Goal: Task Accomplishment & Management: Complete application form

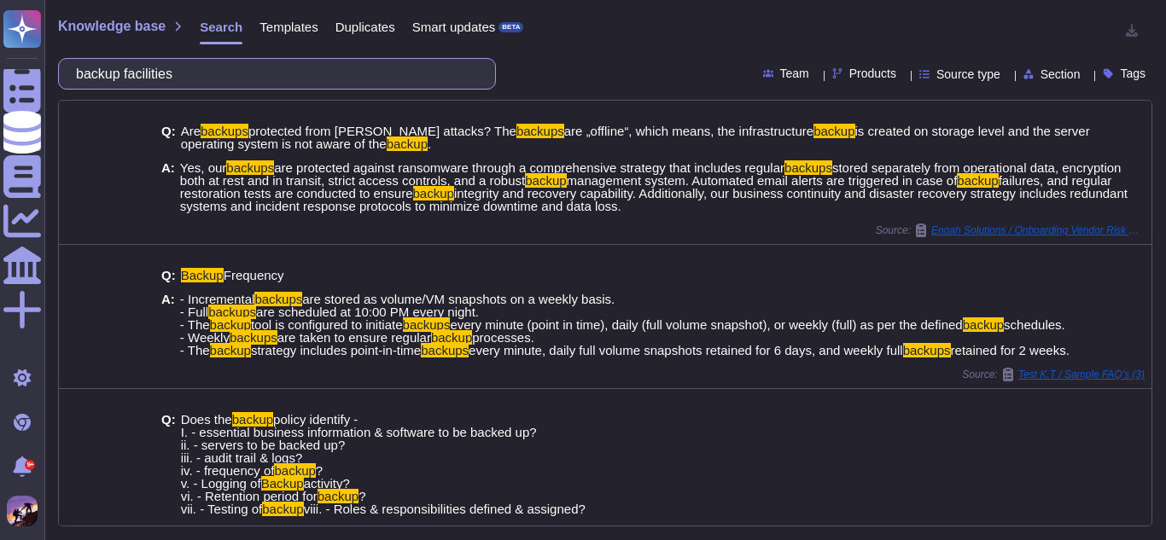
click at [320, 78] on input "backup facilities" at bounding box center [272, 74] width 411 height 30
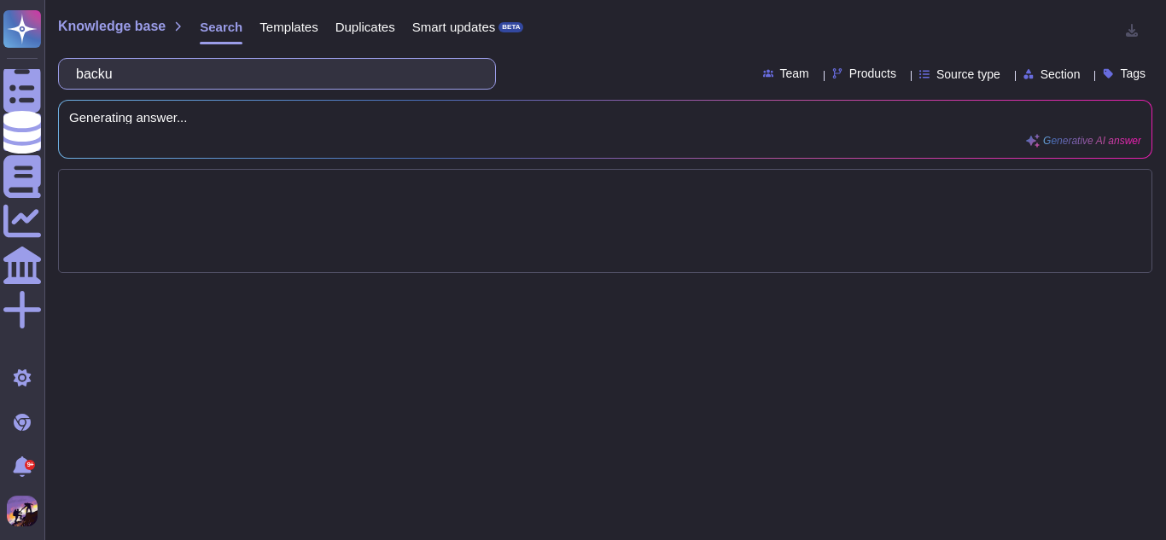
type input "bac"
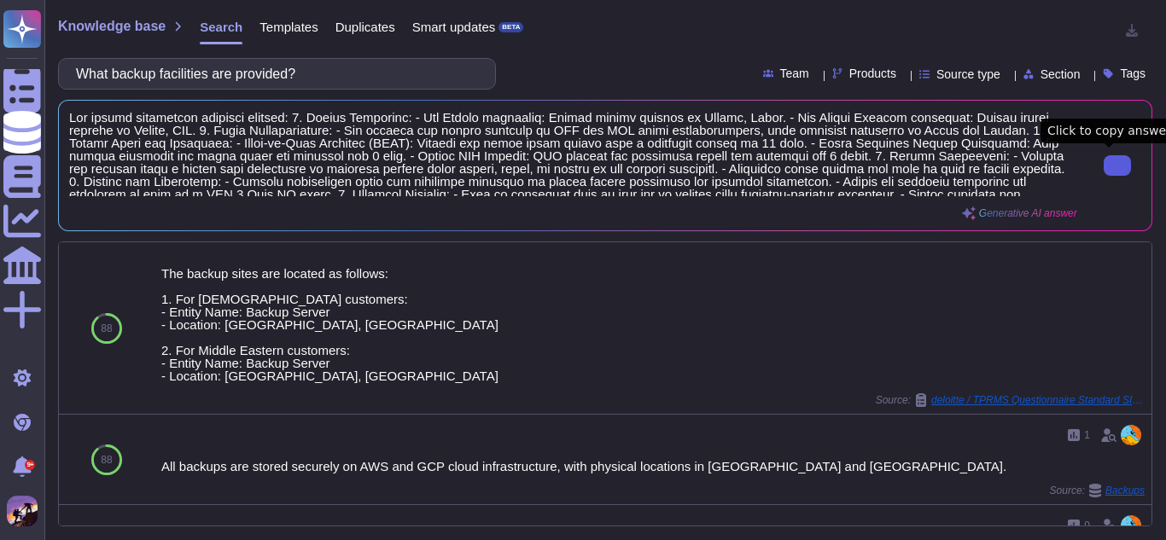
click at [1104, 163] on button at bounding box center [1117, 165] width 27 height 20
click at [420, 62] on input "What backup facilities are provided?" at bounding box center [272, 74] width 411 height 30
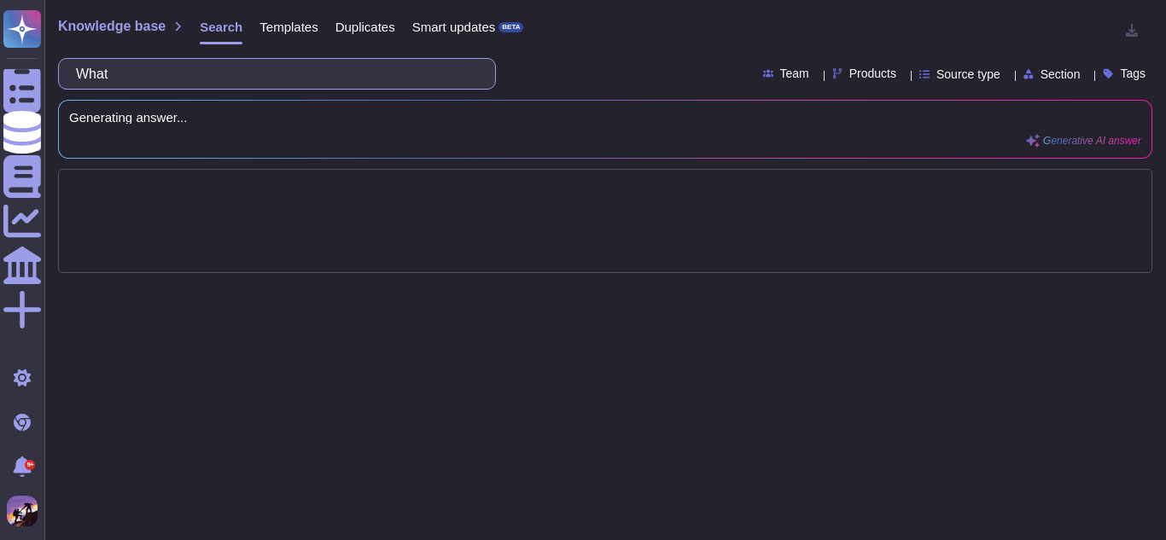
type input "Wha"
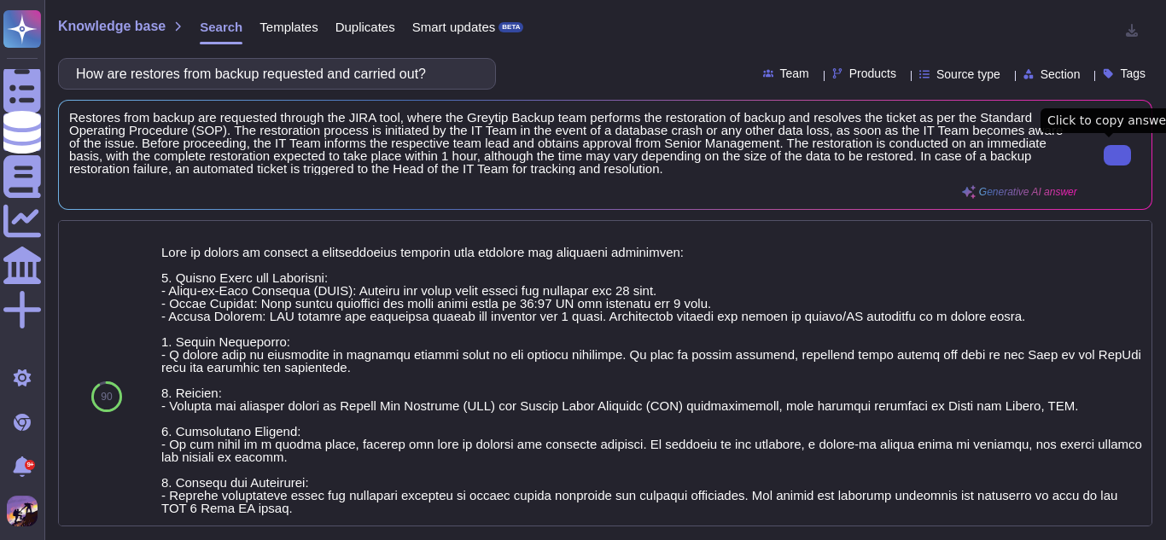
click at [1123, 153] on button at bounding box center [1117, 155] width 27 height 20
click at [462, 81] on input "How are restores from backup requested and carried out?" at bounding box center [272, 74] width 411 height 30
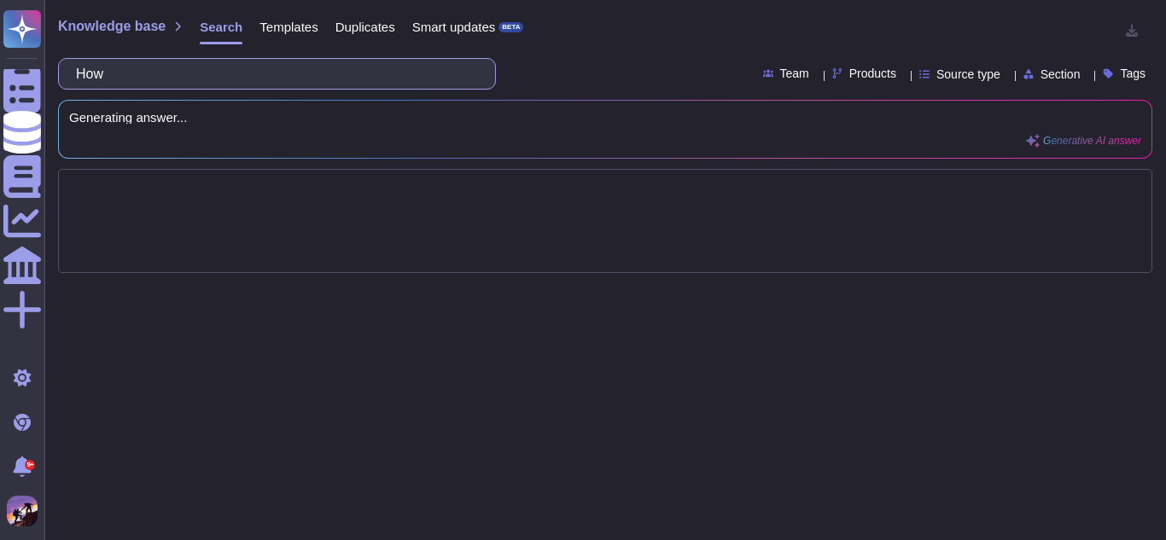
type input "Ho"
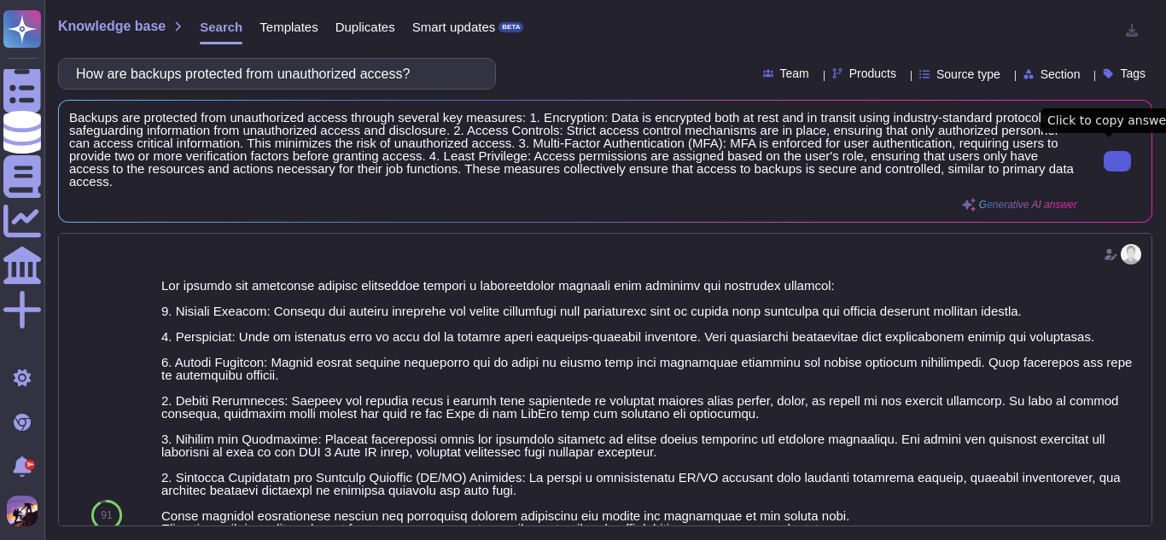
click at [1104, 160] on button at bounding box center [1117, 161] width 27 height 20
click at [446, 76] on input "How are backups protected from unauthorized access?" at bounding box center [272, 74] width 411 height 30
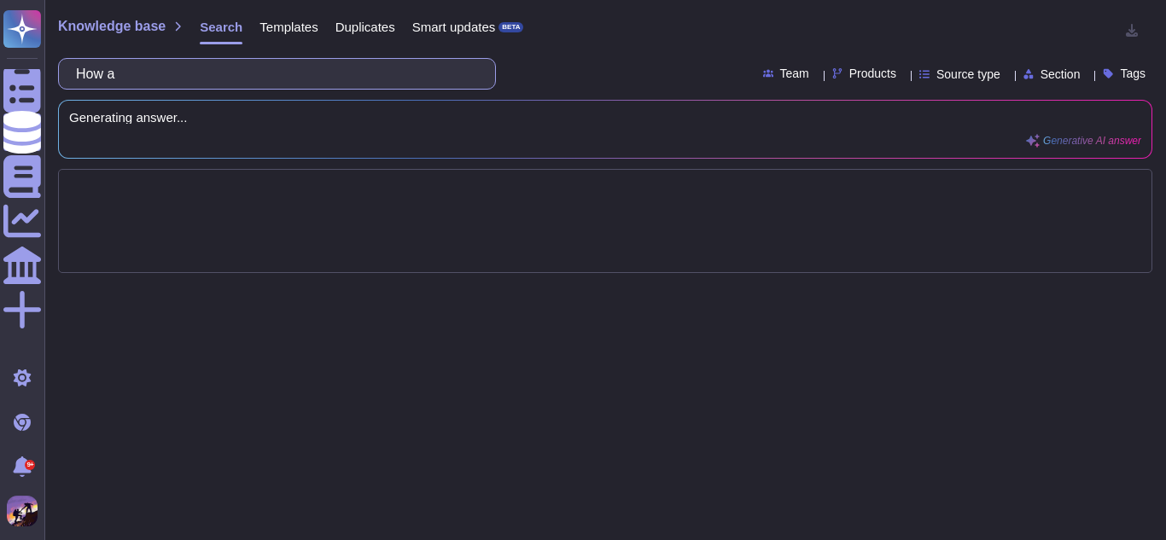
type input "How"
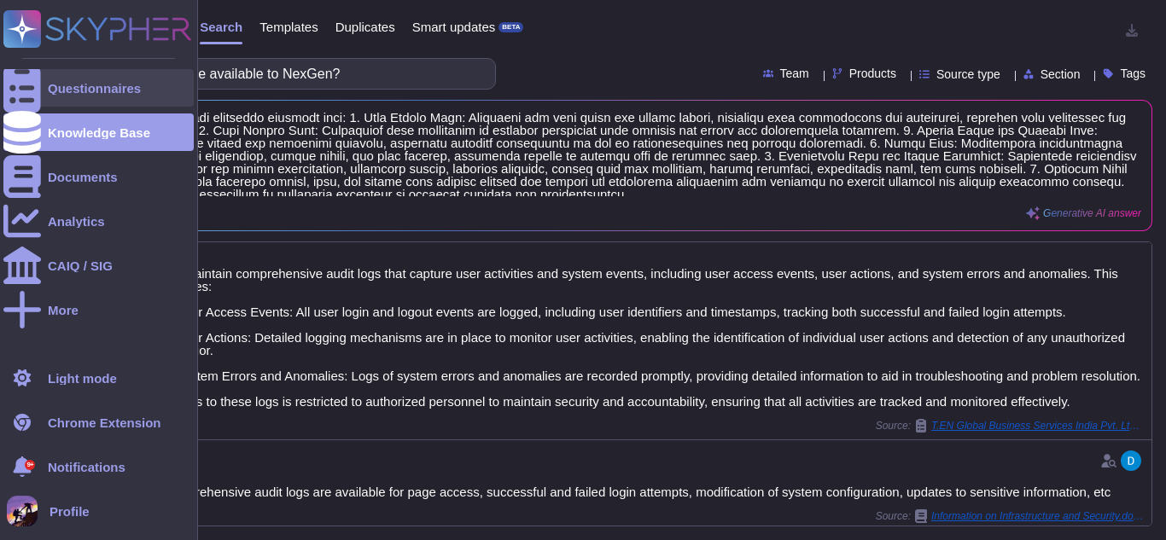
click at [9, 87] on div at bounding box center [22, 88] width 38 height 38
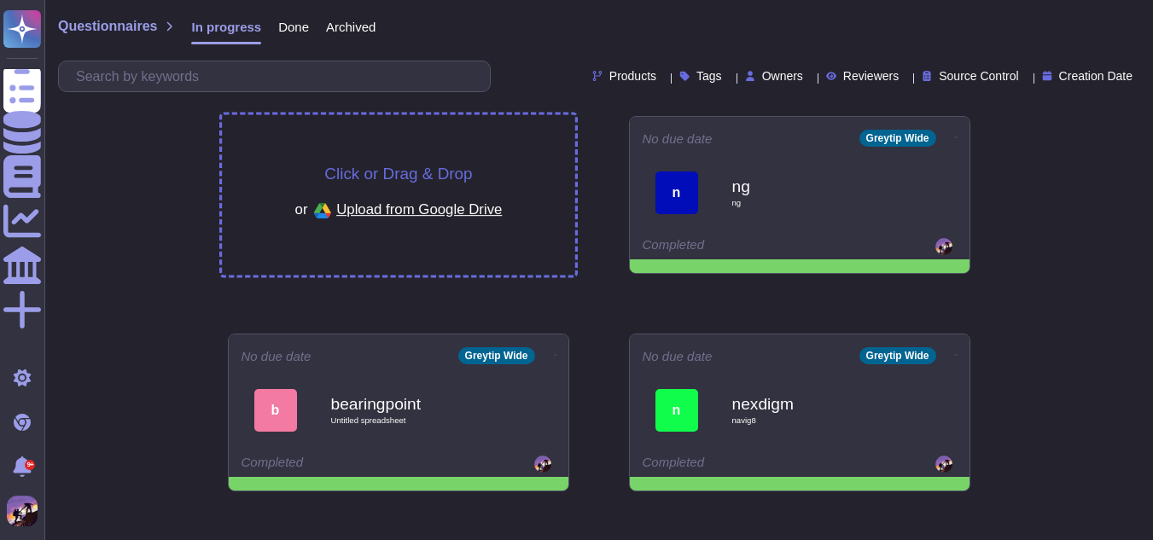
click at [519, 152] on div "Click or Drag & Drop or Upload from Google Drive" at bounding box center [398, 195] width 353 height 160
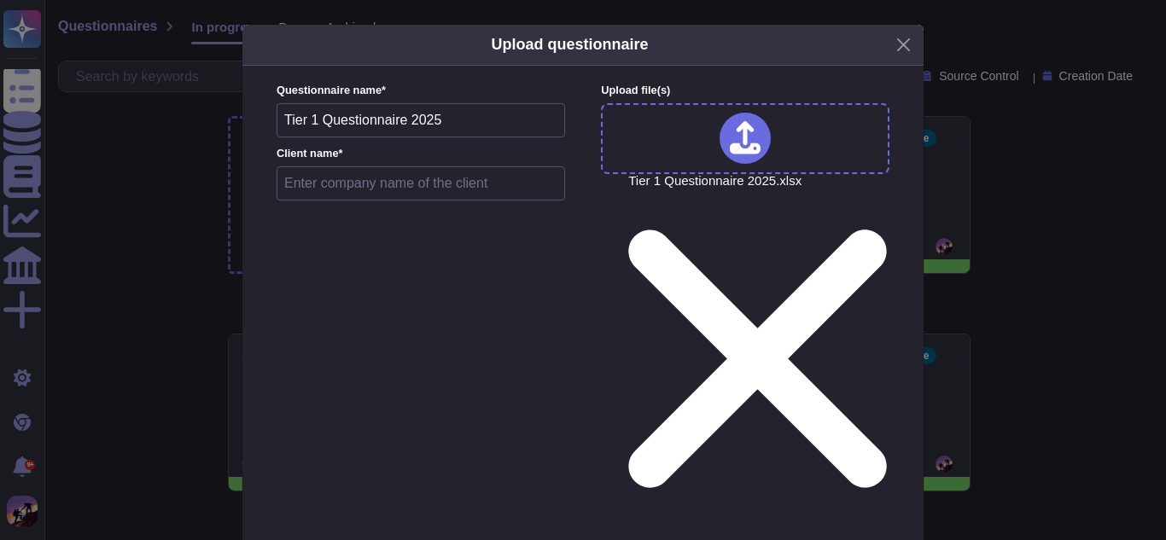
click at [493, 191] on input "text" at bounding box center [421, 183] width 289 height 34
type input "informatica"
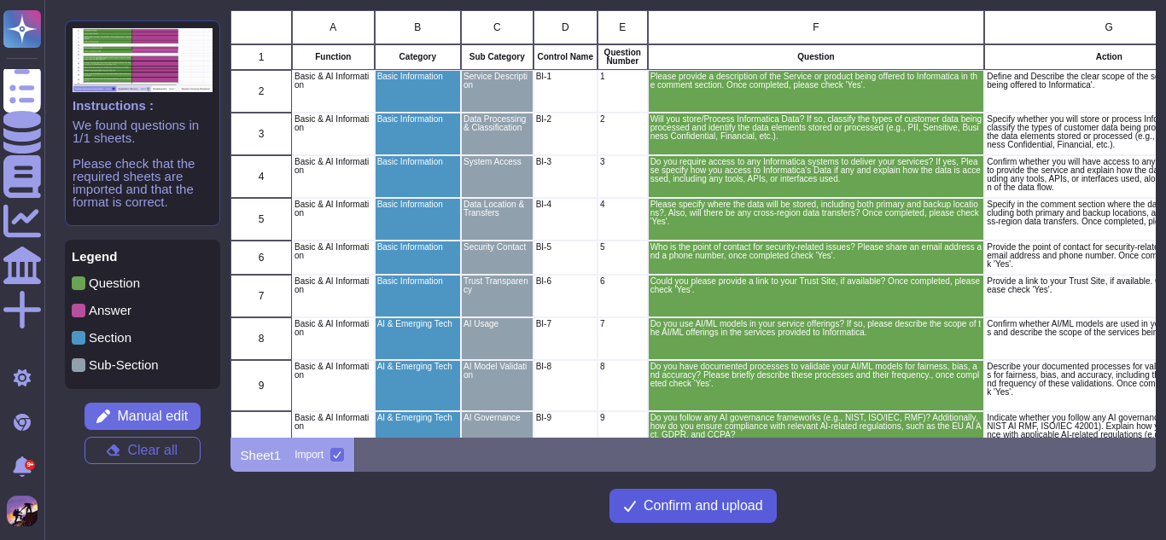
click at [675, 511] on span "Confirm and upload" at bounding box center [704, 506] width 120 height 14
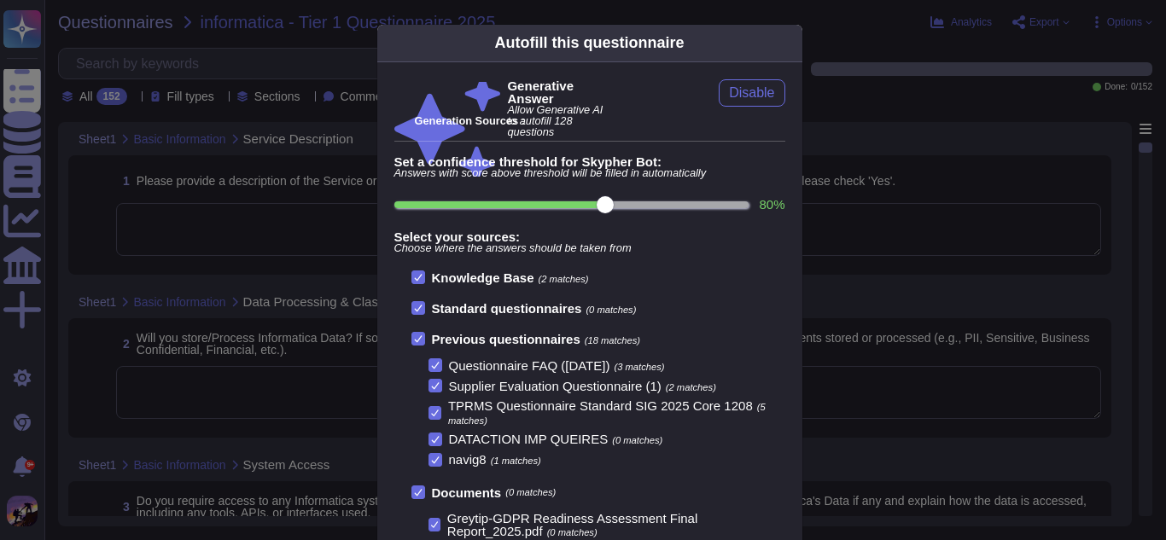
scroll to position [101, 0]
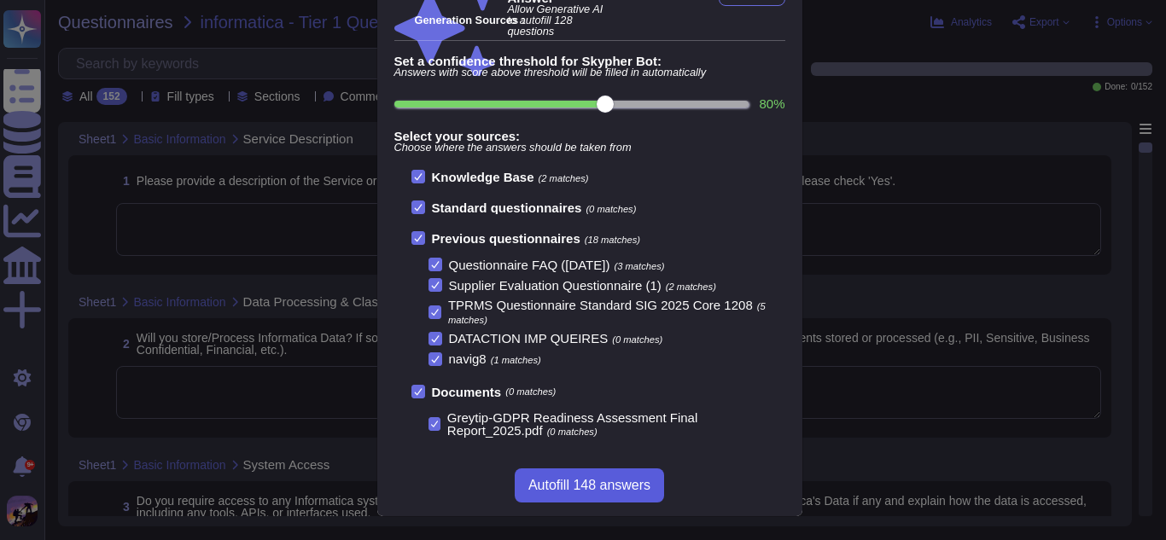
click at [581, 487] on span "Autofill 148 answers" at bounding box center [589, 486] width 122 height 14
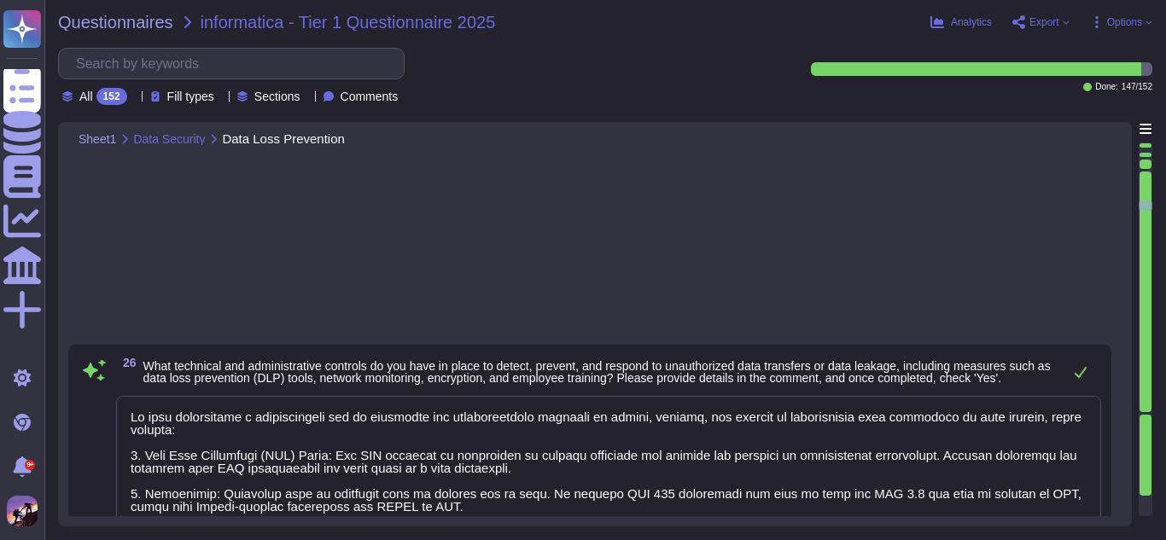
type textarea "Yes, our organization follows a Secure Software Development Lifecycle (SDLC) fr…"
type textarea "Yes, we conduct static code analysis and security reviews as part of our secure…"
type textarea "Yes, our organization has formal policies and procedures governing the use of o…"
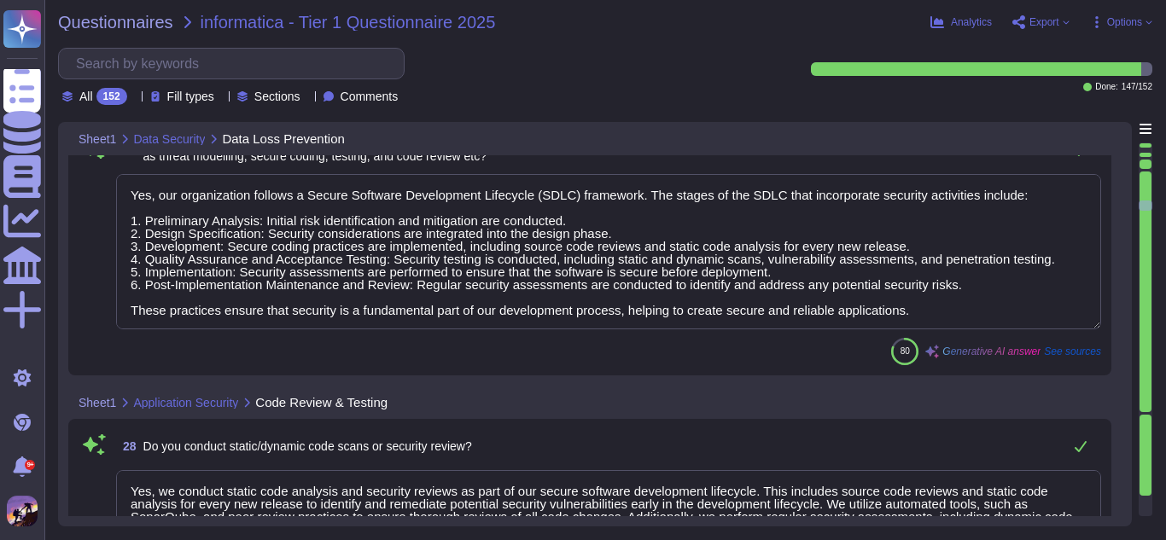
scroll to position [4923, 0]
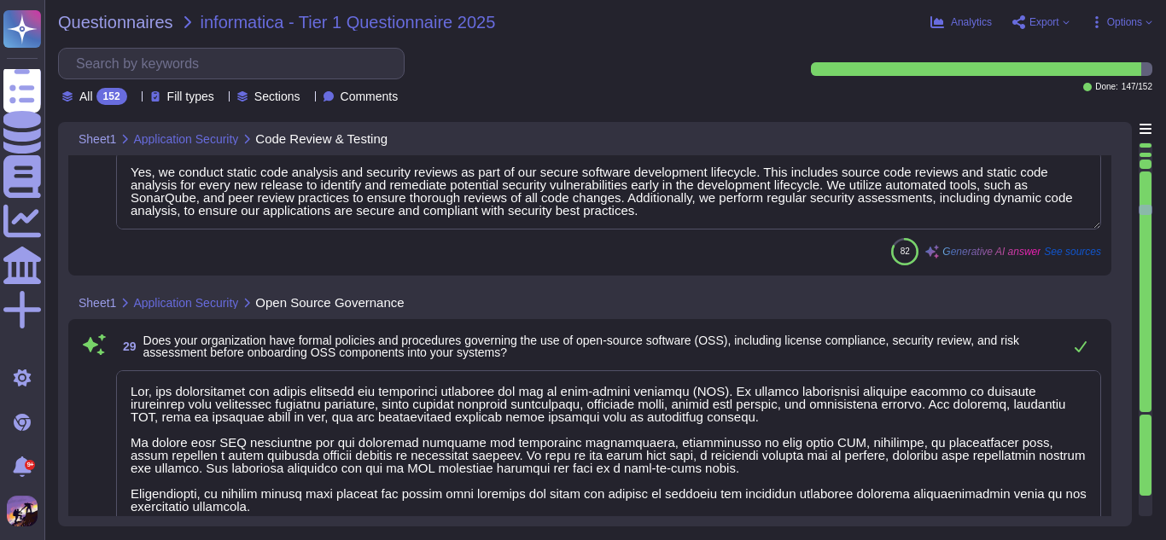
type textarea "Yes, there is formal training for developers that includes security and privacy…"
type textarea "Yes, we have a formal patch management process that includes timely evaluation,…"
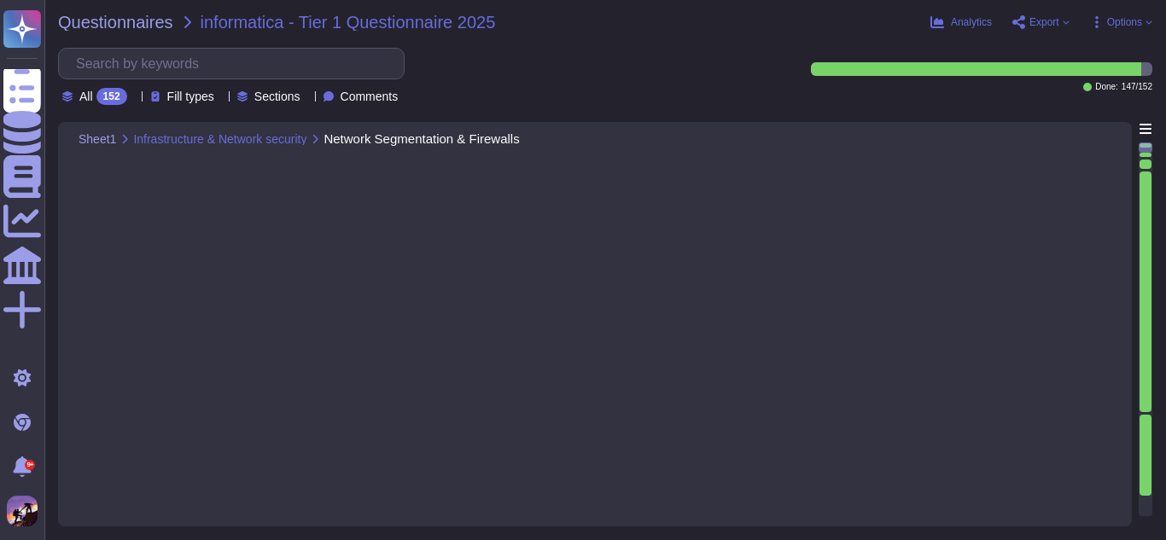
type textarea "Firewall configurations are reviewed and updated through a well-defined Change …"
type textarea "The purpose of this policy is to establish guidelines to define security measur…"
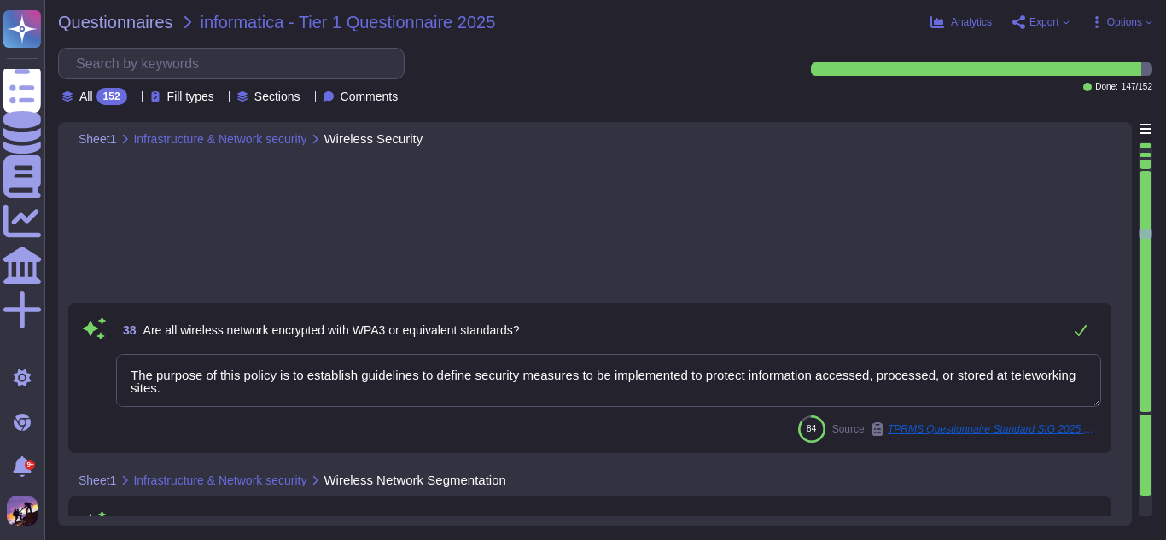
type textarea "Yes, we have documented information security baselines for every component of o…"
type textarea "Yes, we have a formal Logging and Monitoring policy that establishes guidelines…"
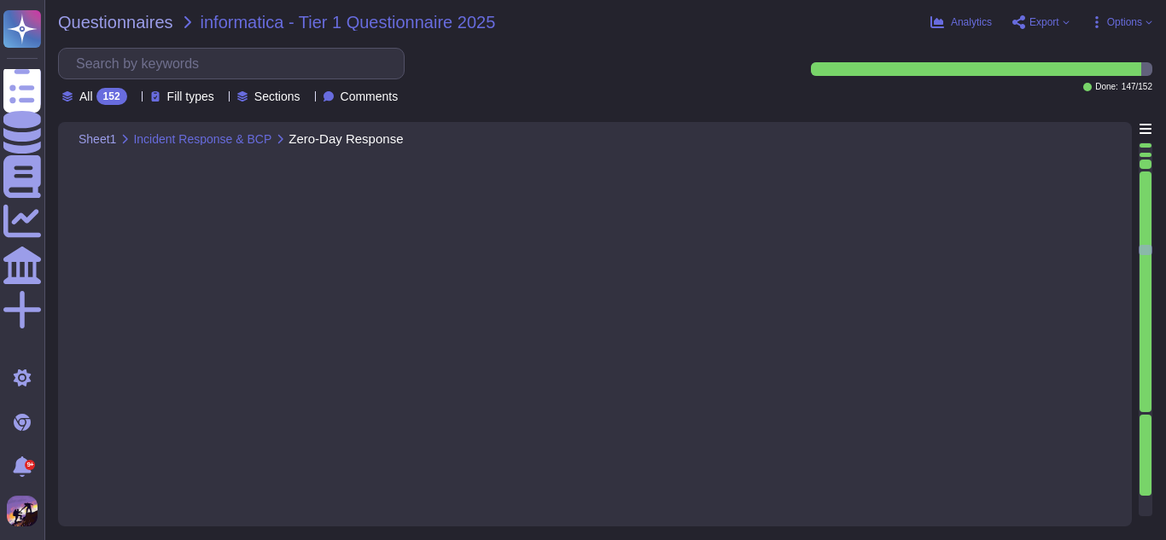
type textarea "Our vulnerability management process is structured and comprehensive, encompass…"
type textarea "Yes, we encrypt customer data using industry-standard encryption algorithms. Da…"
type textarea "Yes, the organization has a documented cryptographic key management process tha…"
type textarea "Yes, the organization employs full-device encryption on all endpoint devices, i…"
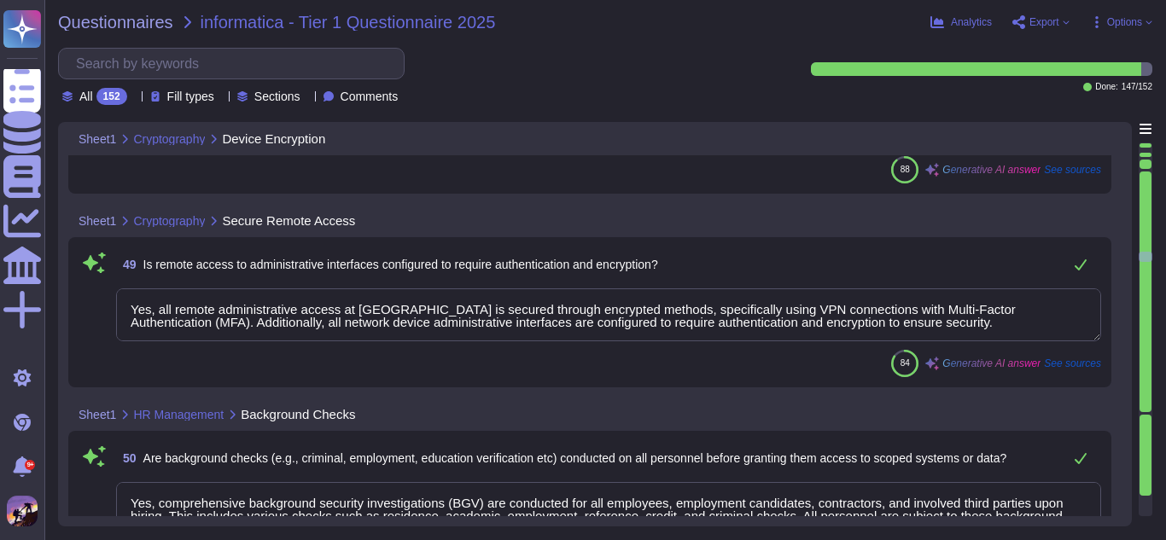
type textarea "Yes, all remote administrative access at [GEOGRAPHIC_DATA] is secured through e…"
type textarea "Yes, comprehensive background security investigations (BGV) are conducted for a…"
type textarea "Security awareness training is provided to all employees at the time of joining…"
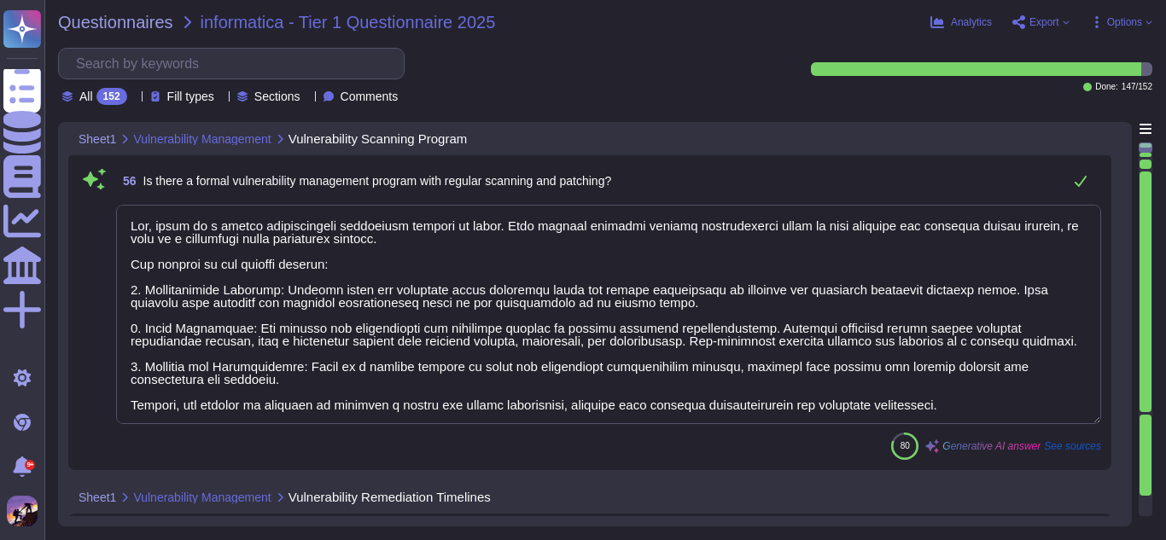
type textarea "Yes, there is a formal vulnerability management program in place. This program …"
type textarea "Yes, critical vulnerabilities are remediated within defined SLAs. The closure t…"
type textarea "Yes, we perform regular backups of critical systems and data. Our backup strate…"
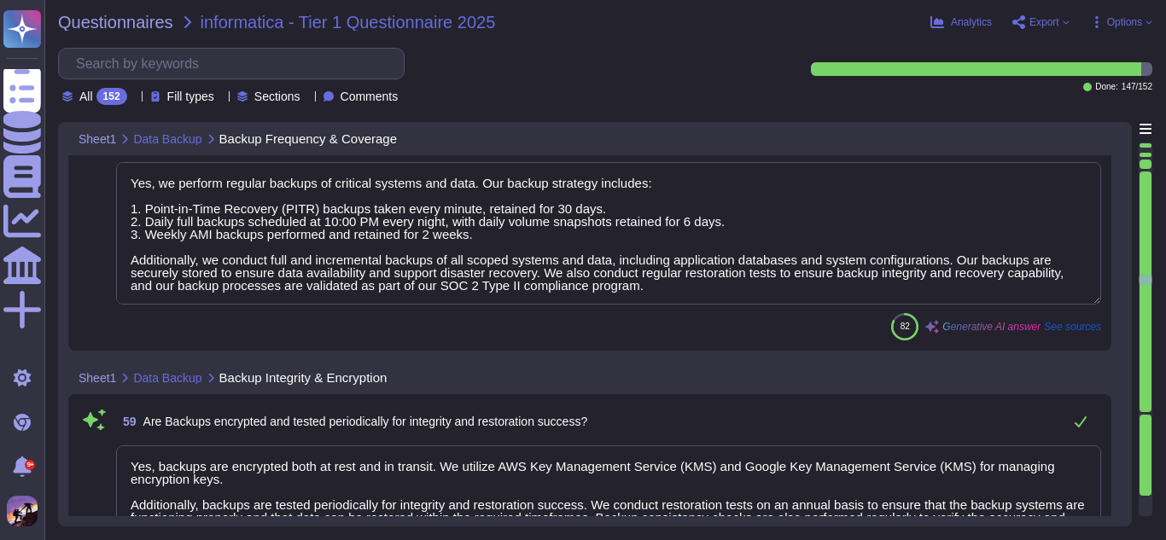
type textarea "Yes, backups are encrypted both at rest and in transit. We utilize AWS Key Mana…"
type textarea "Yes, we have a comprehensive Data Retention Policy that governs the retention a…"
type textarea "Yes, data is securely deleted upon termination of the contract. The process inv…"
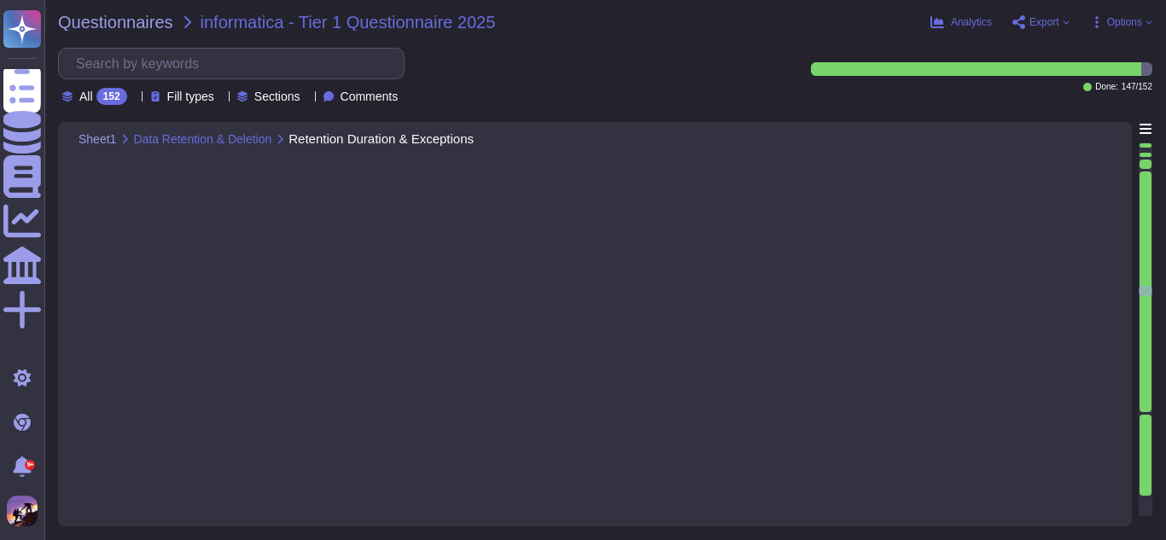
type textarea "Yes, we do process personal data in connection with the services provided to In…"
type textarea "We collect personal data through two primary methods: 1. Direct Collection: Per…"
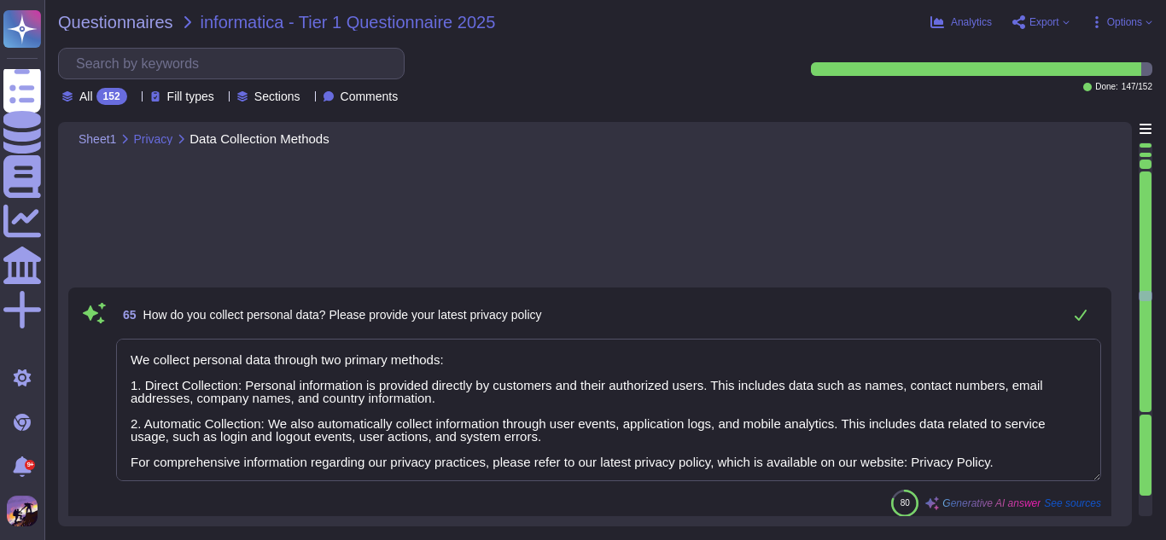
type textarea "We comply with several data privacy regulations and standards, including: 1. Ge…"
type textarea "Yes, our organization conducts Data Protection Impact Assessments (DPIAs) when …"
type textarea "Personal data is processed within [GEOGRAPHIC_DATA], specifically in the [GEOGR…"
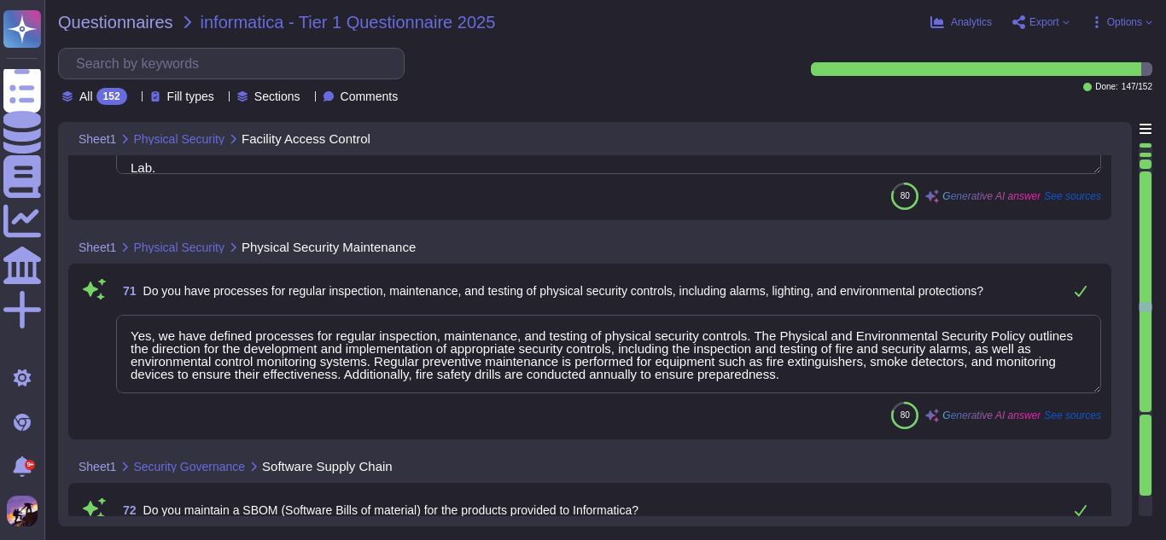
type textarea "Yes, we have defined processes for regular inspection, maintenance, and testing…"
type textarea "We utilize open-source libraries in our application development. Security is co…"
type textarea "- Yes, the installation of software on company-owned devices is restricted to I…"
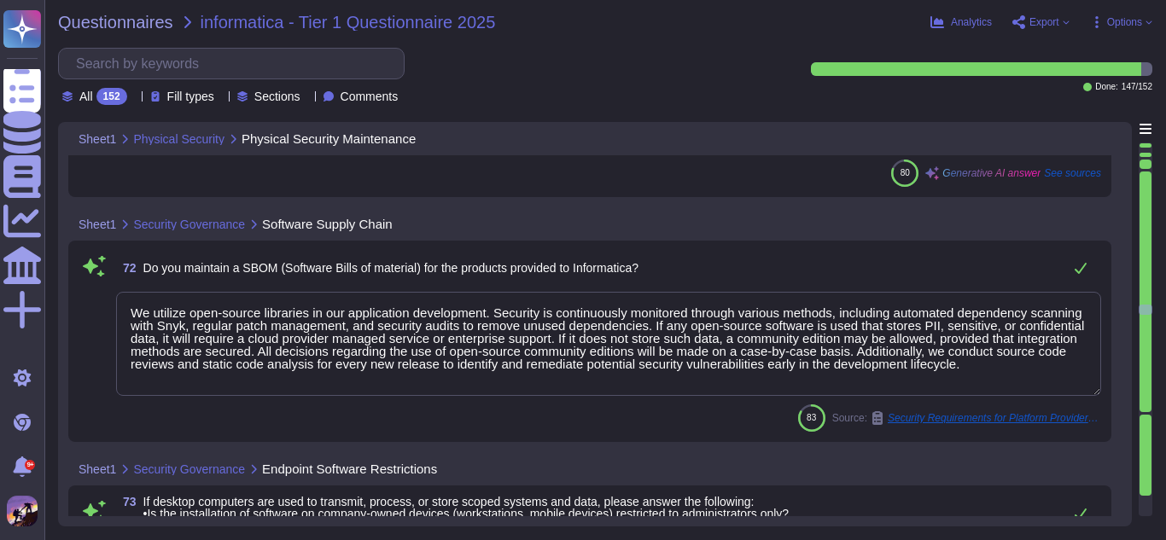
type textarea "Yes, we have an Asset Management Policy that has been formally approved by mana…"
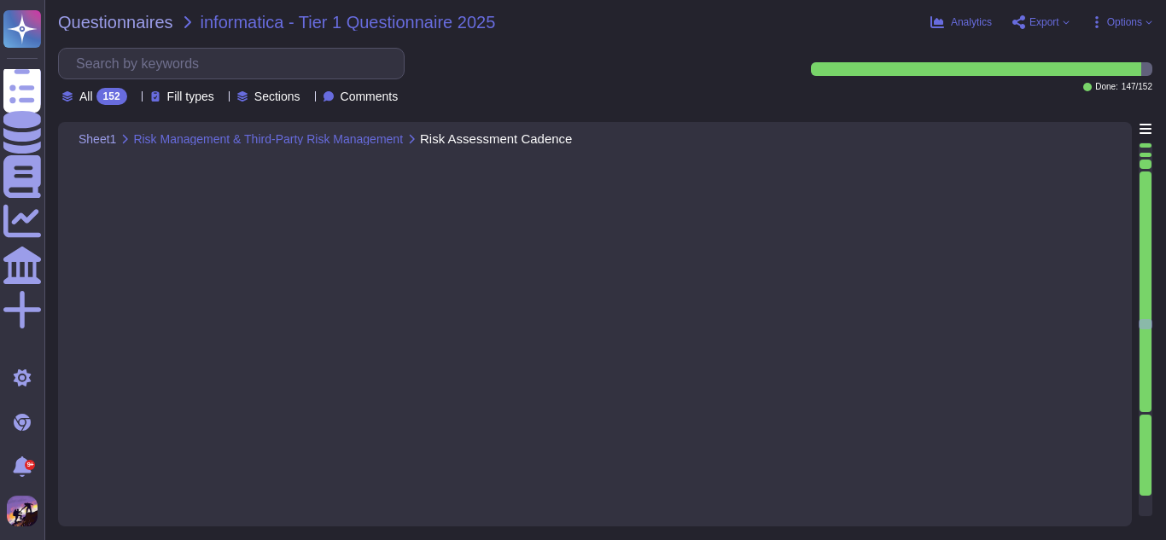
type textarea "Yes, we have a formal third-party risk management program in place. The key ste…"
type textarea "Yes, our third-party management program includes the execution and ongoing enfo…"
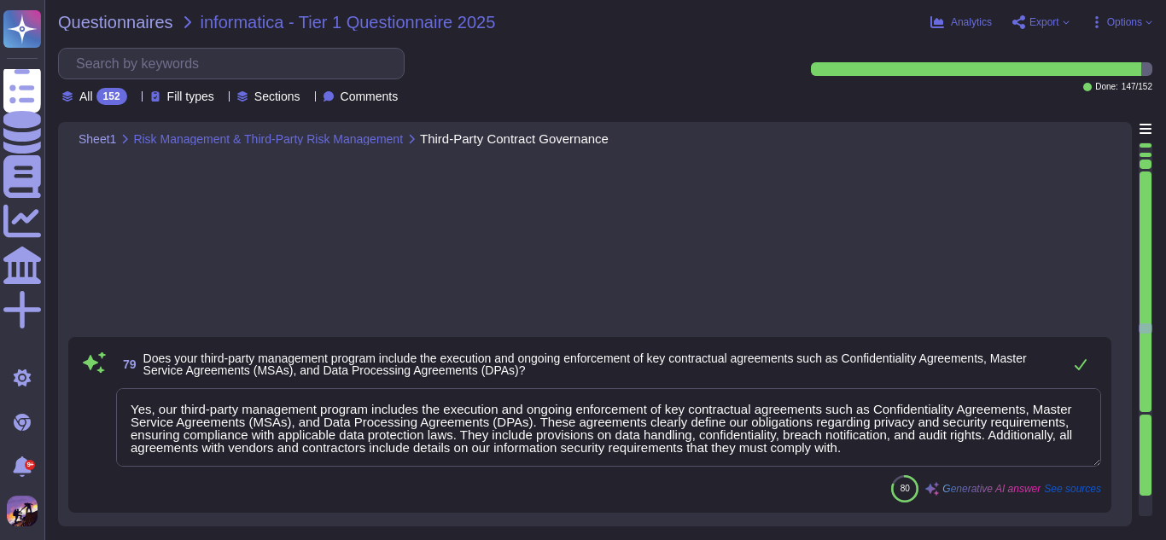
type textarea "Yes, an access management process has been established for systems that transmi…"
type textarea "Yes, Multi-Factor Authentication (MFA) is enforced for accessing critical busin…"
type textarea "Yes, owners of individual assets are responsible for identifying and agreeing w…"
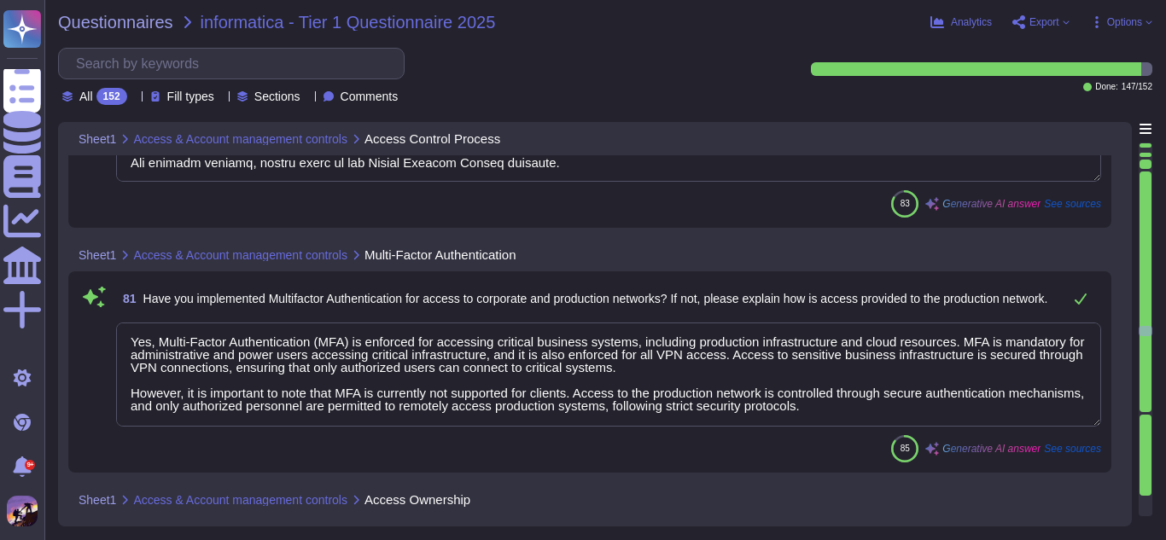
type textarea "Access rights to scoped data are revoked within 24 hours as part of our offboar…"
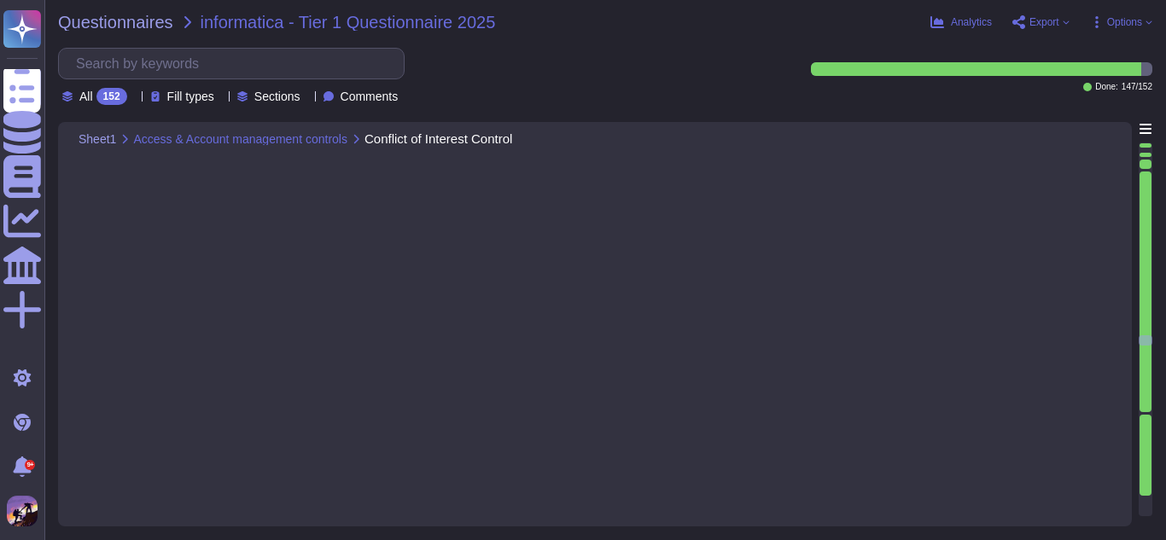
type textarea "Our organization enforces Segregation of Duties (SoD) through a structured fram…"
type textarea "We have implemented a comprehensive set of technical and administrative control…"
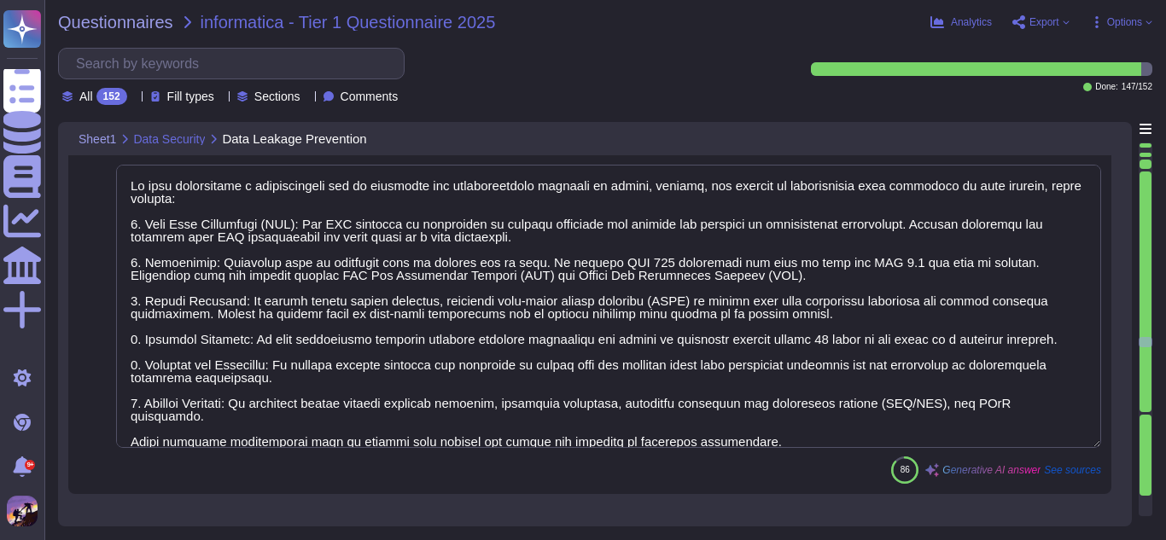
type textarea "Yes, our organization follows a Secure Software Development Lifecycle (SDLC) fr…"
type textarea "Yes, we conduct static code analysis and security reviews as part of our secure…"
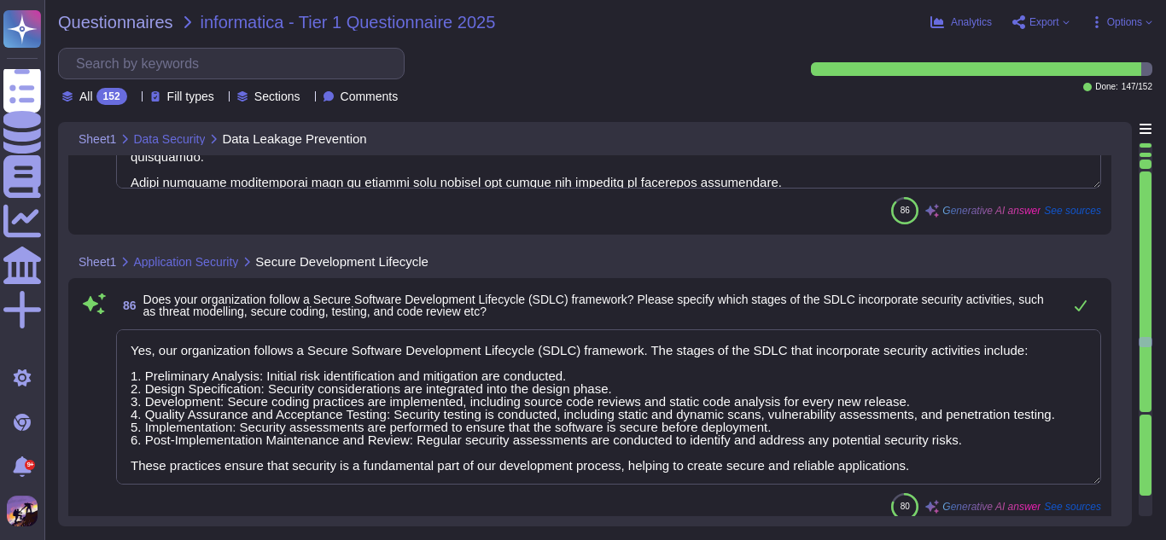
type textarea "Yes, our organization has formal policies and procedures governing the use of o…"
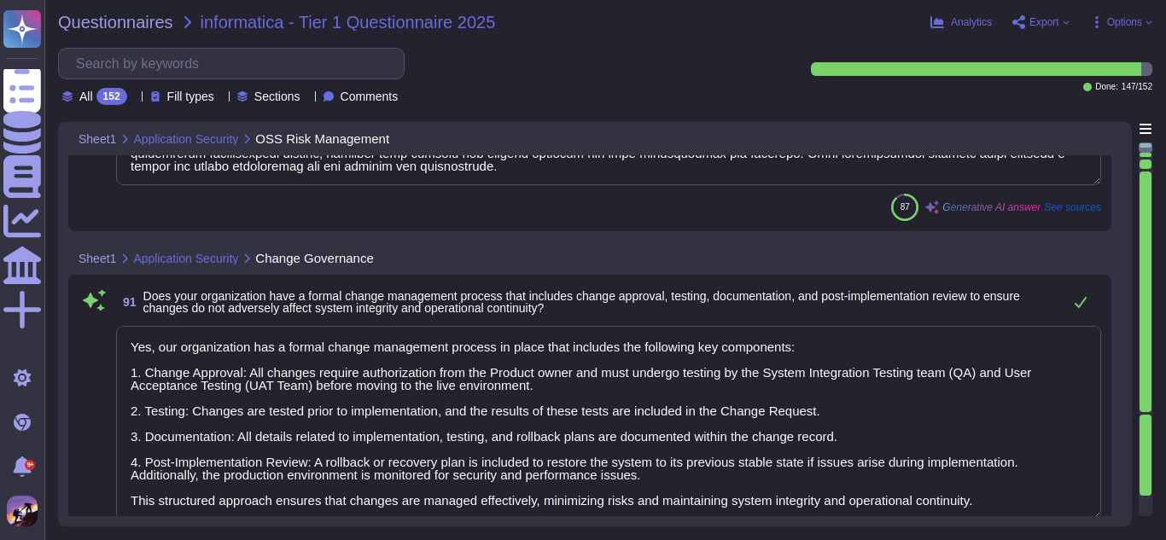
type textarea "Yes, we have a formal patch management process that includes timely evaluation,…"
type textarea "Yes, our organization has a formal change management process in place that incl…"
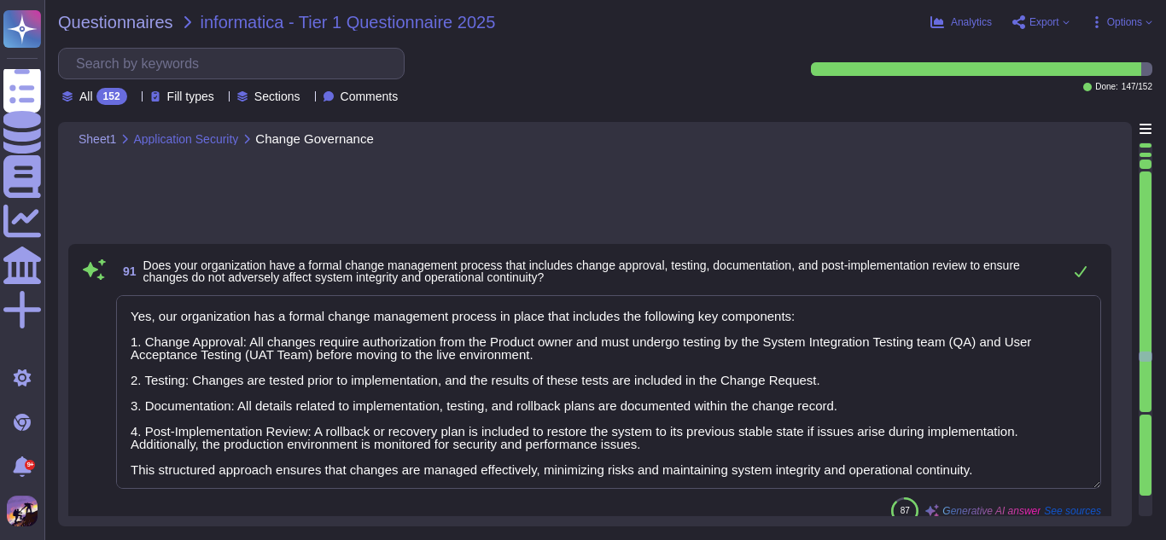
type textarea "Yes, we have processes in place to identify, manage, and securely retire softwa…"
type textarea "Yes, we have endpoint protection and Endpoint Detection and Response (EDR) solu…"
type textarea "Yes, firewalls are deployed to protect both internal and external network conne…"
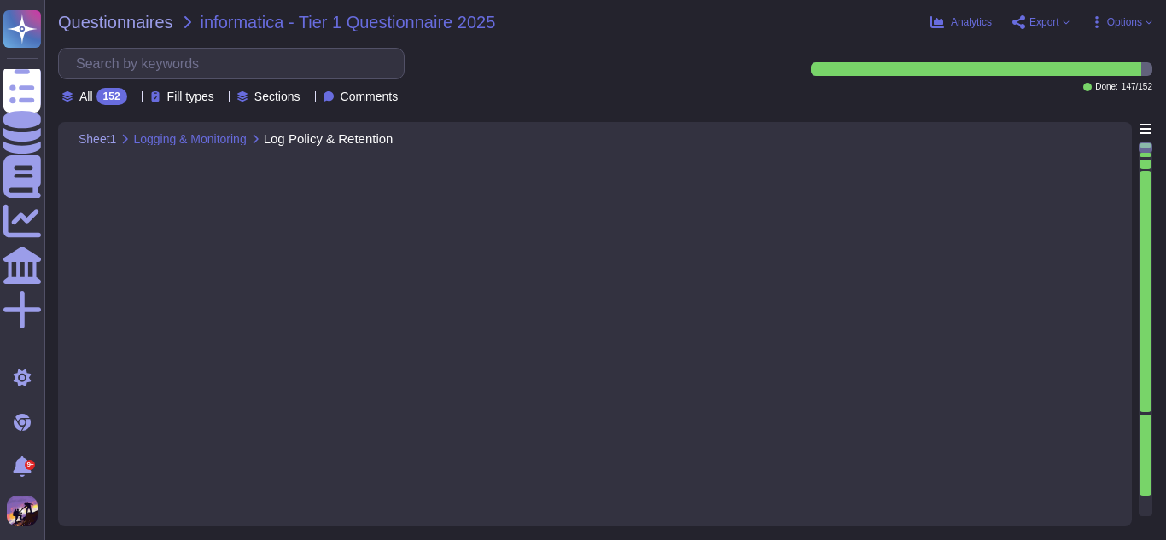
type textarea "Yes, we have a dedicated Security Operations Center (SOC) that monitors and tra…"
type textarea "Yes, we have a comprehensive security incident response plan that is establishe…"
type textarea "Yes, we commit to providing notification within 48 hours of identifying a data …"
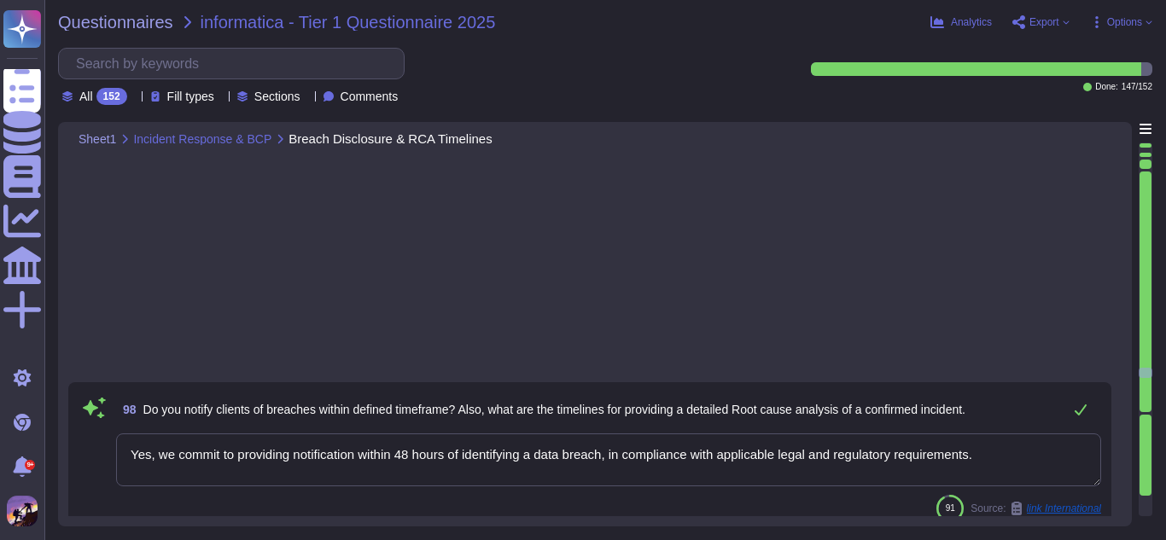
type textarea "Yes, we encrypt customer data using industry-standard encryption algorithms. Da…"
type textarea "Yes, the organization has a documented cryptographic key management process tha…"
type textarea "Security awareness training is provided to all employees at the time of joining…"
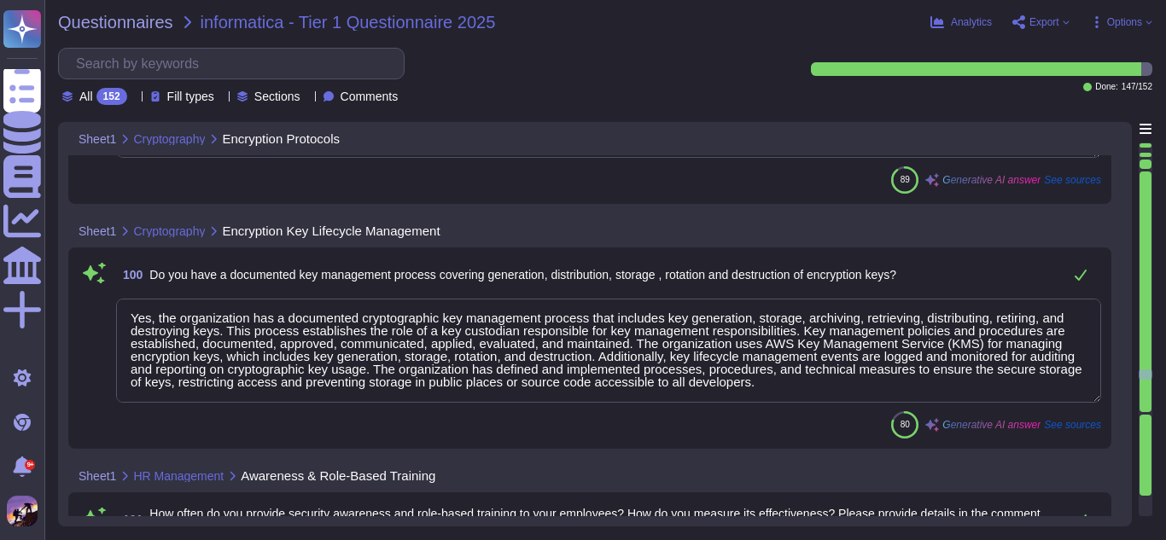
type textarea "Yes, there is a formal vulnerability management program in place. This program …"
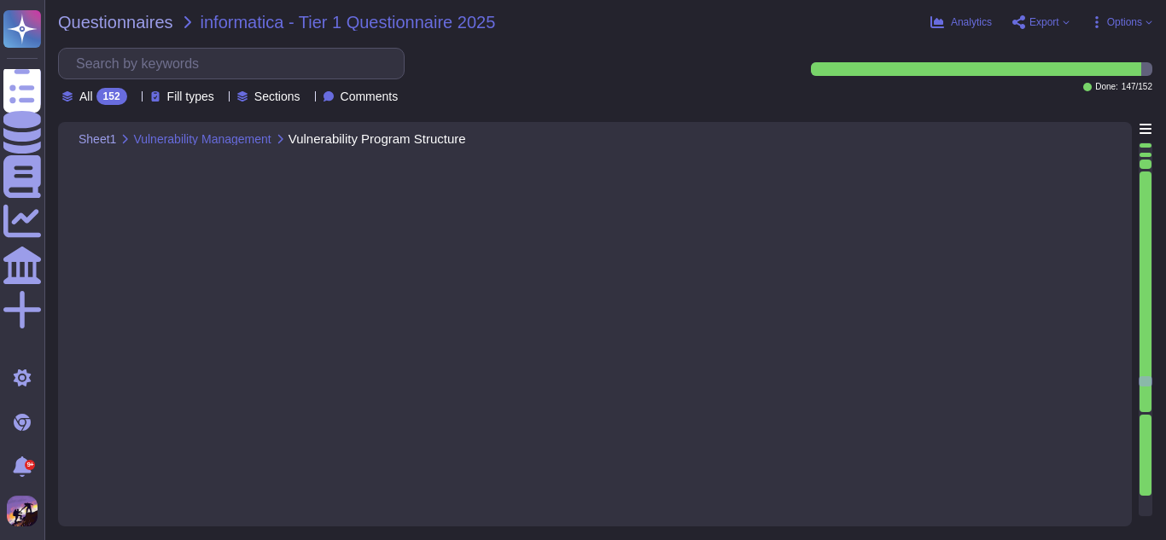
type textarea "Yes, critical vulnerabilities are remediated within defined SLAs. The closure t…"
type textarea "Yes, processes, procedures, and technical measures are defined, implemented, an…"
type textarea "We control and monitor physical access to our facilities through a structured p…"
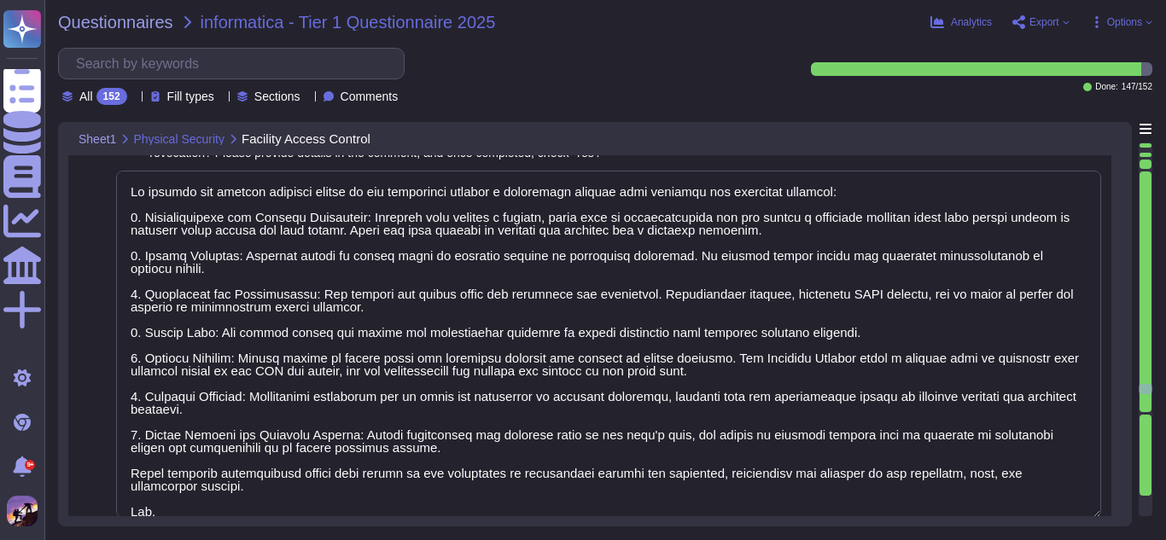
type textarea "Yes, we have defined processes for regular inspection, maintenance, and testing…"
type textarea "Yes, we have an Asset Management Policy that has been formally approved by mana…"
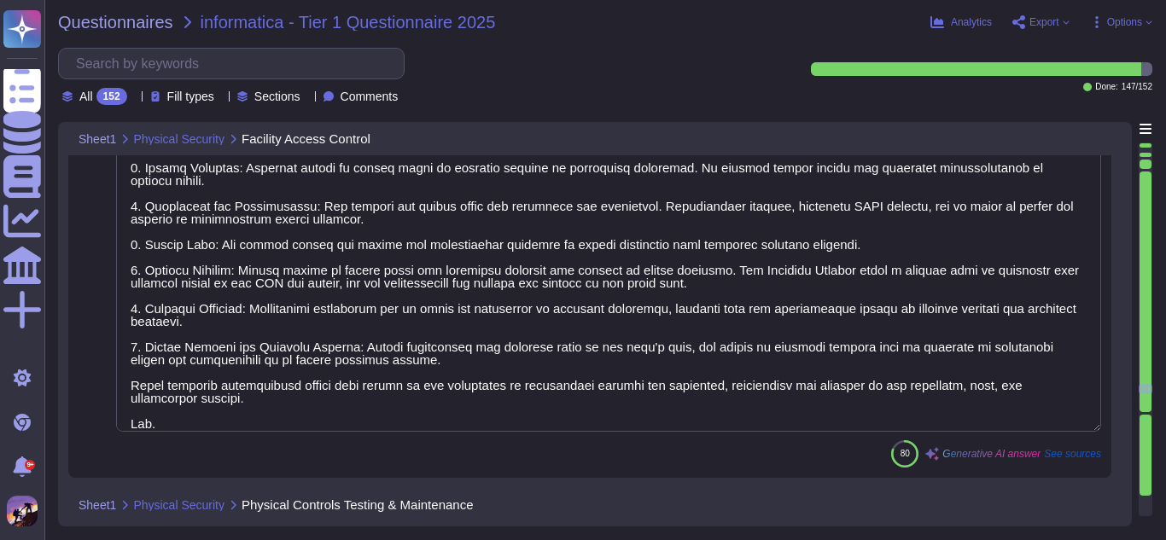
click at [1143, 489] on div at bounding box center [1146, 455] width 12 height 81
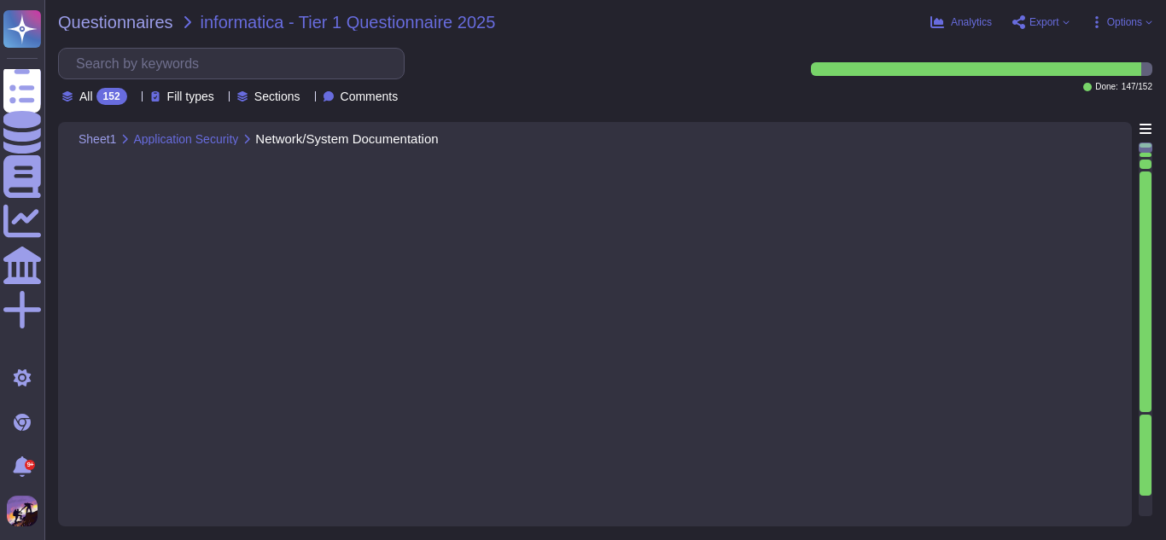
type textarea "Yes, our organization maintains a network diagram detailing the network devices…"
type textarea "We secure our cloud environments through robust cloud security controls, includ…"
type textarea "Yes, we have a dedicated Security Operations Center (SOC) that monitors and tra…"
type textarea "1. Access Control: Access to audit logs is restricted to authorized personnel o…"
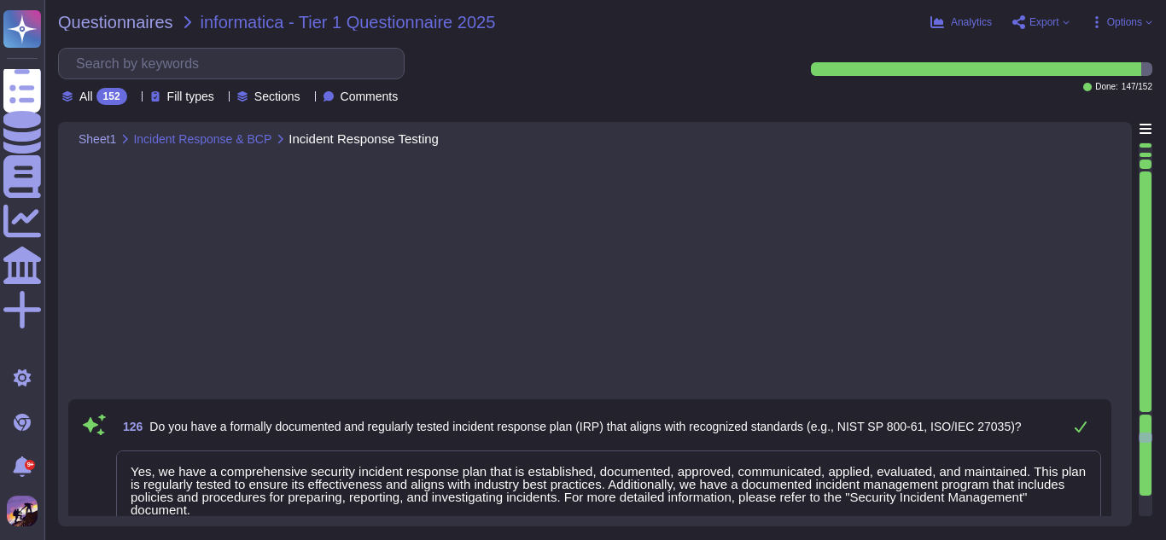
type textarea "We can confirm that our organization has not experienced any data breaches or s…"
type textarea "Yes, our organization has a formally documented Business Continuity and Disaste…"
type textarea "Yes, our organization performs formal testing of its Disaster Recovery (DR) pla…"
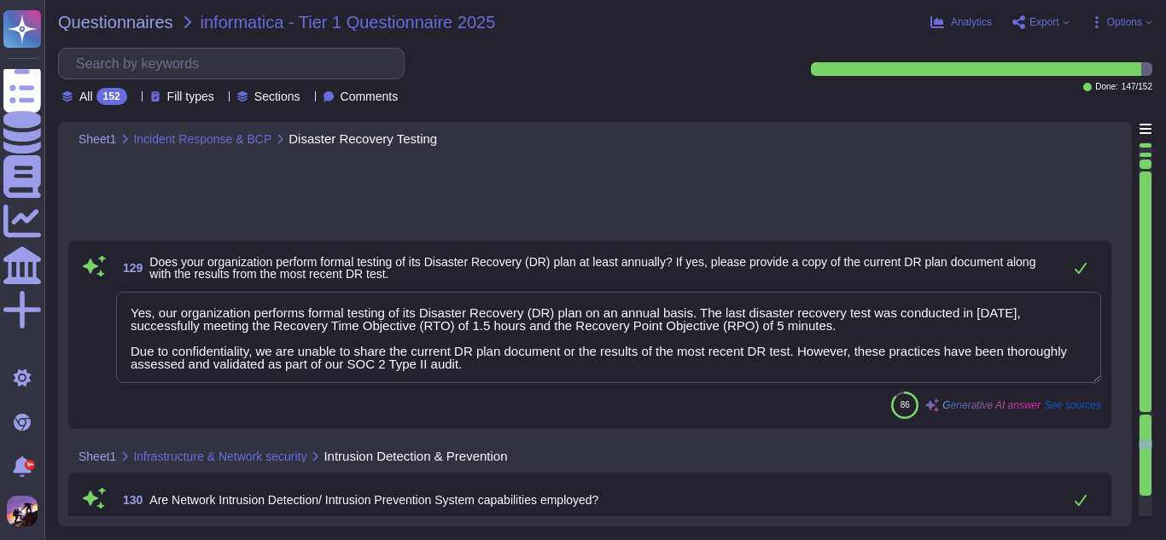
type textarea "Yes, we have implemented robust Network Intrusion Detection and Prevention Syst…"
type textarea "Firewall configurations are reviewed and updated through a well-defined Change …"
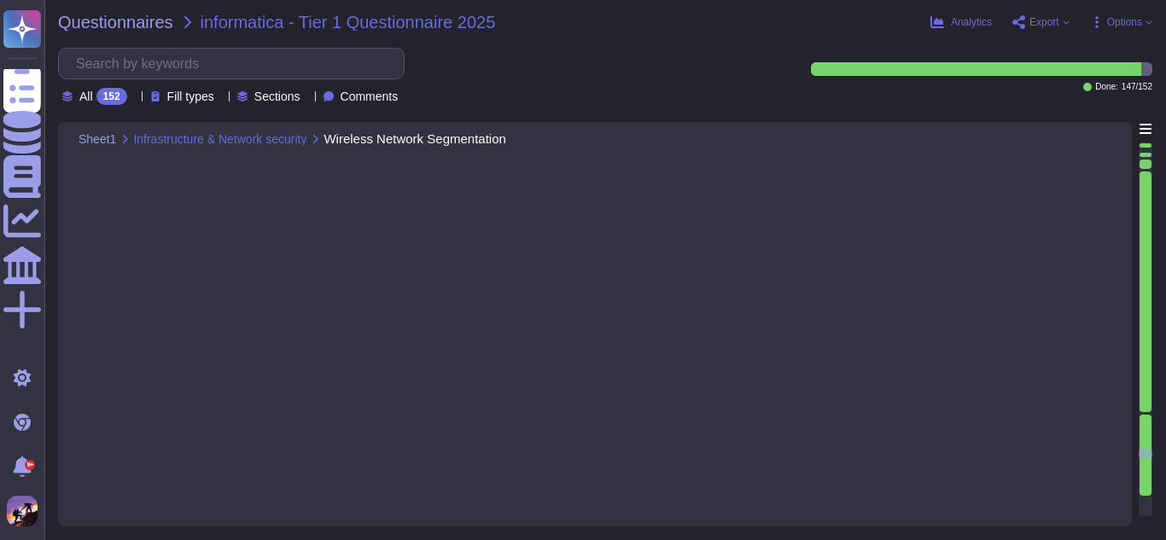
type textarea "Yes, we have established comprehensive policies and procedures specifically des…"
type textarea "Yes, we have documented information security baselines for every component of o…"
type textarea "Yes, the logs capture sufficient details to support thorough security incident …"
type textarea "Yes, our organization employs centralized log collection and advanced monitorin…"
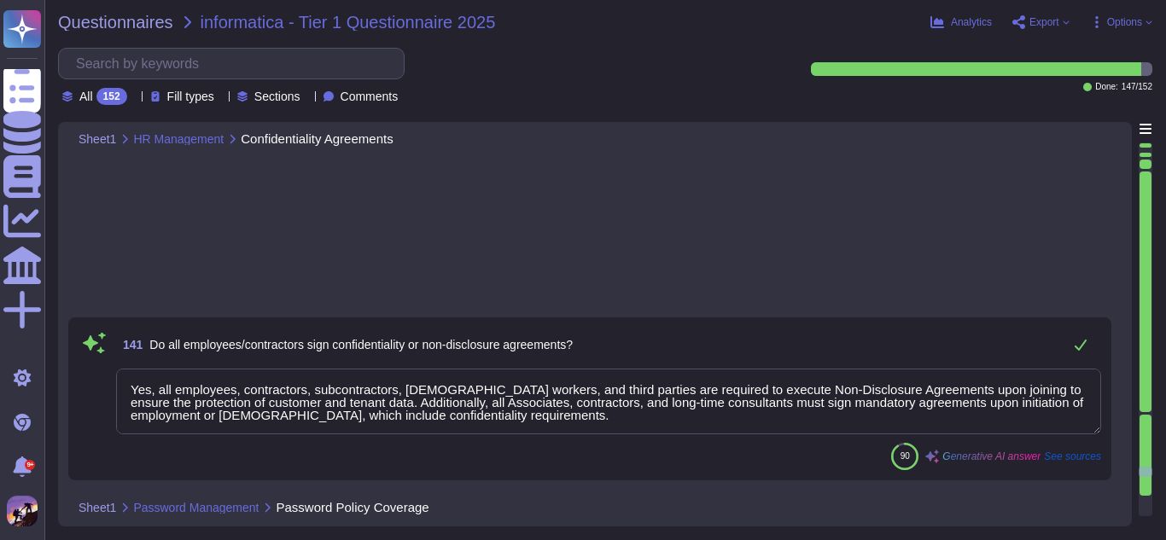
type textarea "Yes, there is a password policy for systems that transmit, process, or store Sc…"
type textarea "Default vendor passwords for all devices and software are changed following the…"
type textarea "Yes, passwords are encrypted both when stored and during transfer. Stored passw…"
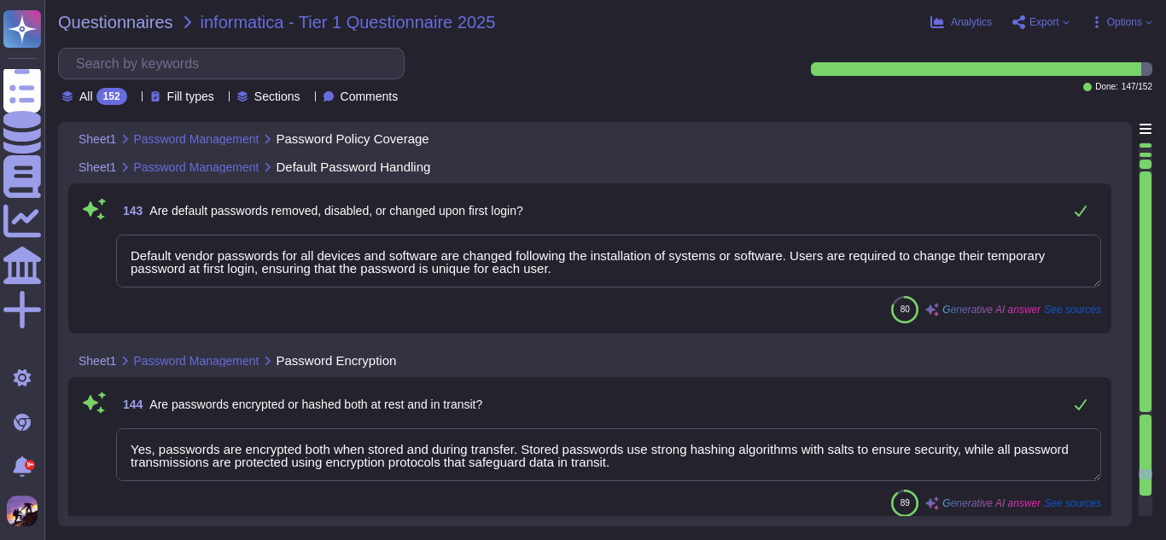
type textarea "We comply with several data privacy regulations and standards, including: 1. GD…"
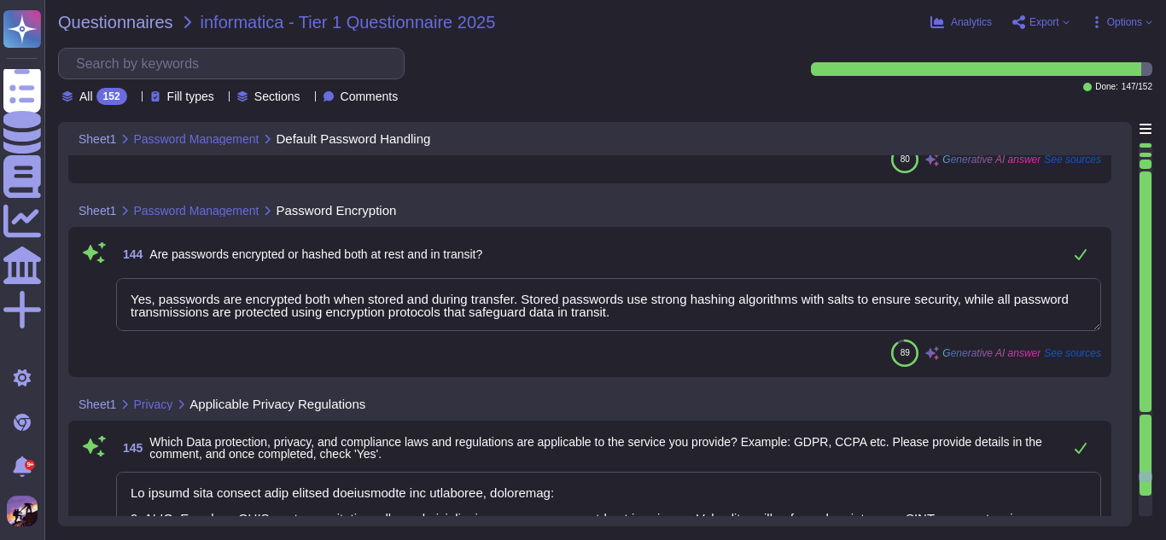
type textarea "Yes, our organization conducts Data Protection Impact Assessments (DPIAs) when …"
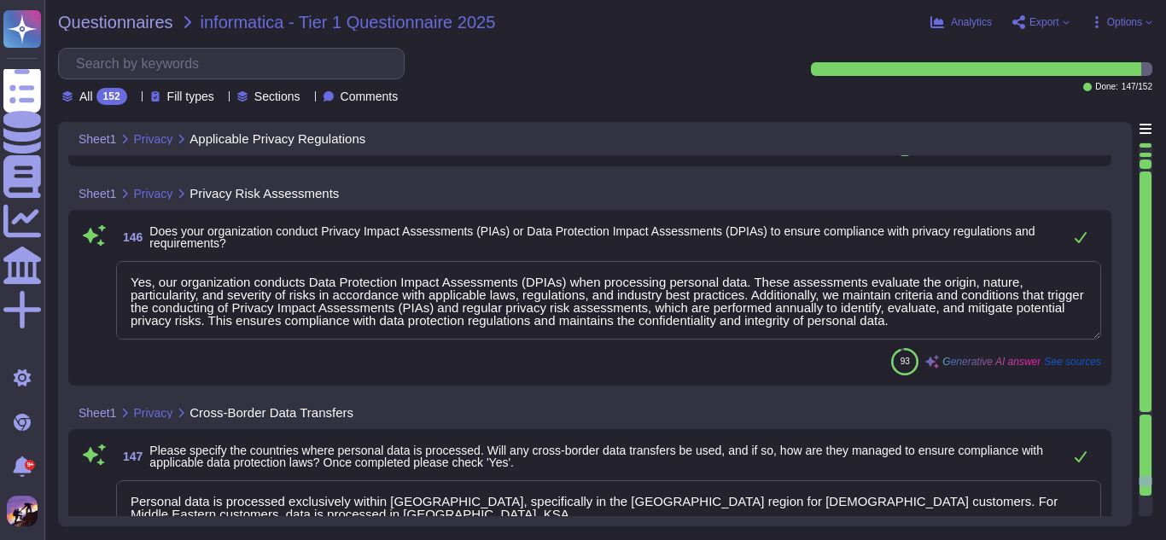
type textarea "We utilize open-source libraries in our application development. Security is co…"
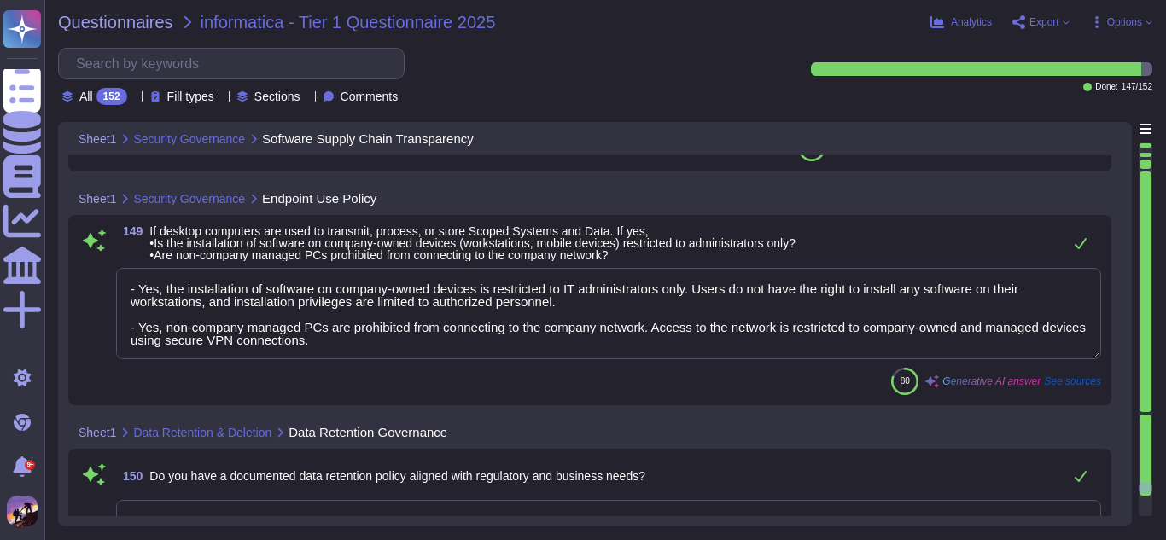
type textarea "- Yes, the installation of software on company-owned devices is restricted to I…"
type textarea "Yes, we have a comprehensive Data Retention Policy that governs the retention a…"
type textarea "Yes, data is securely deleted upon termination of the contract. The process inv…"
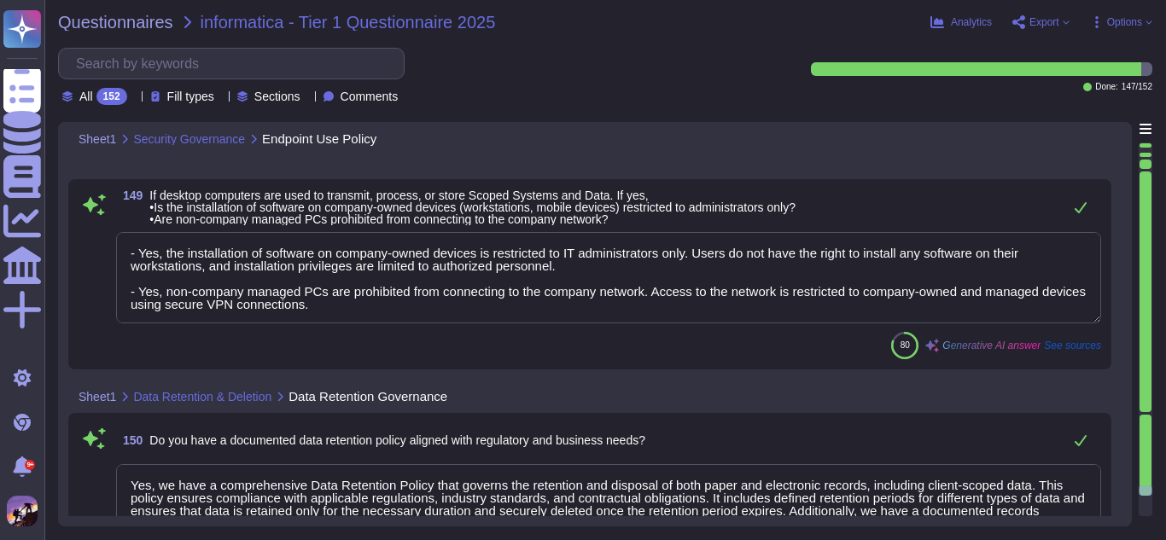
scroll to position [36111, 0]
type textarea "Customer data is retained for the duration of the client contract and is moved …"
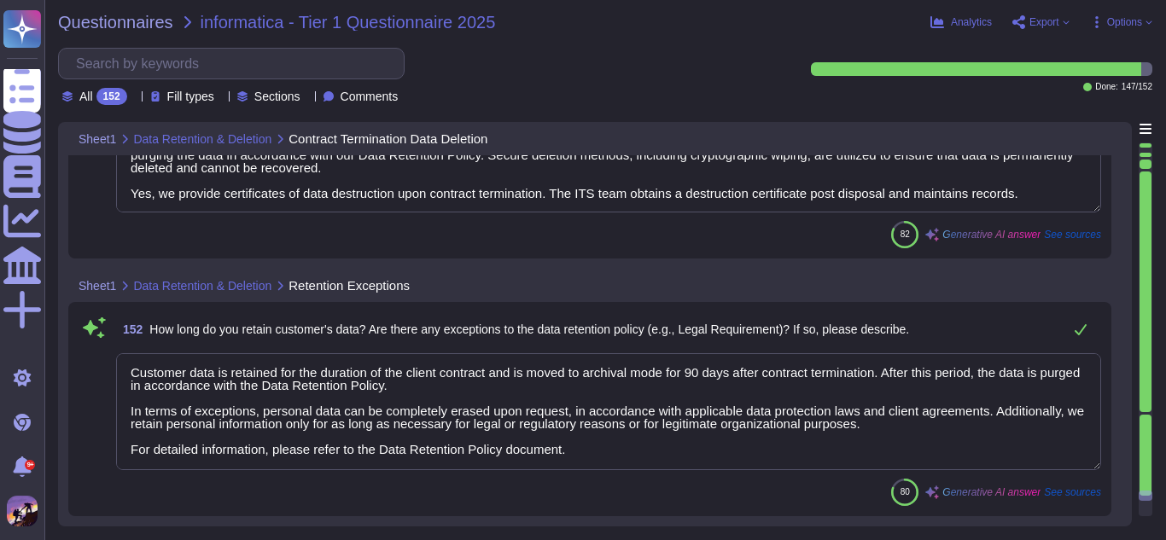
scroll to position [0, 0]
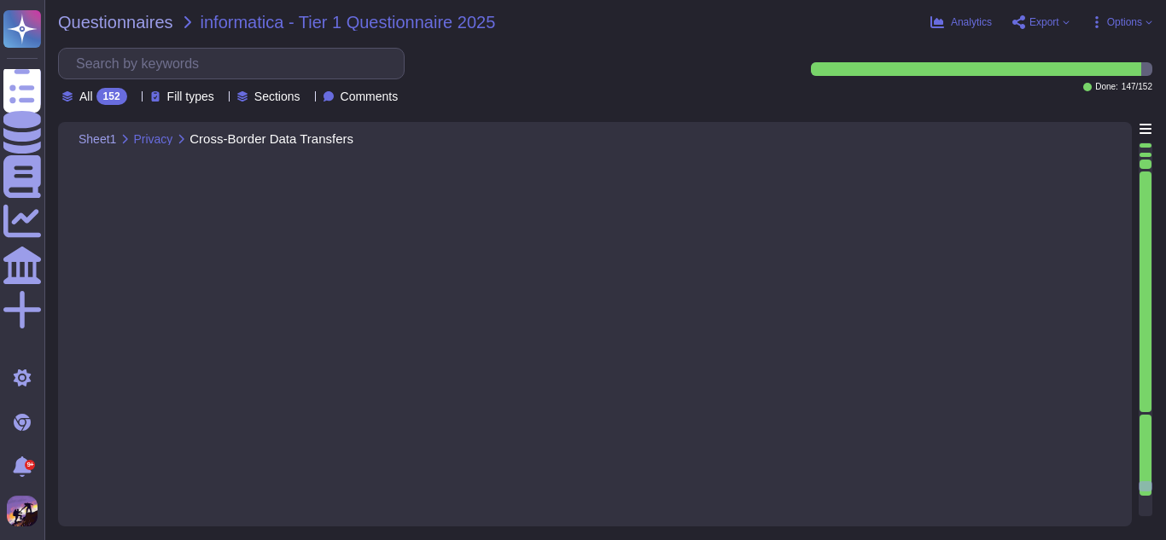
type textarea "Personal data is processed exclusively within [GEOGRAPHIC_DATA], specifically i…"
type textarea "We utilize open-source libraries in our application development. Security is co…"
type textarea "- Yes, the installation of software on company-owned devices is restricted to I…"
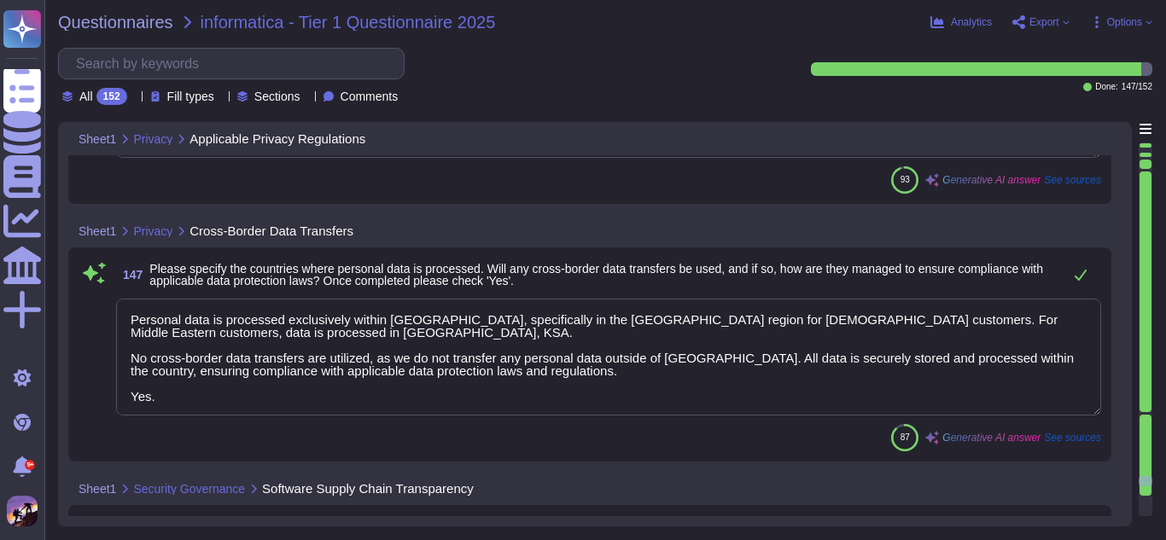
type textarea "We comply with several data privacy regulations and standards, including: 1. GD…"
type textarea "Yes, our organization conducts Data Protection Impact Assessments (DPIAs) when …"
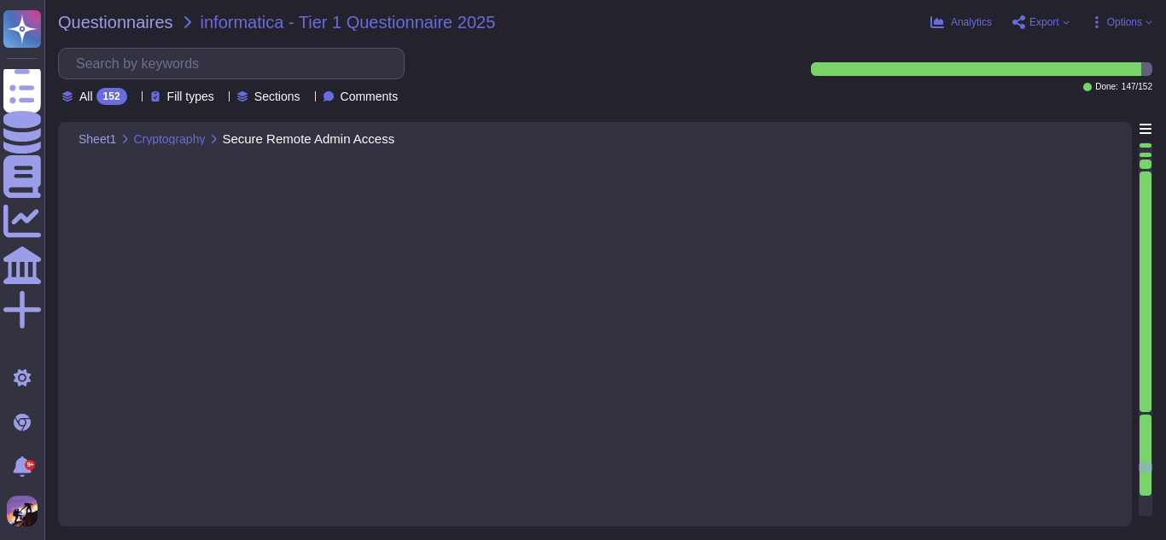
type textarea "Yes, all remote administrative access at [GEOGRAPHIC_DATA] is secured through e…"
type textarea "Yes, comprehensive background security investigations (BGV) are conducted for a…"
type textarea "Yes, all employees, contractors, subcontractors, [DEMOGRAPHIC_DATA] workers, an…"
type textarea "Yes, there is a password policy for systems that transmit, process, or store Sc…"
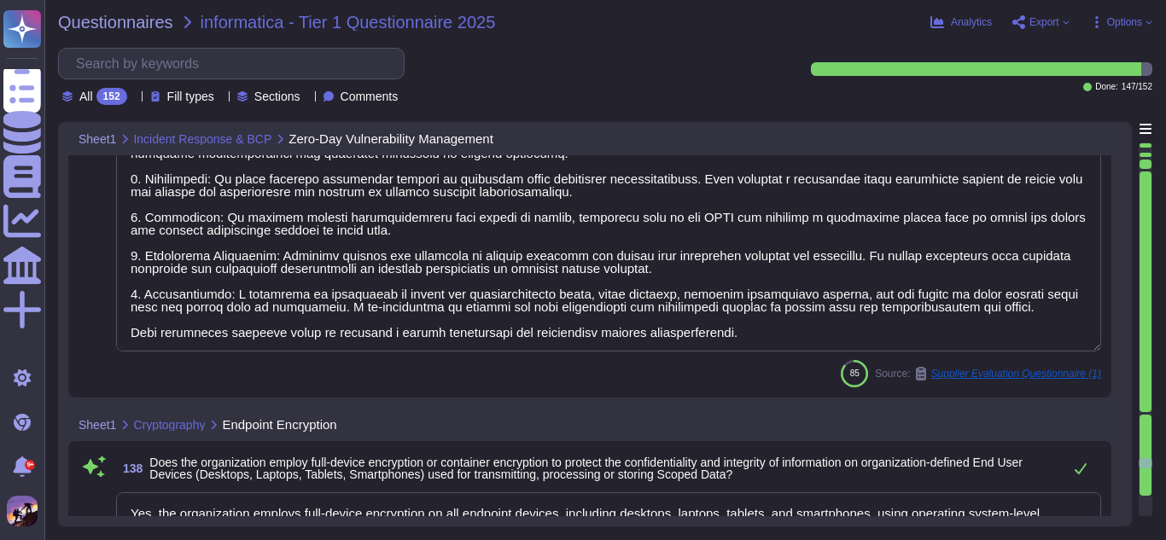
type textarea "Our vulnerability management process is structured and comprehensive, encompass…"
type textarea "Yes, the organization employs full-device encryption on all endpoint devices, i…"
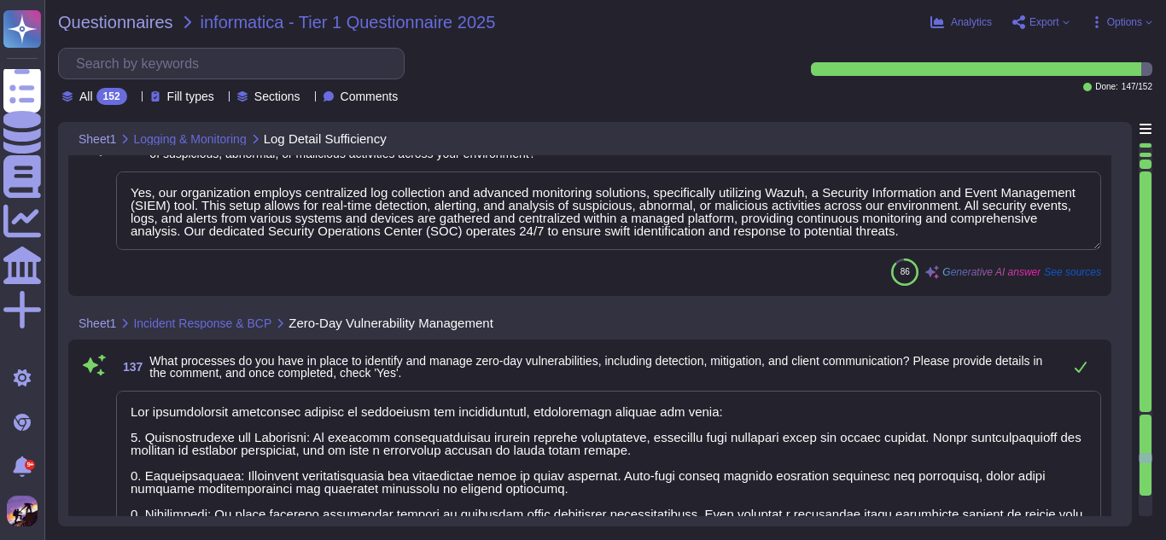
type textarea "Yes, the logs capture sufficient details to support thorough security incident …"
type textarea "Yes, our organization employs centralized log collection and advanced monitorin…"
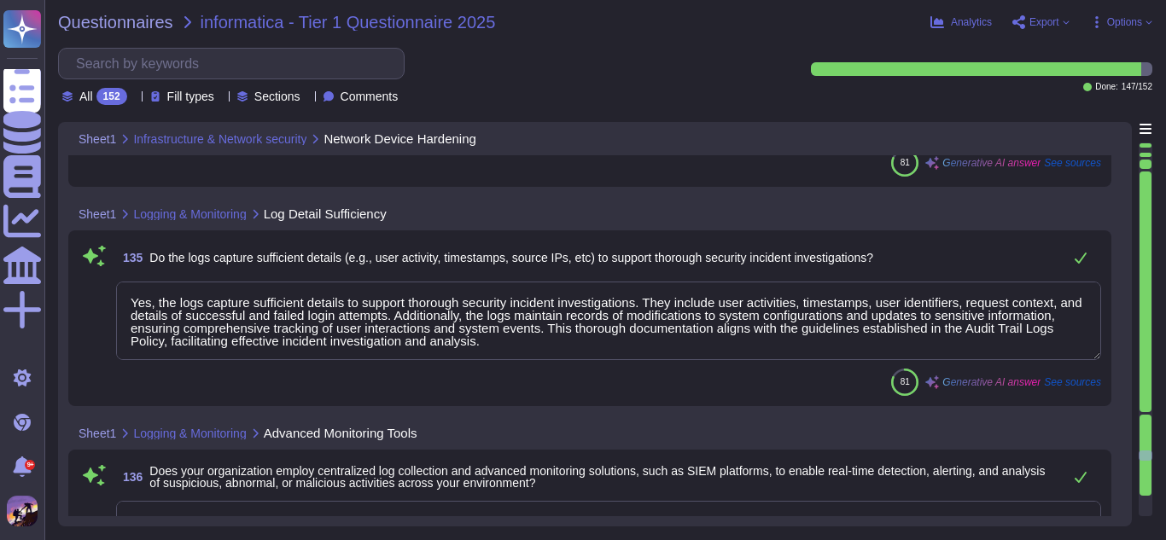
type textarea "Yes, we have documented information security baselines for every component of o…"
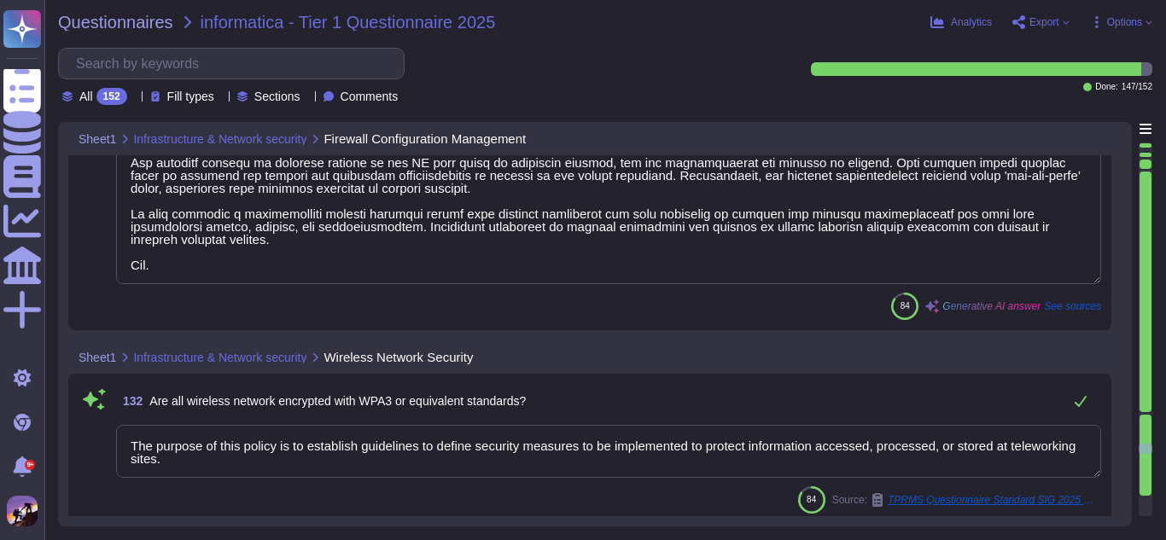
type textarea "Firewall configurations are reviewed and updated through a well-defined Change …"
type textarea "The purpose of this policy is to establish guidelines to define security measur…"
type textarea "Yes, we have established comprehensive policies and procedures specifically des…"
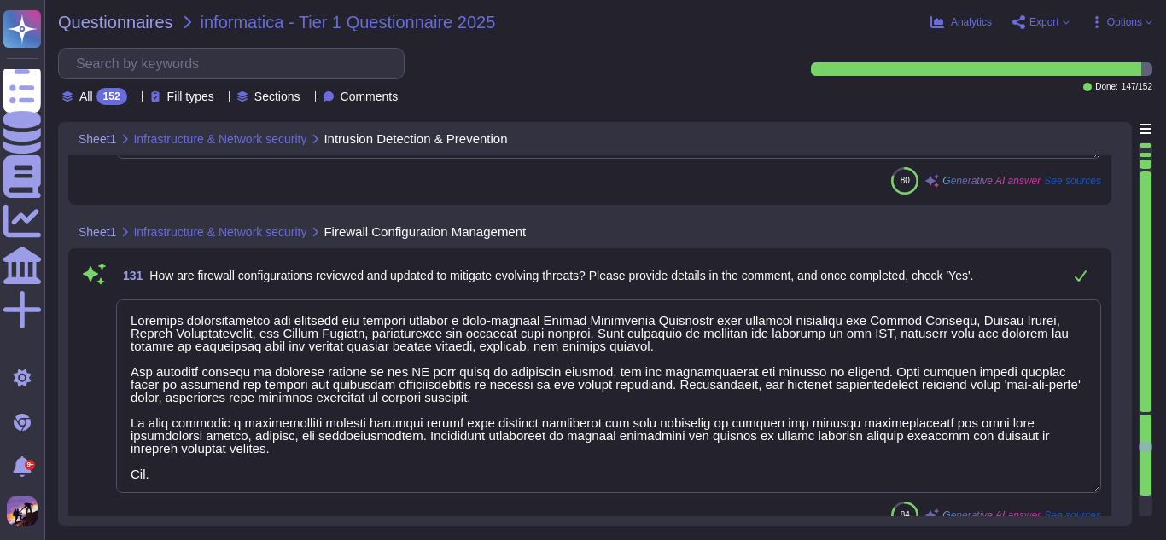
type textarea "Yes, we have implemented robust Network Intrusion Detection and Prevention Syst…"
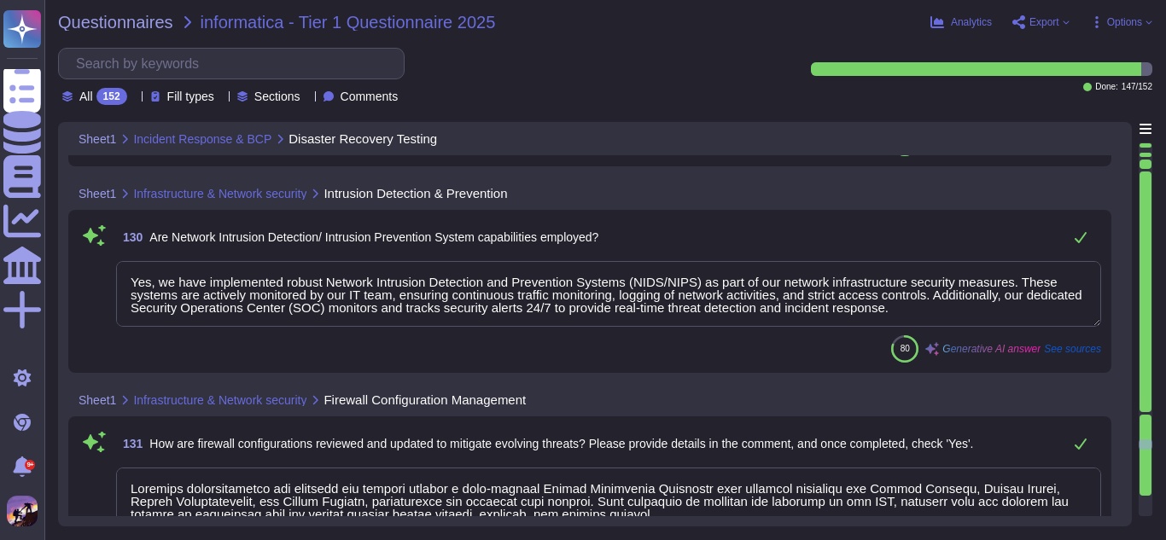
type textarea "Yes, our organization performs formal testing of its Disaster Recovery (DR) pla…"
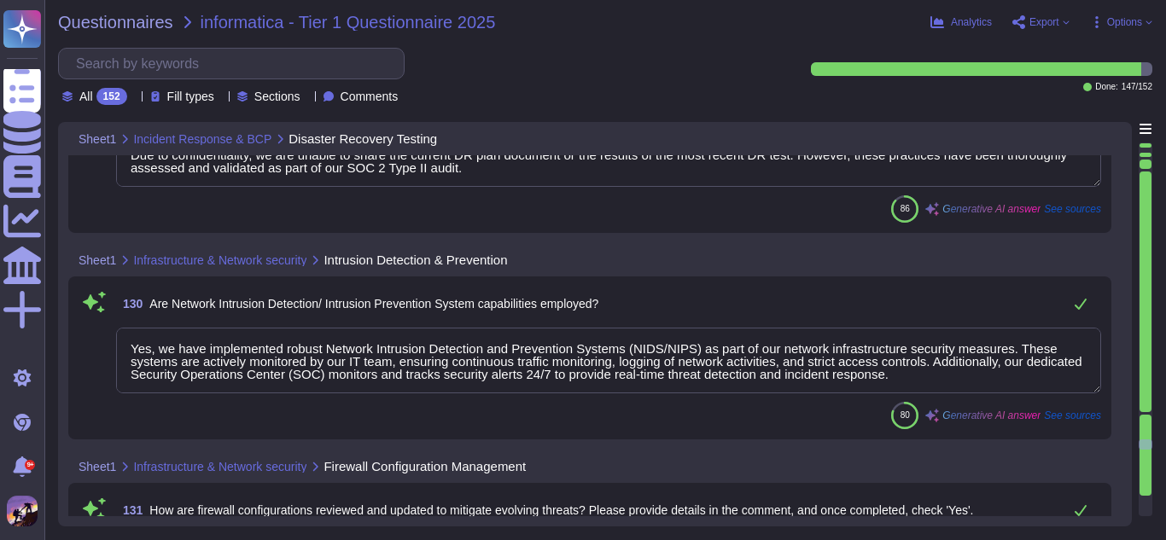
scroll to position [31202, 0]
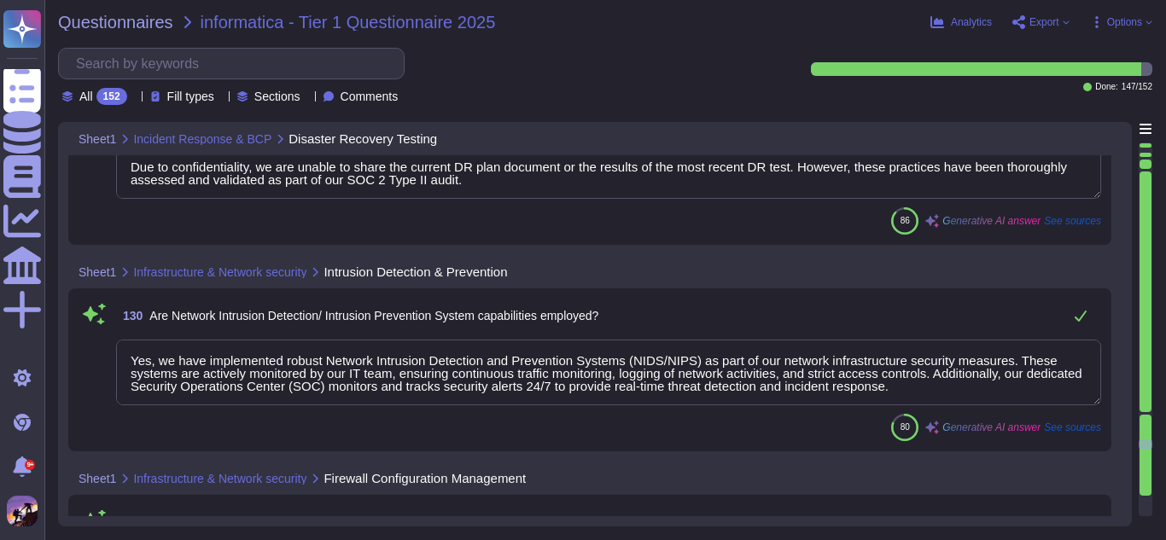
click at [1145, 149] on div at bounding box center [1146, 150] width 12 height 4
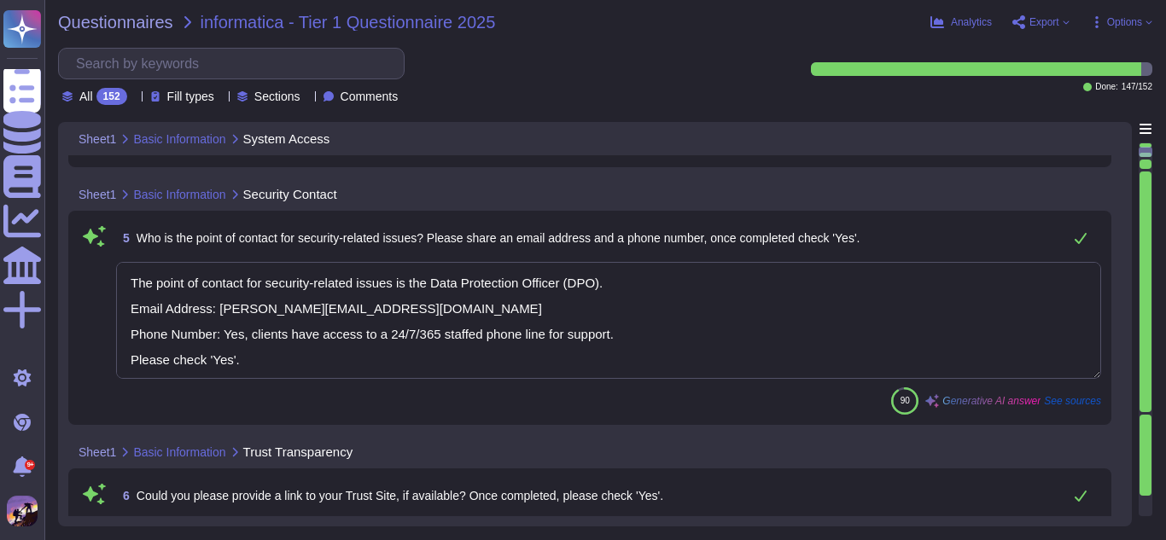
type textarea "The point of contact for security-related issues is the Data Protection Officer…"
type textarea "The website for GreytHR is [URL][DOMAIN_NAME]."
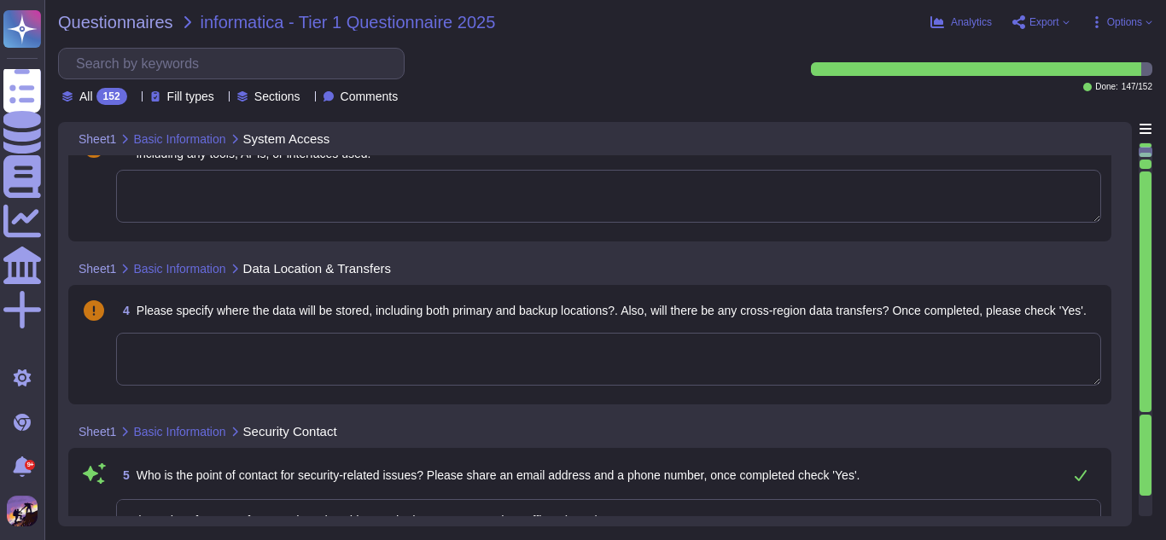
scroll to position [306, 0]
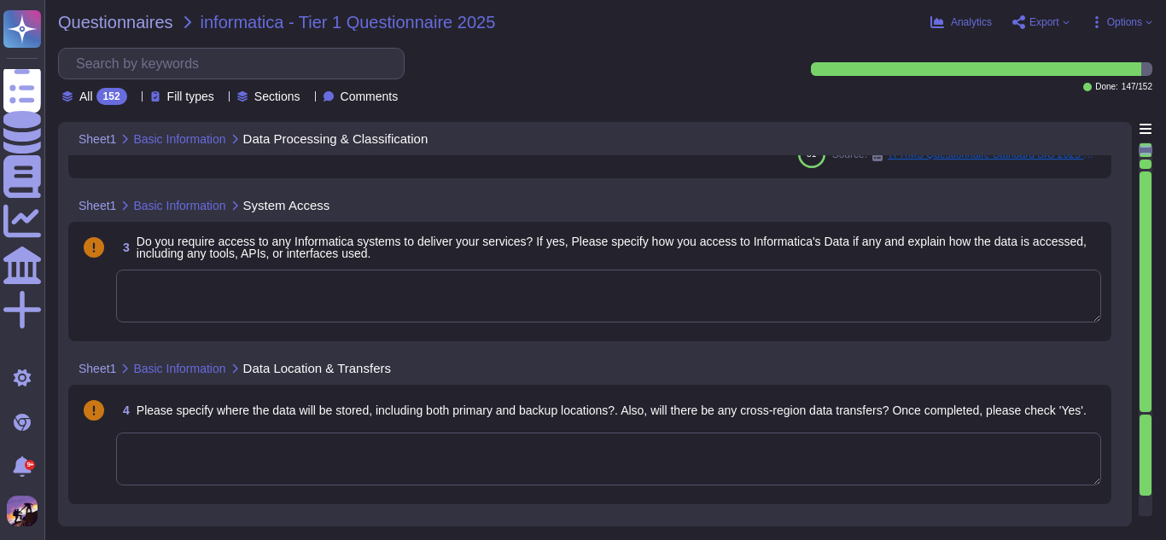
type textarea "Yes, we do process personal data, which includes standard personal information …"
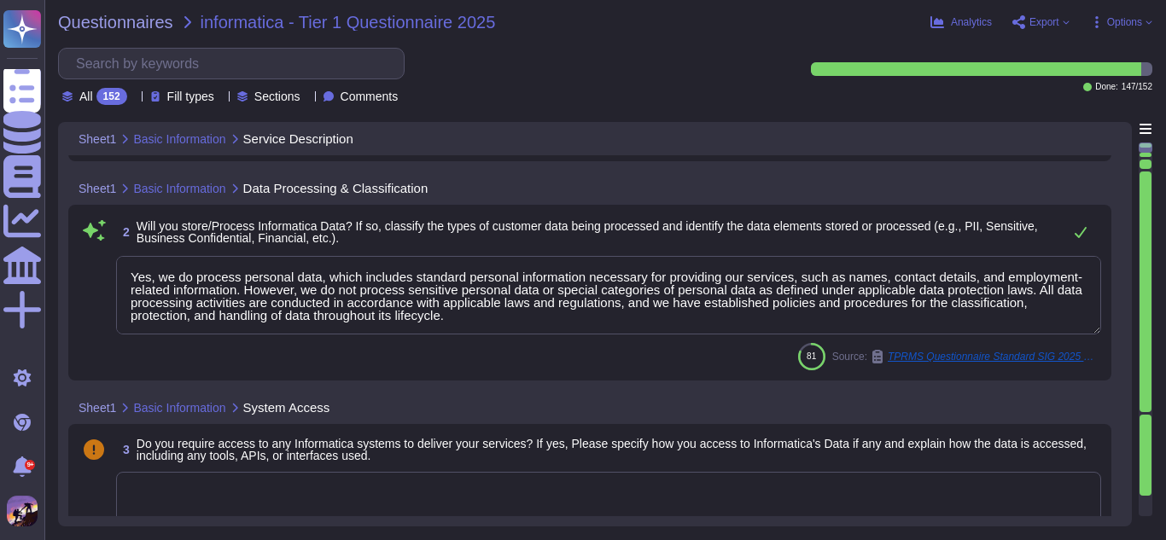
scroll to position [294, 0]
type textarea "GreytHR is a cloud-based HR and payroll management software developed by Greyti…"
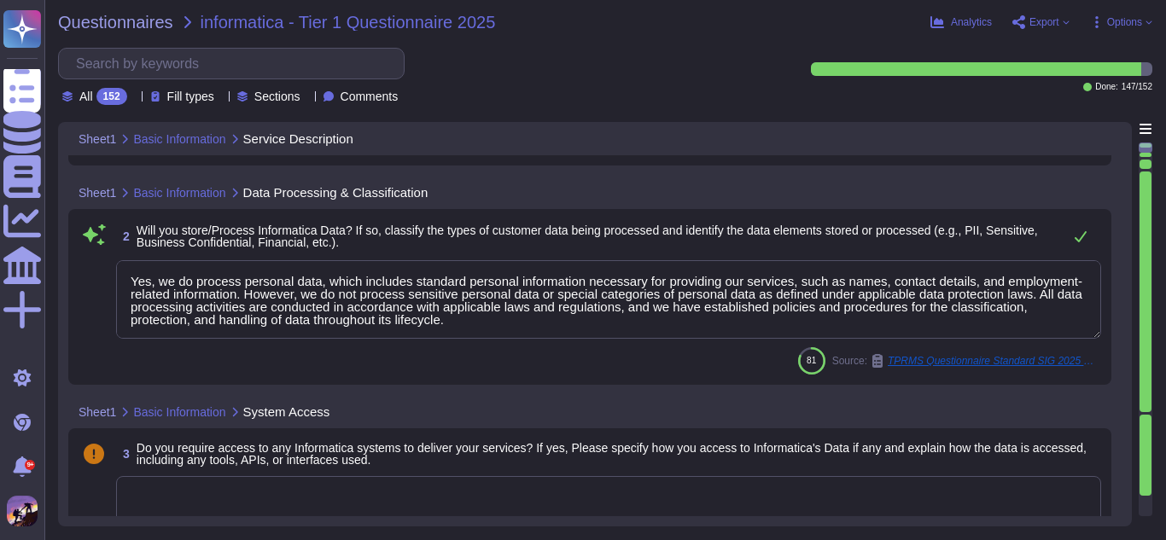
scroll to position [2, 0]
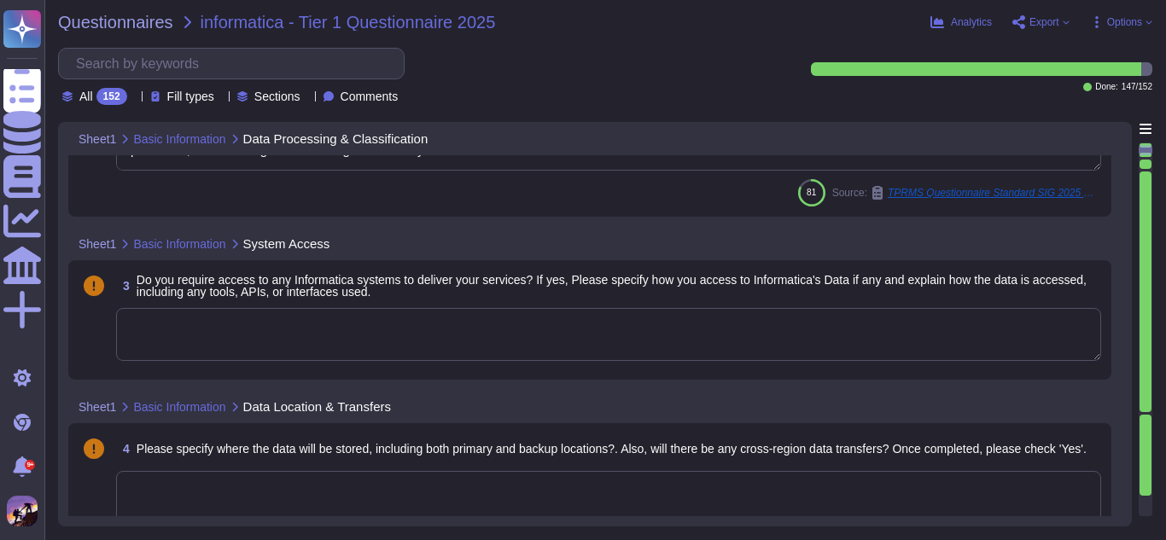
type textarea "The website for GreytHR is [URL][DOMAIN_NAME]."
click at [377, 357] on textarea at bounding box center [608, 332] width 985 height 53
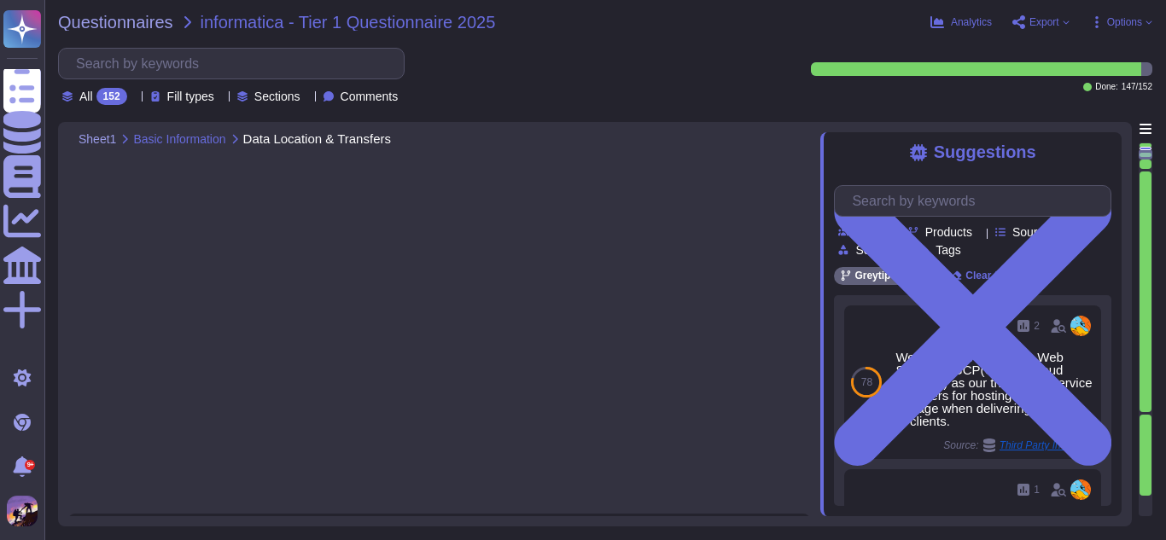
type textarea "The website for GreytHR is [URL][DOMAIN_NAME]."
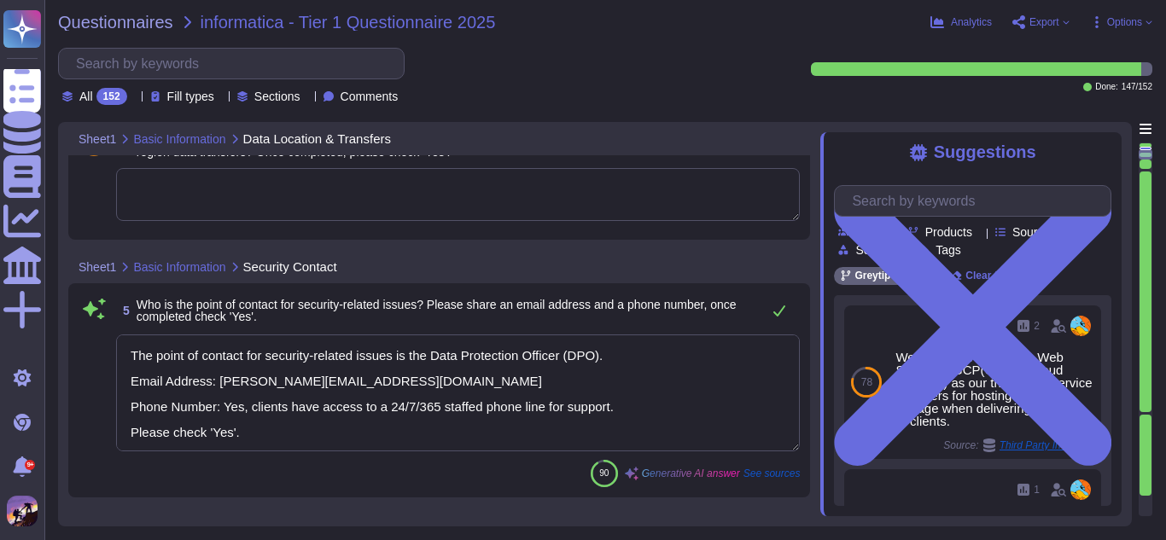
scroll to position [848, 0]
type textarea "Performing procedures to obtain evidence about whether the Description is prese…"
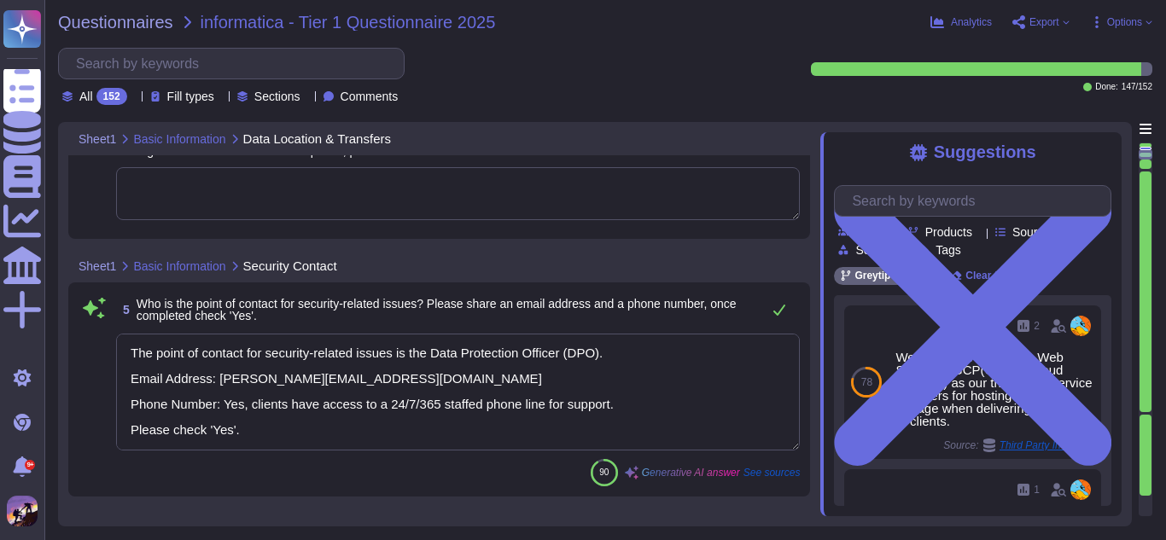
click at [598, 365] on textarea "The point of contact for security-related issues is the Data Protection Officer…" at bounding box center [458, 392] width 684 height 117
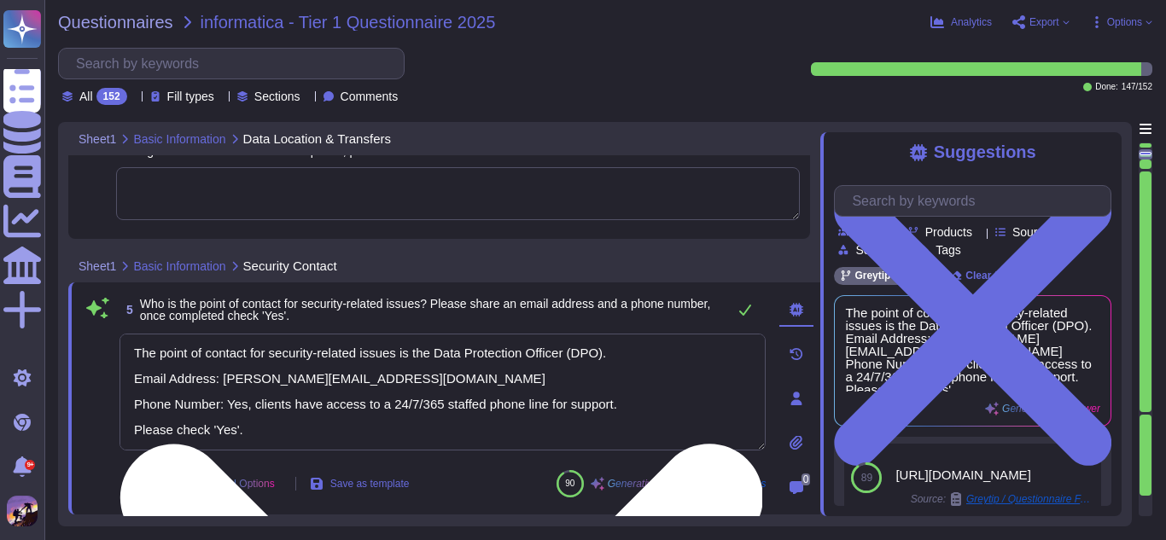
scroll to position [0, 0]
drag, startPoint x: 121, startPoint y: 344, endPoint x: 405, endPoint y: 436, distance: 298.8
click at [405, 436] on textarea "The point of contact for security-related issues is the Data Protection Officer…" at bounding box center [443, 392] width 646 height 117
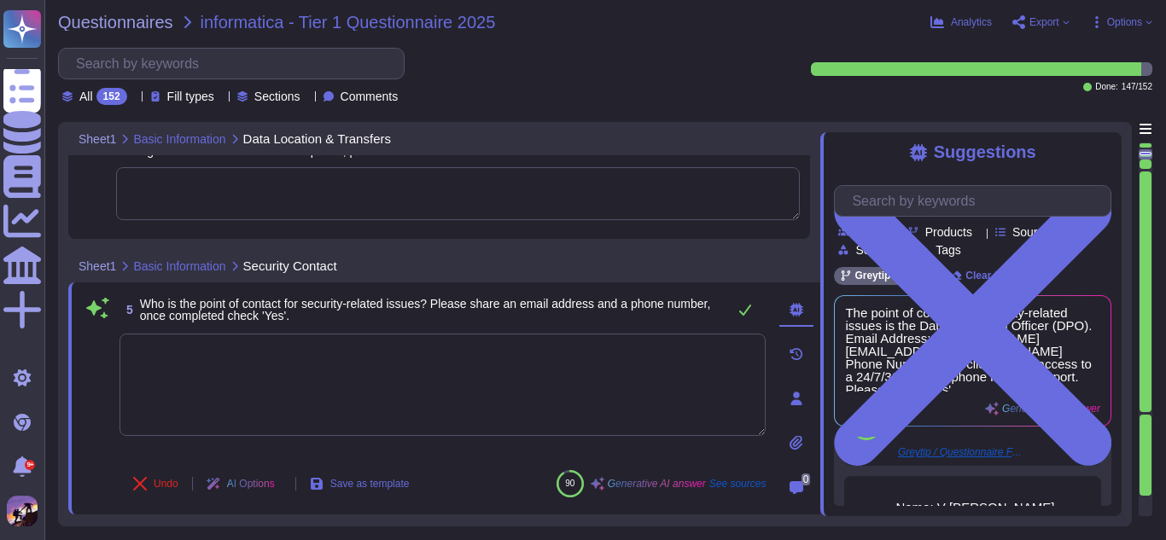
scroll to position [164, 0]
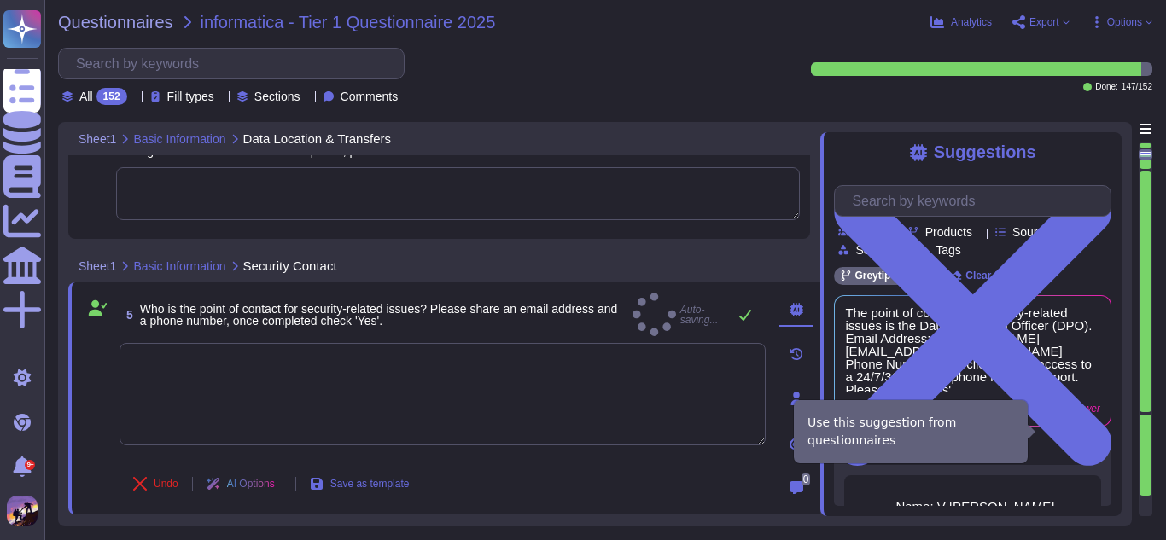
click at [1058, 429] on span "Use" at bounding box center [1067, 424] width 19 height 10
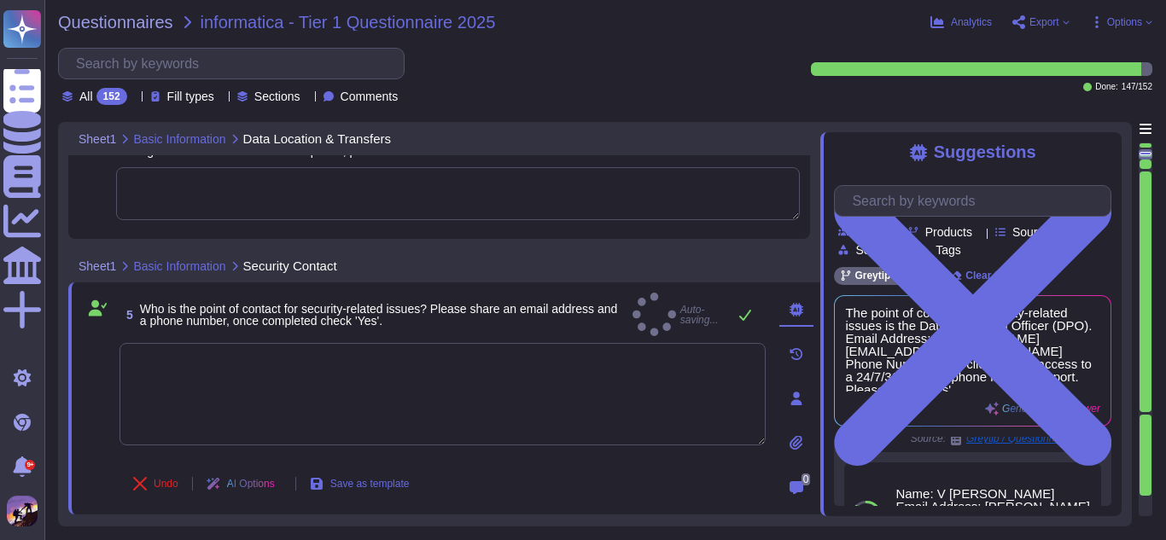
type textarea "[URL][DOMAIN_NAME]"
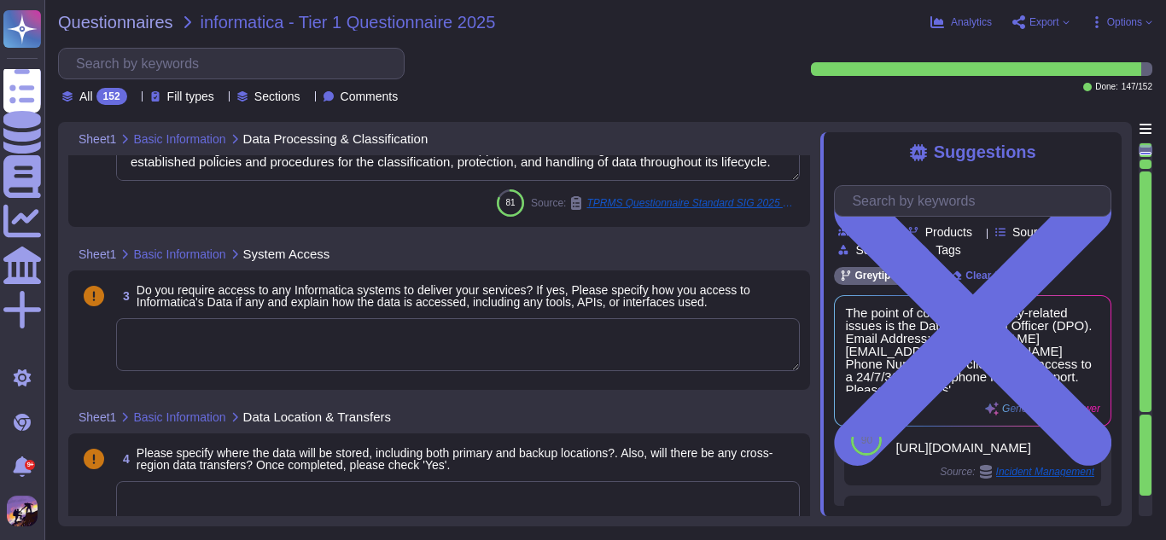
type textarea "Yes, we do process personal data, which includes standard personal information …"
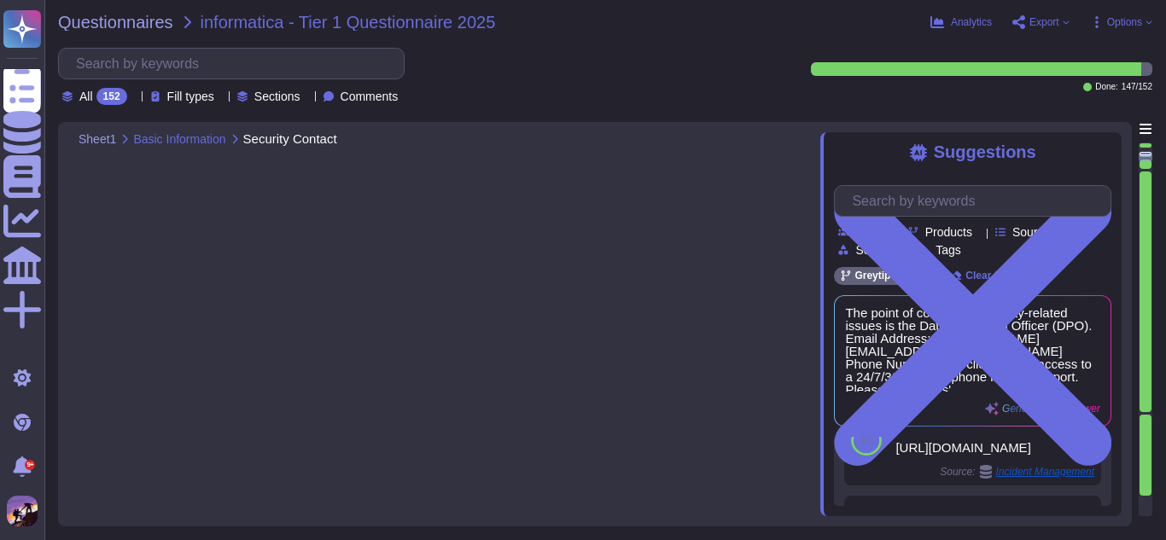
type textarea "Performing procedures to obtain evidence about whether the Description is prese…"
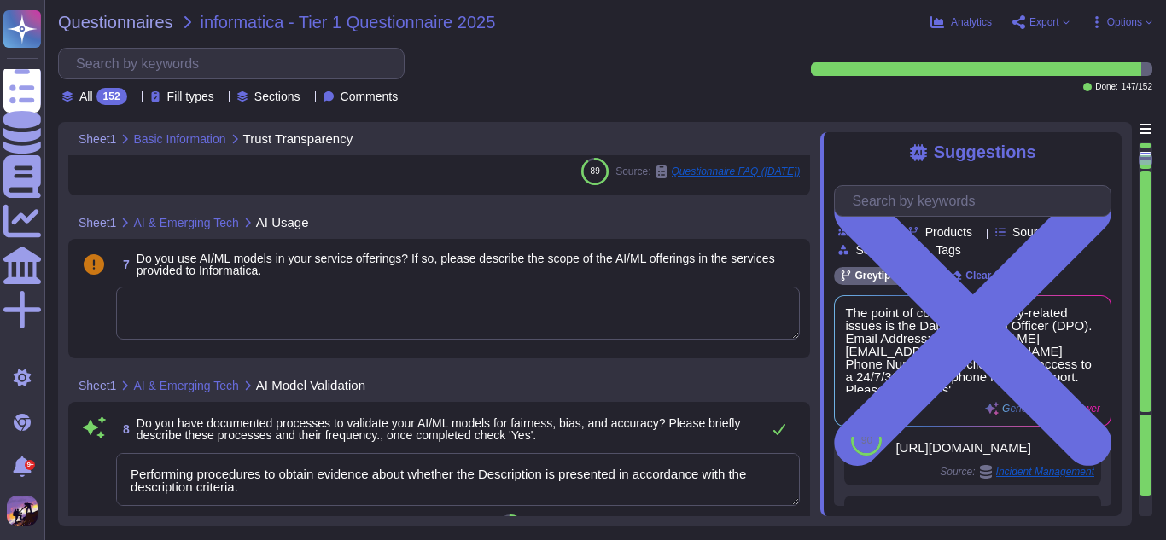
type textarea "Yes, our organization defines, implements, and evaluates processes, procedures,…"
type textarea "Performing procedures to obtain evidence about whether the Description is prese…"
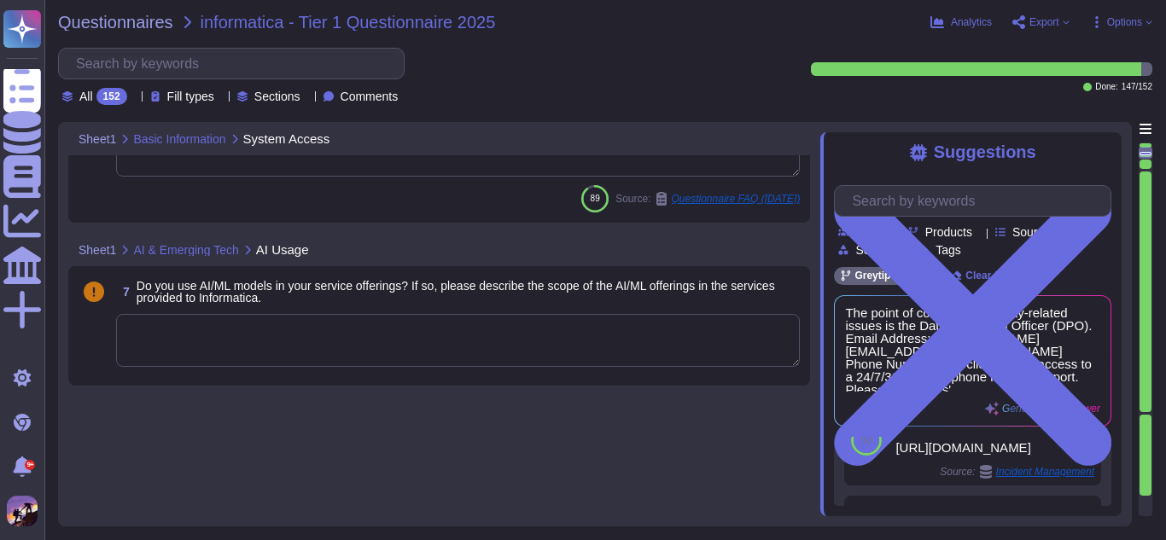
scroll to position [704, 0]
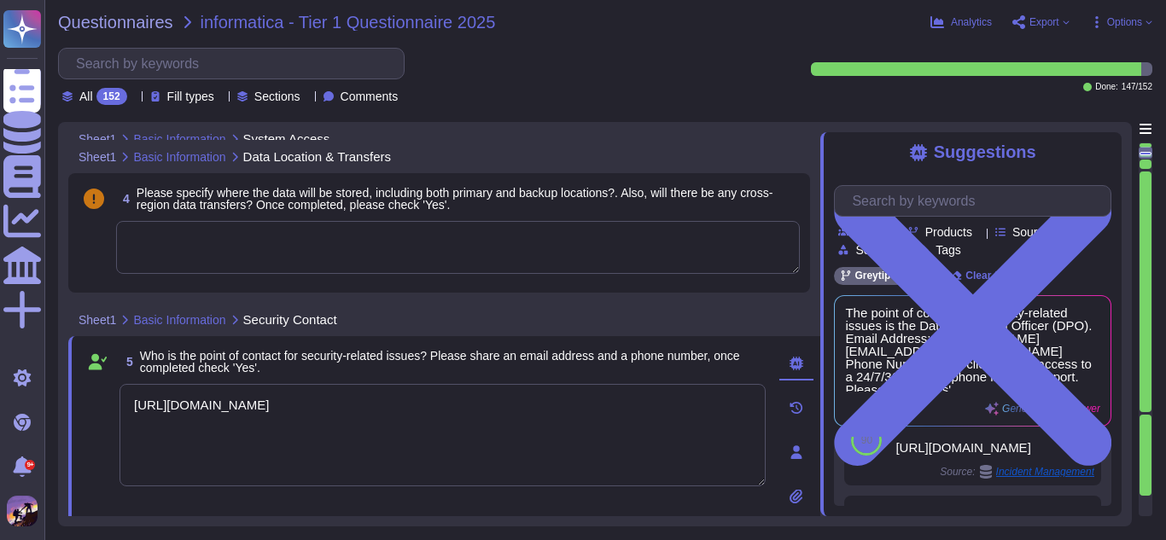
type textarea "[URL][DOMAIN_NAME]"
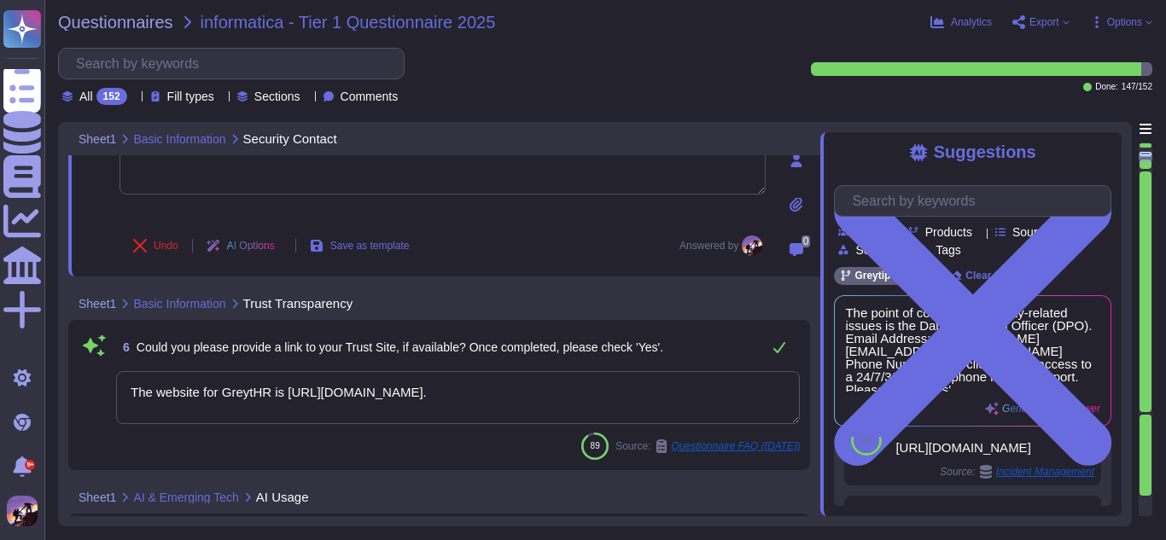
type textarea "Performing procedures to obtain evidence about whether the Description is prese…"
type textarea "Yes, our organization defines, implements, and evaluates processes, procedures,…"
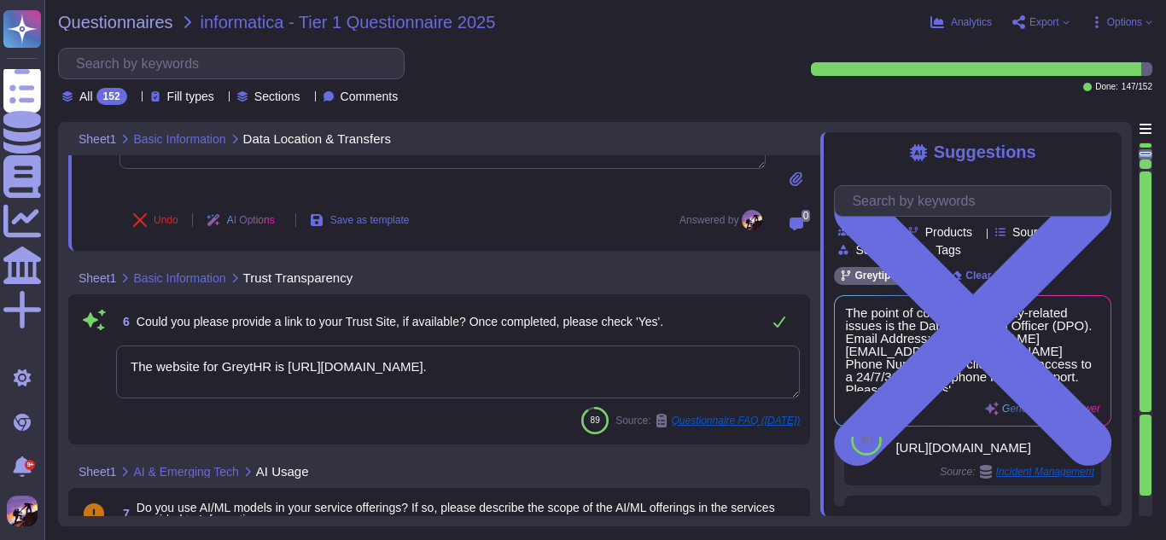
scroll to position [806, 0]
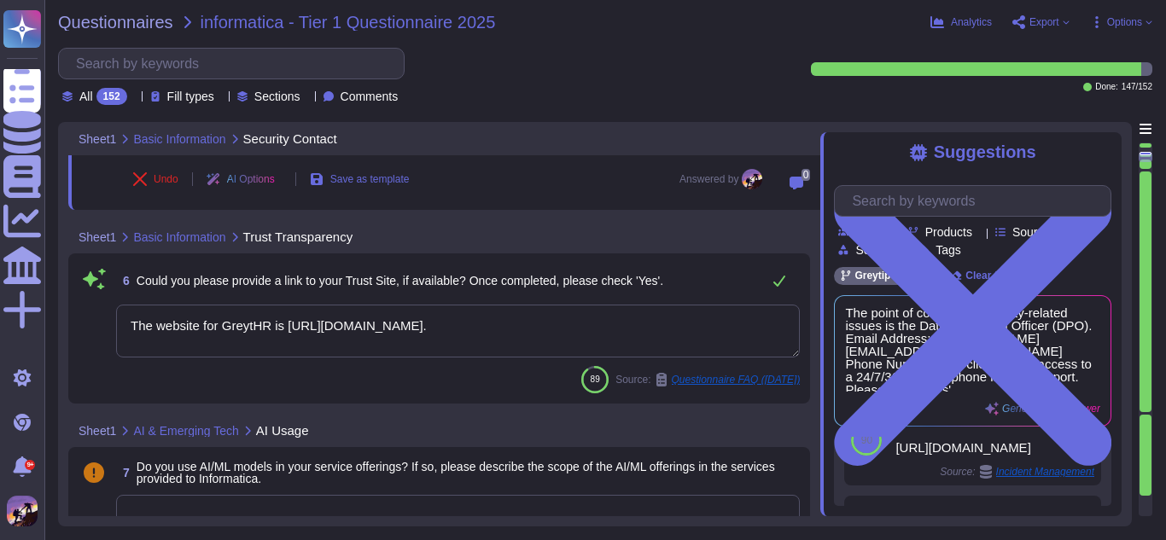
type textarea "Yes, our organization defines, implements, and evaluates processes, procedures,…"
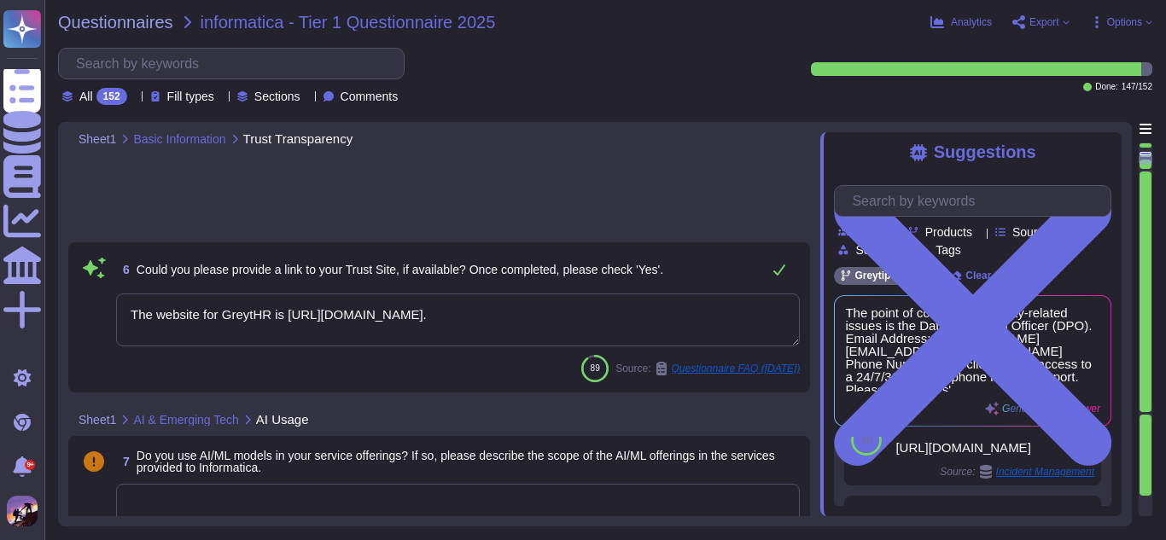
type textarea "Performing procedures to obtain evidence about whether the Description is prese…"
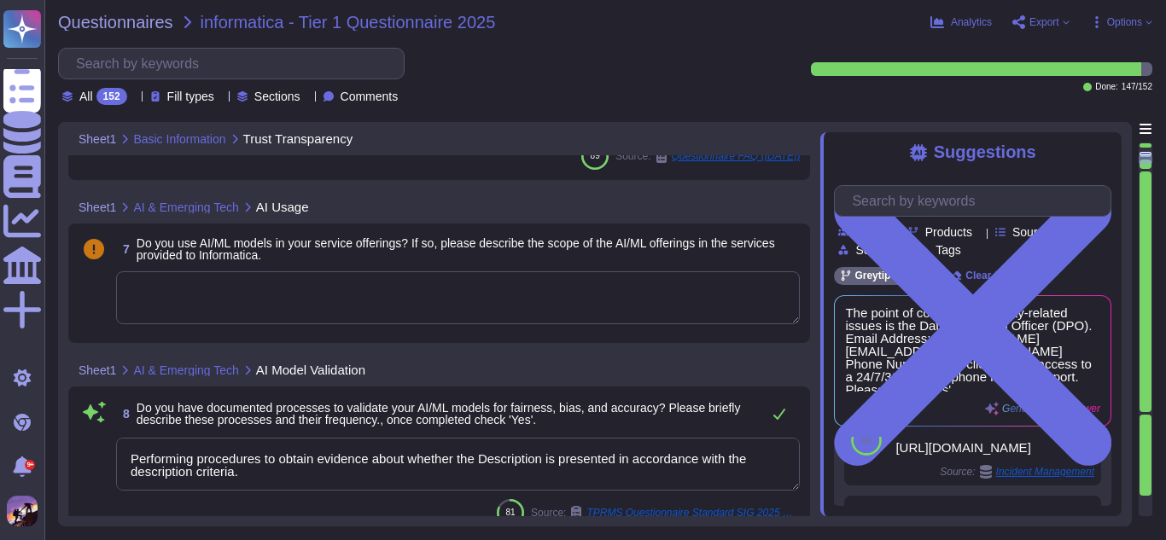
scroll to position [1257, 0]
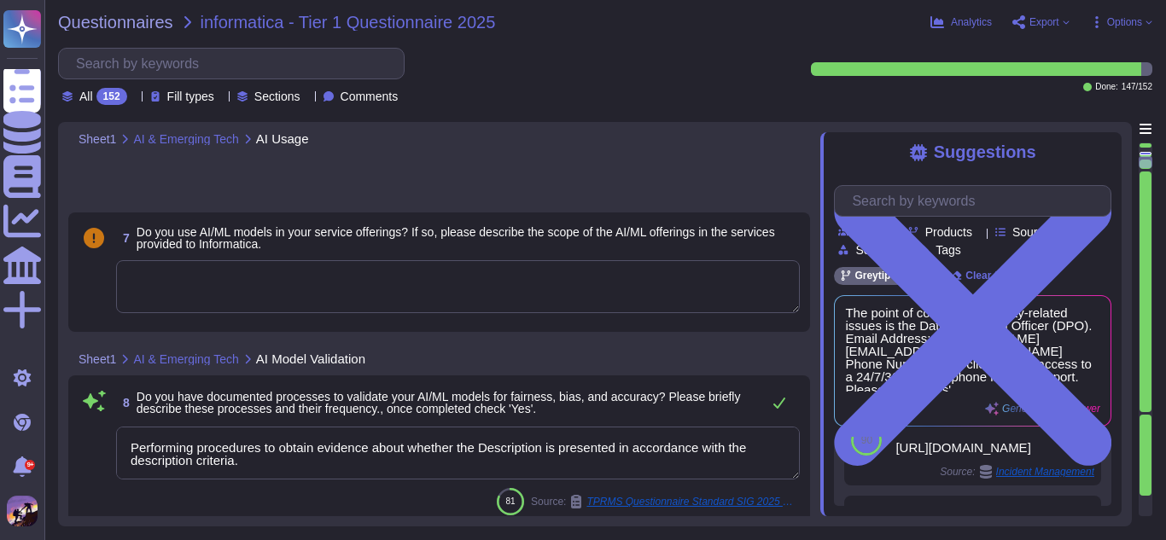
type textarea "We have established comprehensive controls to secure, protect privacy, and ensu…"
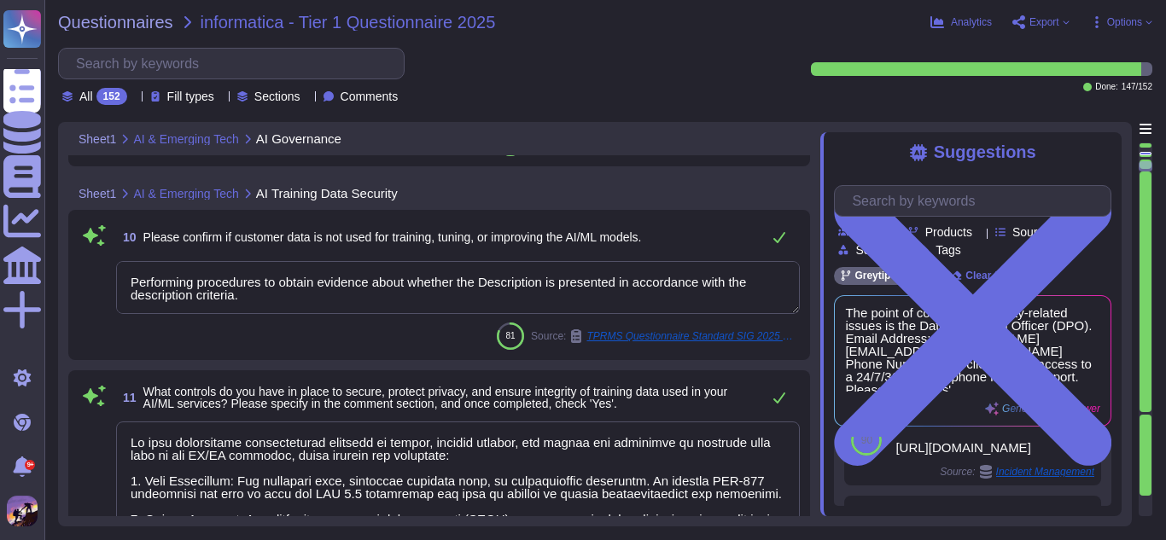
scroll to position [2, 0]
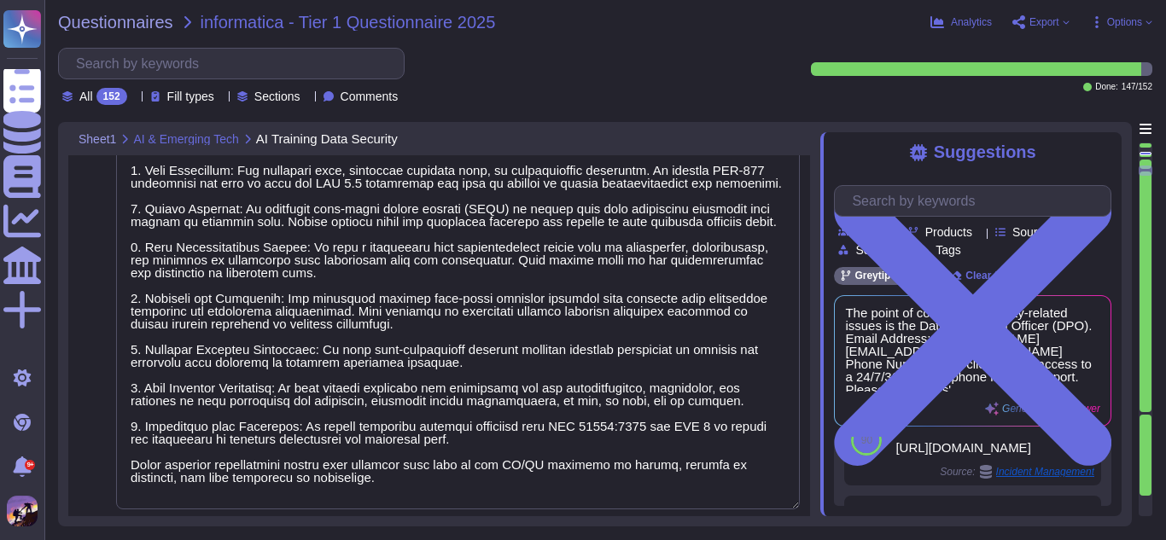
type textarea "Yes, we implement measures to ensure that each customer's data remains isolated…"
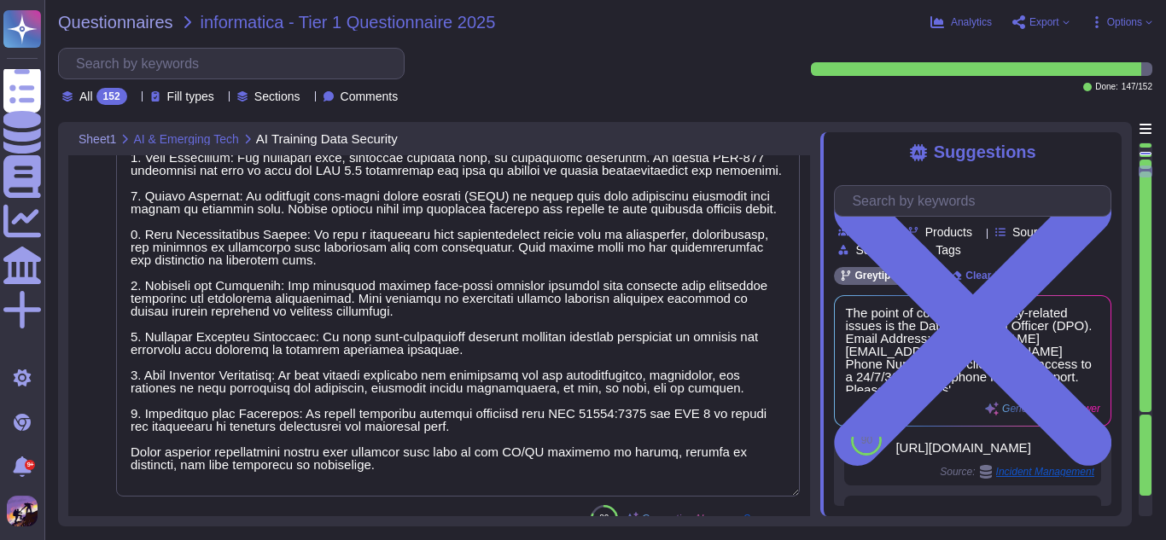
type textarea "We have Wazuh"
type textarea "We ensure compliance with applicable regulations through a comprehensive framew…"
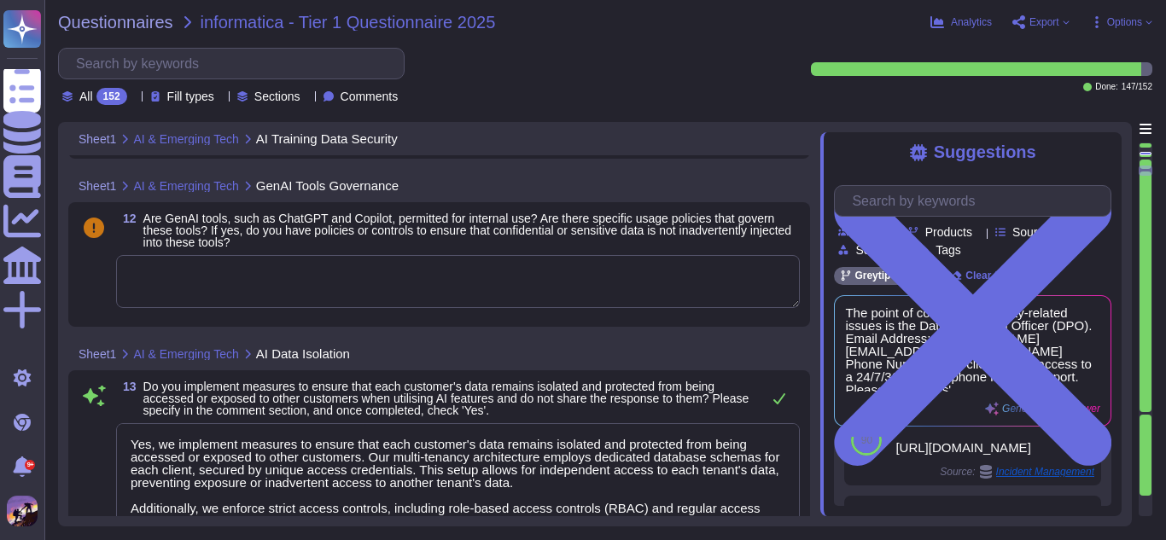
type textarea "Performing procedures to obtain evidence about whether the Description is prese…"
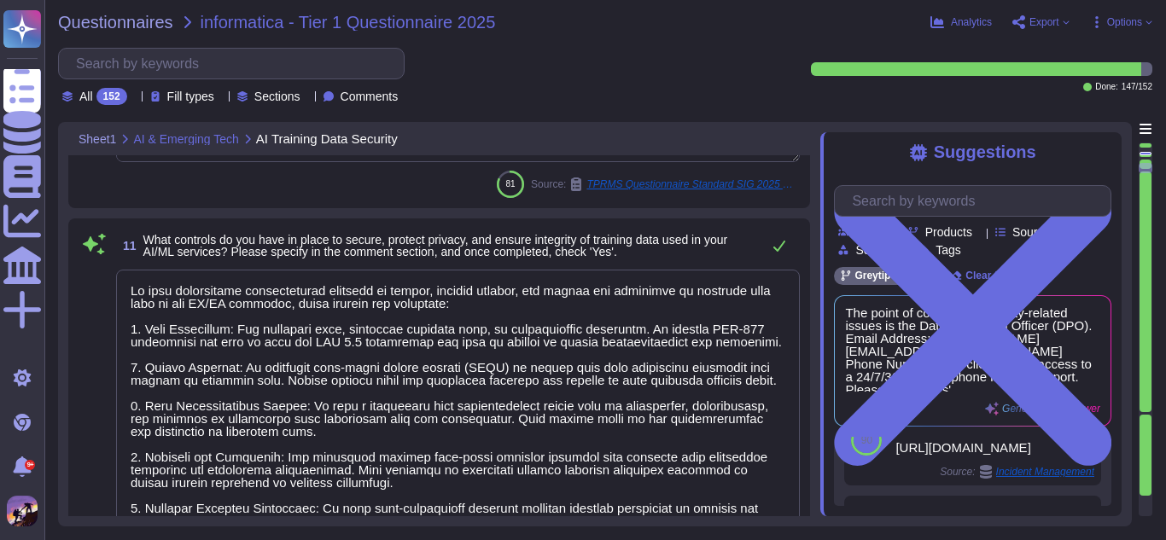
type textarea "Yes, we implement measures to ensure that each customer's data remains isolated…"
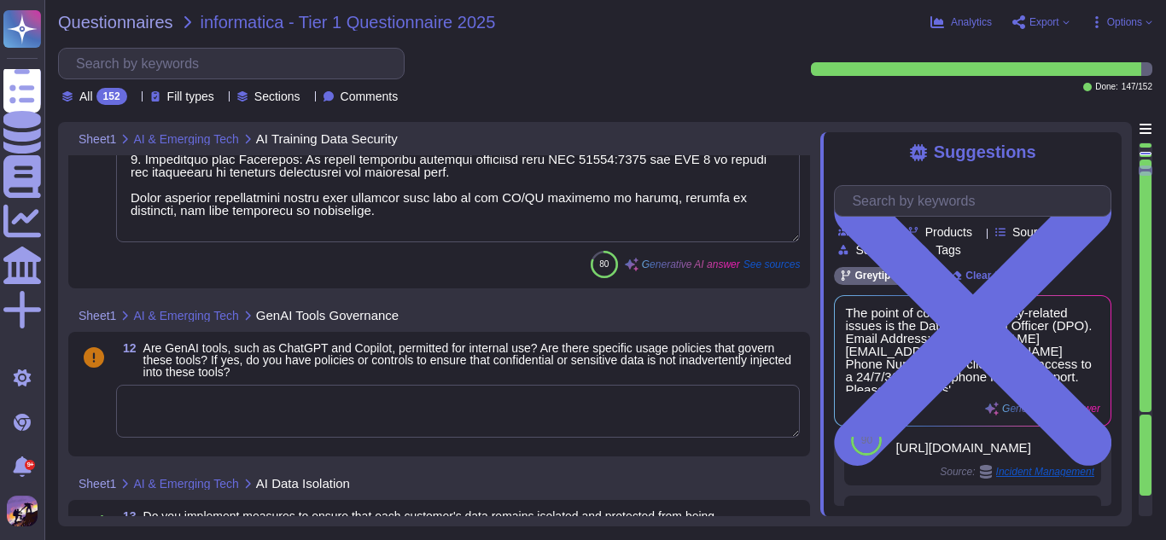
type textarea "We have Wazuh"
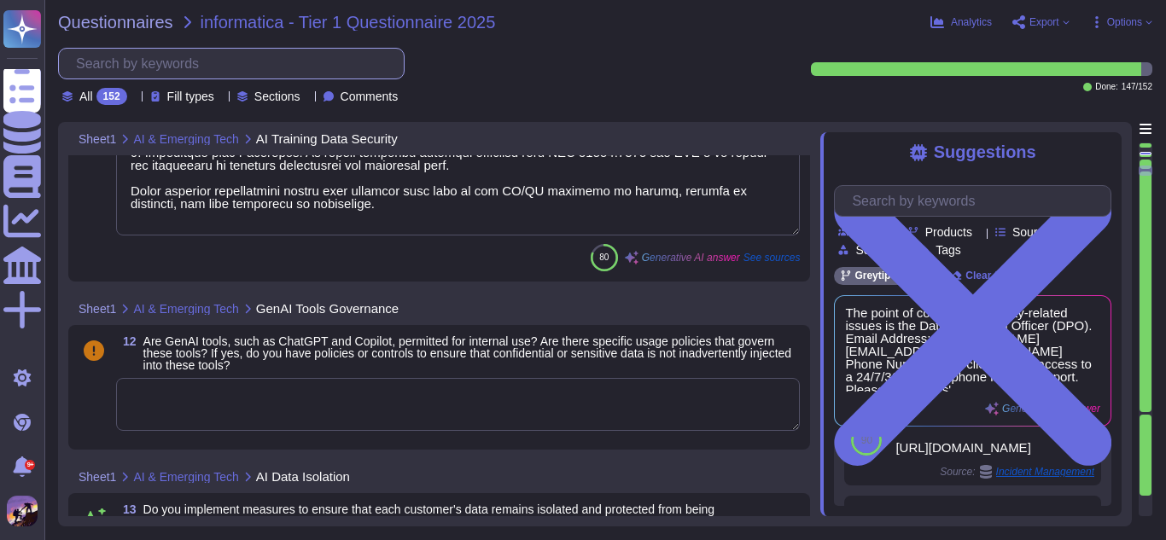
click at [363, 63] on input "text" at bounding box center [235, 64] width 336 height 30
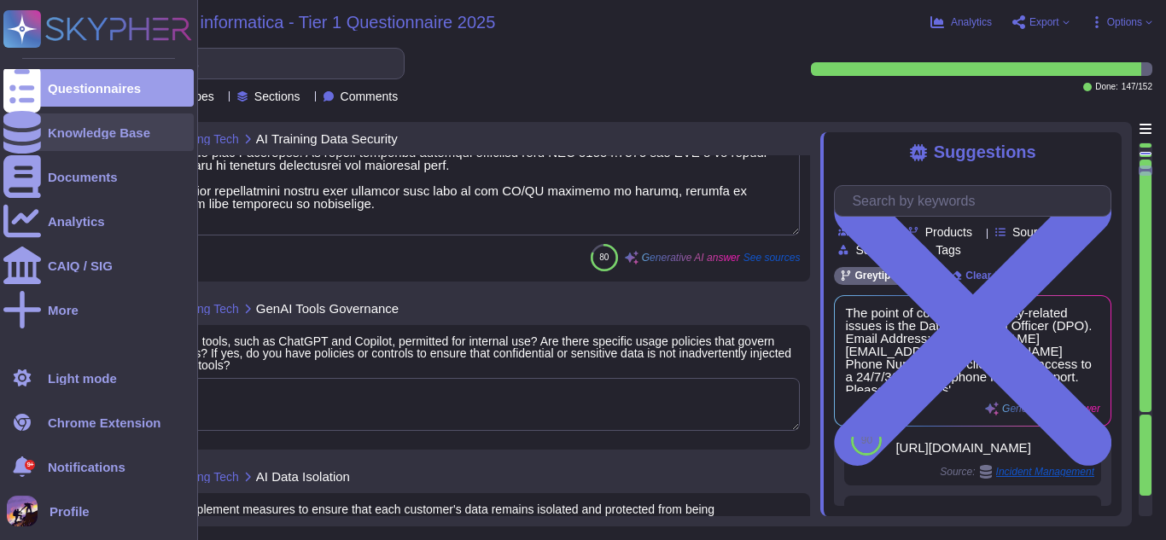
click at [18, 122] on div at bounding box center [22, 133] width 38 height 38
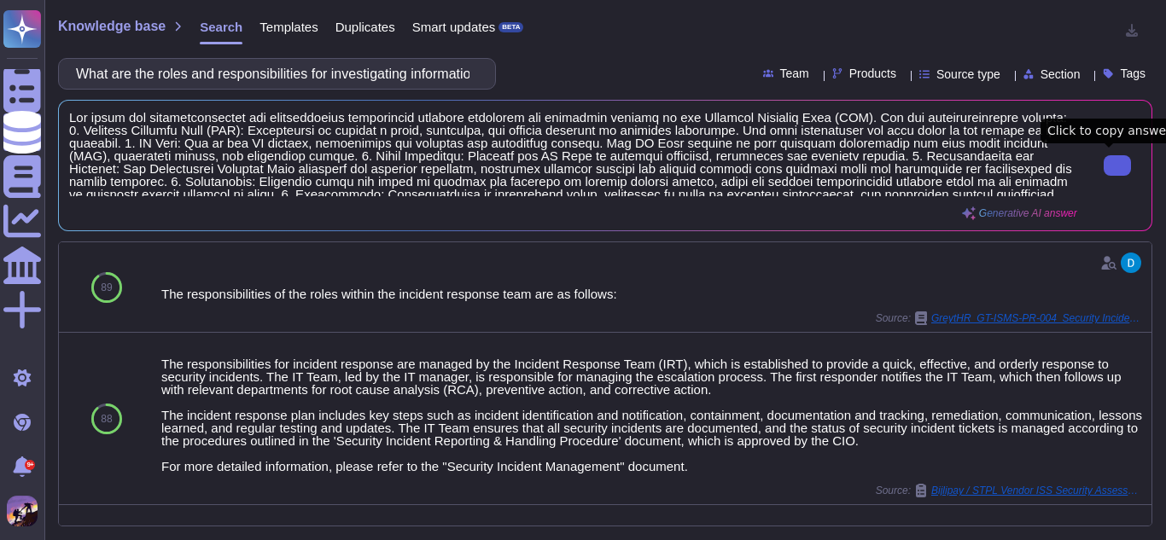
click at [1104, 166] on button at bounding box center [1117, 165] width 27 height 20
click at [442, 76] on input "What are the roles and responsibilities for investigating information security …" at bounding box center [272, 74] width 411 height 30
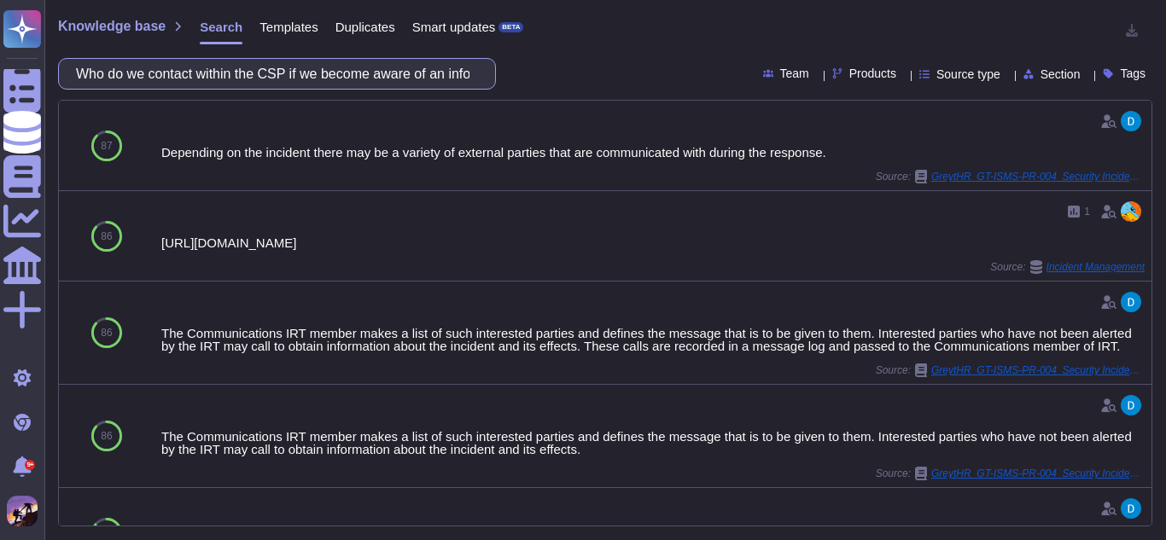
click at [417, 76] on input "Who do we contact within the CSP if we become aware of an information security …" at bounding box center [272, 74] width 411 height 30
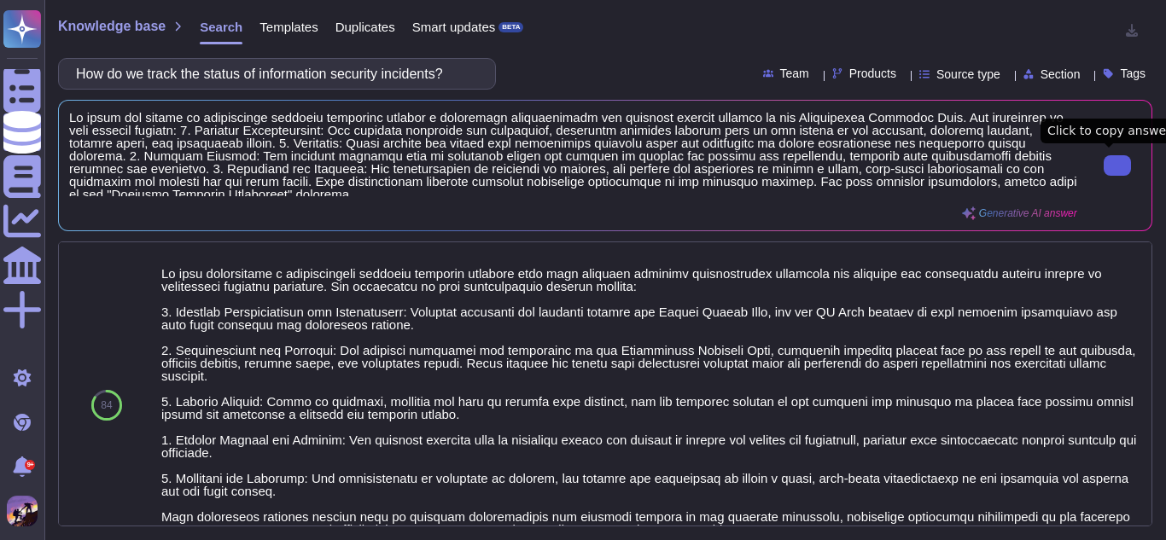
click at [466, 79] on input "How do we track the status of information security incidents?" at bounding box center [272, 74] width 411 height 30
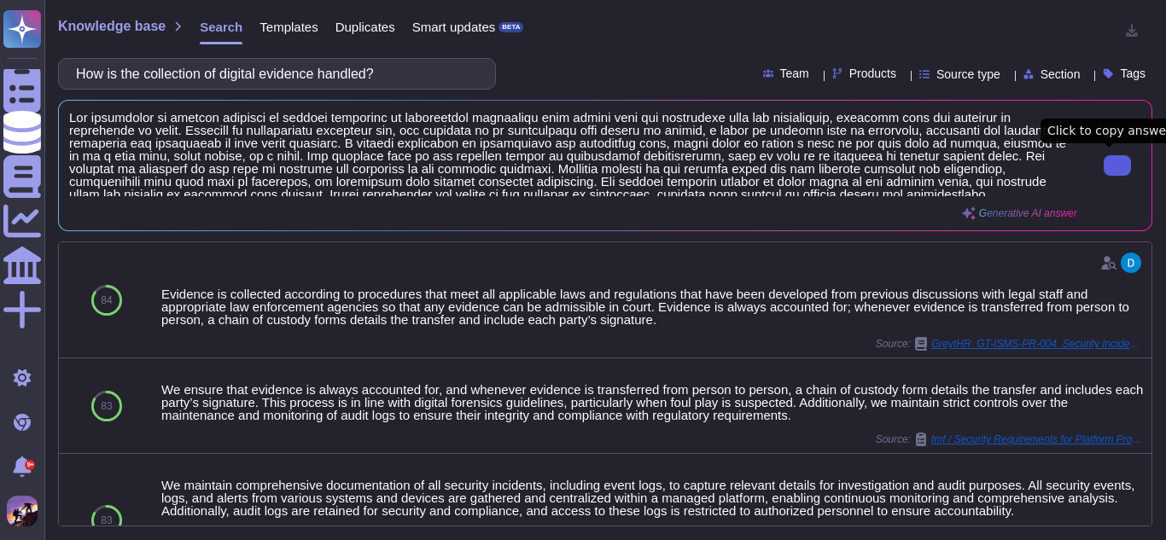
click at [1117, 166] on icon at bounding box center [1117, 166] width 0 height 0
click at [429, 79] on input "How is the collection of digital evidence handled?" at bounding box center [272, 74] width 411 height 30
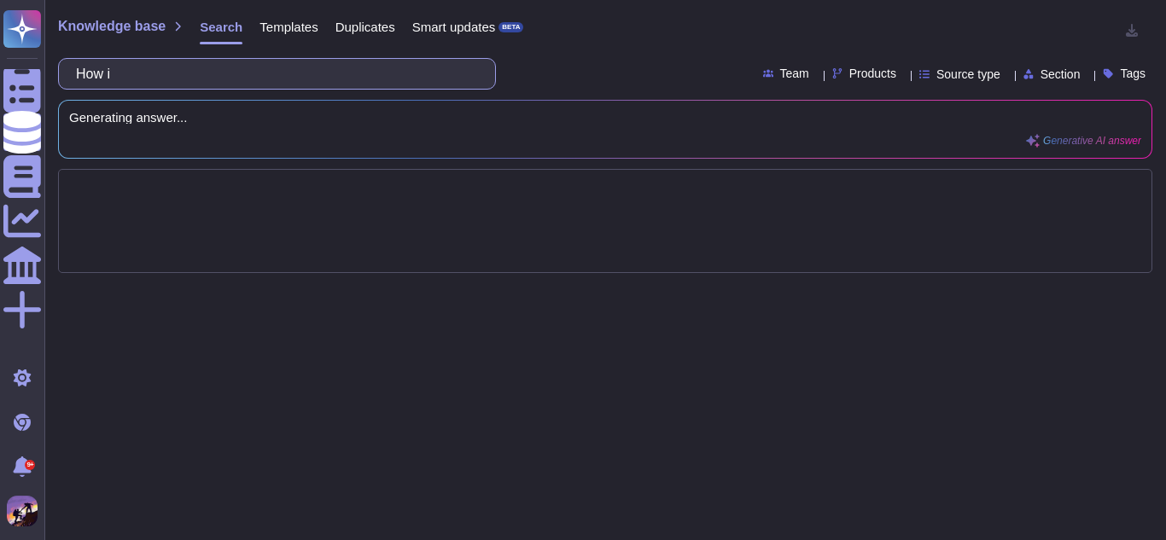
type input "Ho"
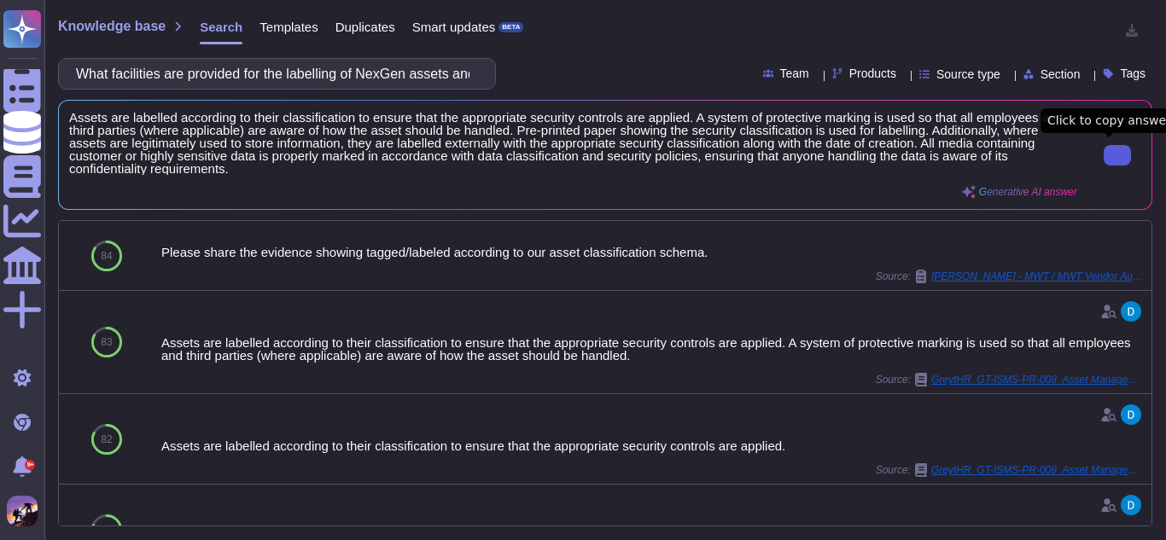
click at [1104, 158] on button at bounding box center [1117, 155] width 27 height 20
click at [459, 73] on input "What facilities are provided for the labelling of NexGen assets and information?" at bounding box center [272, 74] width 411 height 30
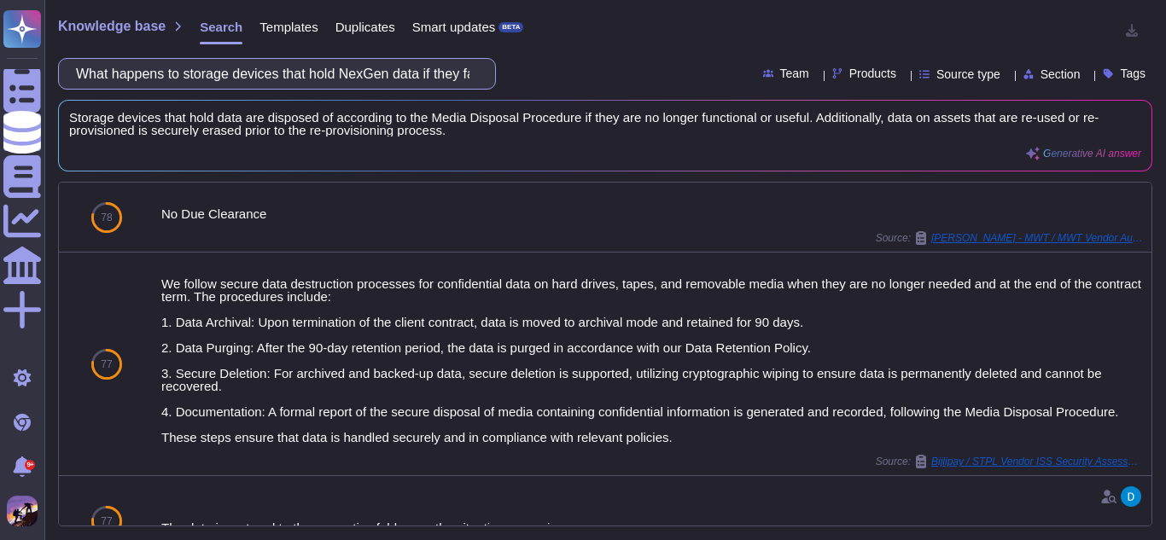
click at [423, 74] on input "What happens to storage devices that hold NexGen data if they fail or need to b…" at bounding box center [272, 74] width 411 height 30
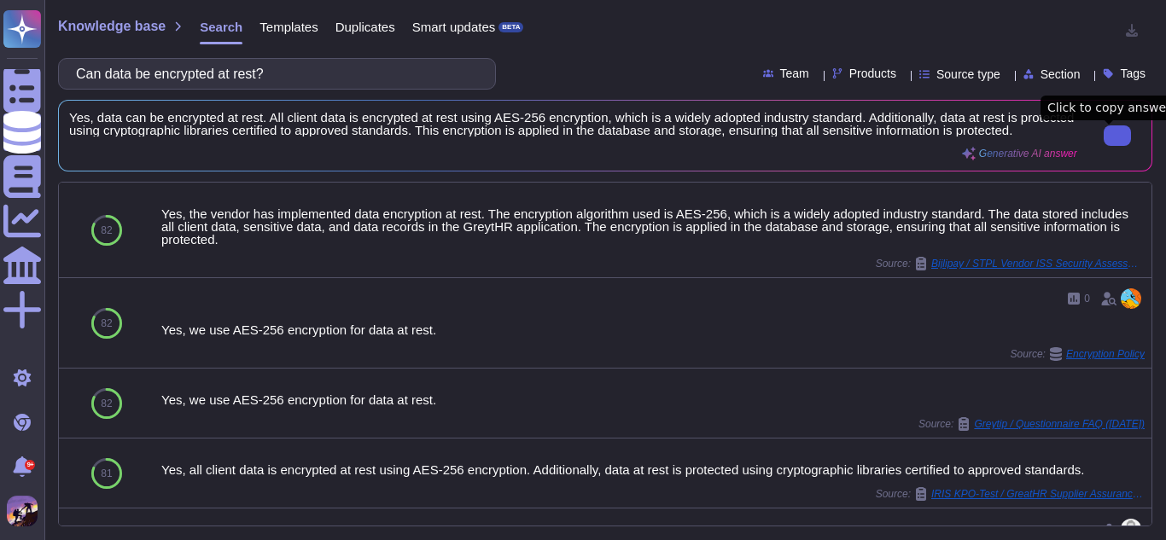
click at [1104, 143] on button at bounding box center [1117, 135] width 27 height 20
click at [320, 64] on input "Can data be encrypted at rest?" at bounding box center [272, 74] width 411 height 30
paste input "If so, who holds the keys?"
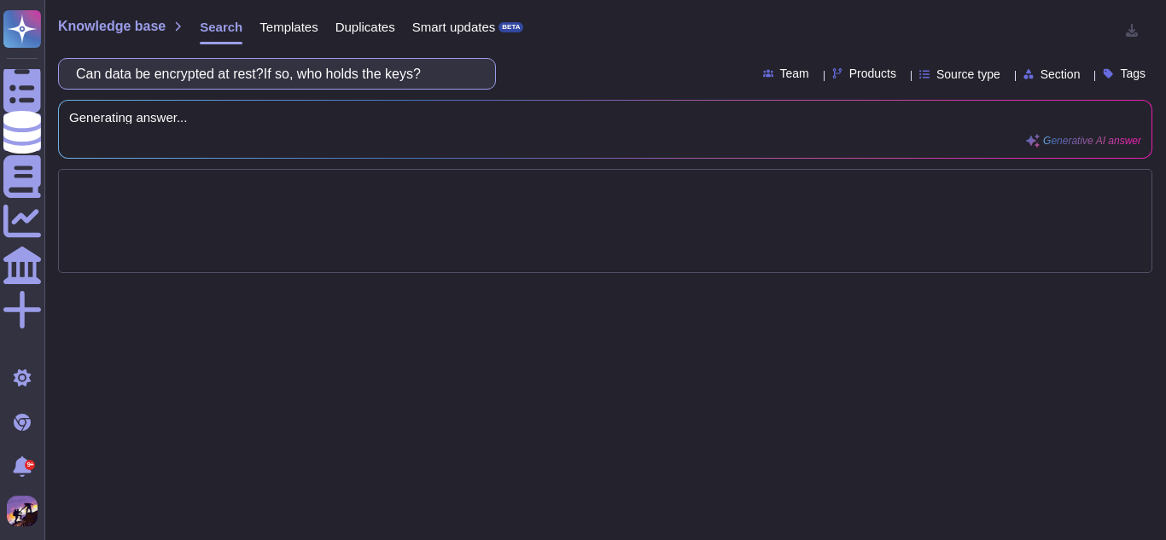
click at [276, 73] on input "Can data be encrypted at rest?If so, who holds the keys?" at bounding box center [272, 74] width 411 height 30
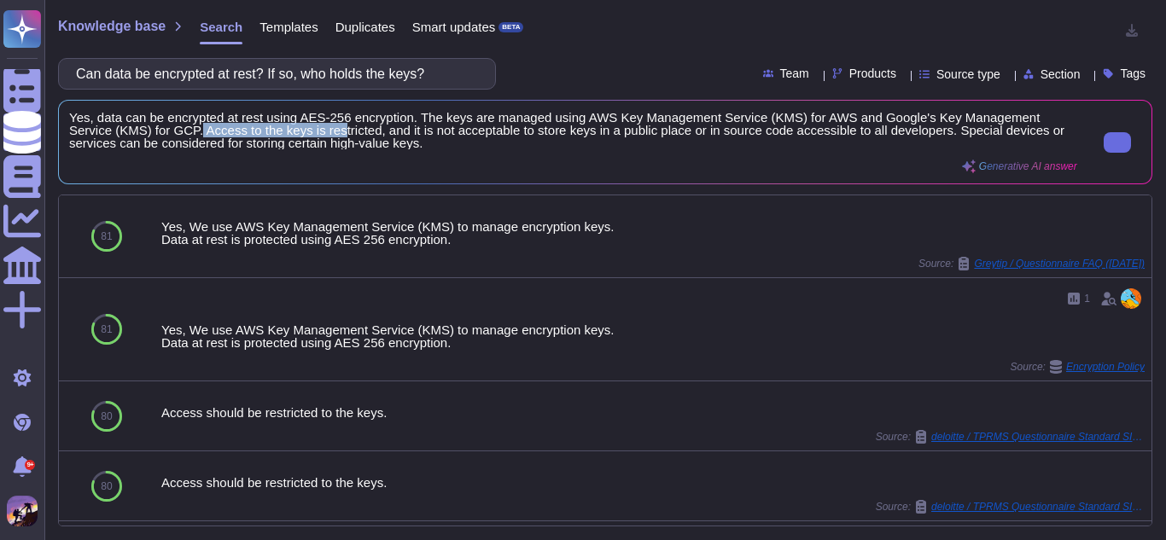
scroll to position [2, 0]
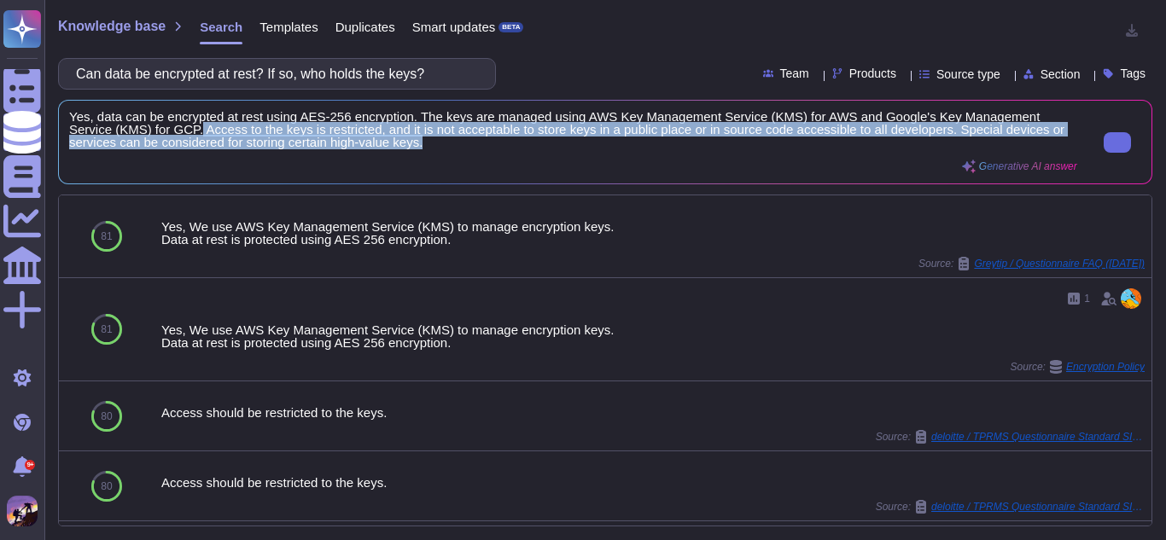
drag, startPoint x: 152, startPoint y: 131, endPoint x: 408, endPoint y: 147, distance: 256.6
click at [408, 147] on span "Yes, data can be encrypted at rest using AES-256 encryption. The keys are manag…" at bounding box center [573, 130] width 1008 height 38
copy span "Access to the keys is restricted, and it is not acceptable to store keys in a p…"
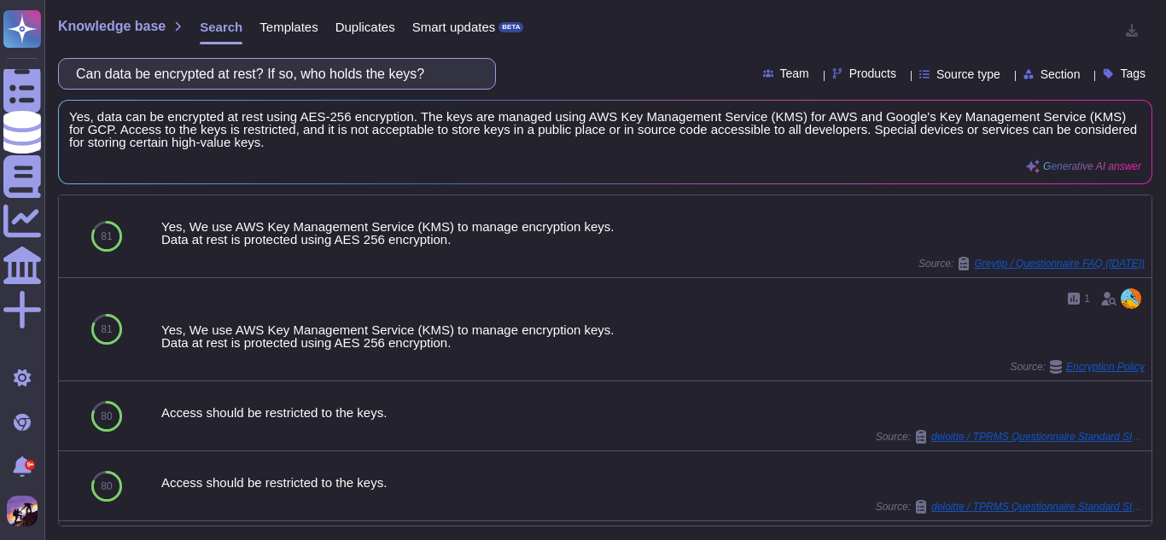
click at [438, 84] on input "Can data be encrypted at rest? If so, who holds the keys?" at bounding box center [272, 74] width 411 height 30
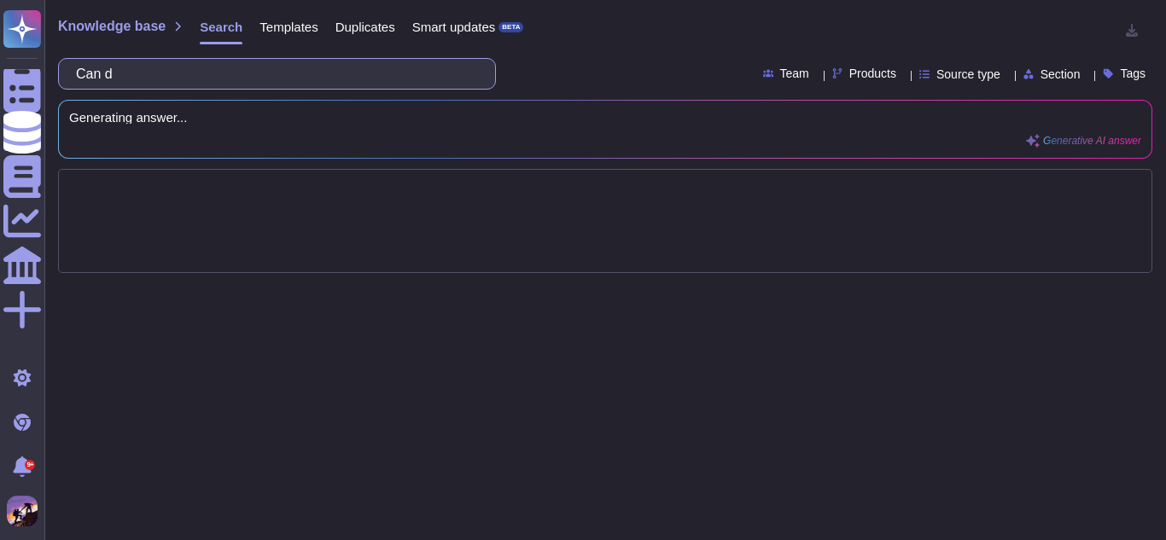
type input "Can"
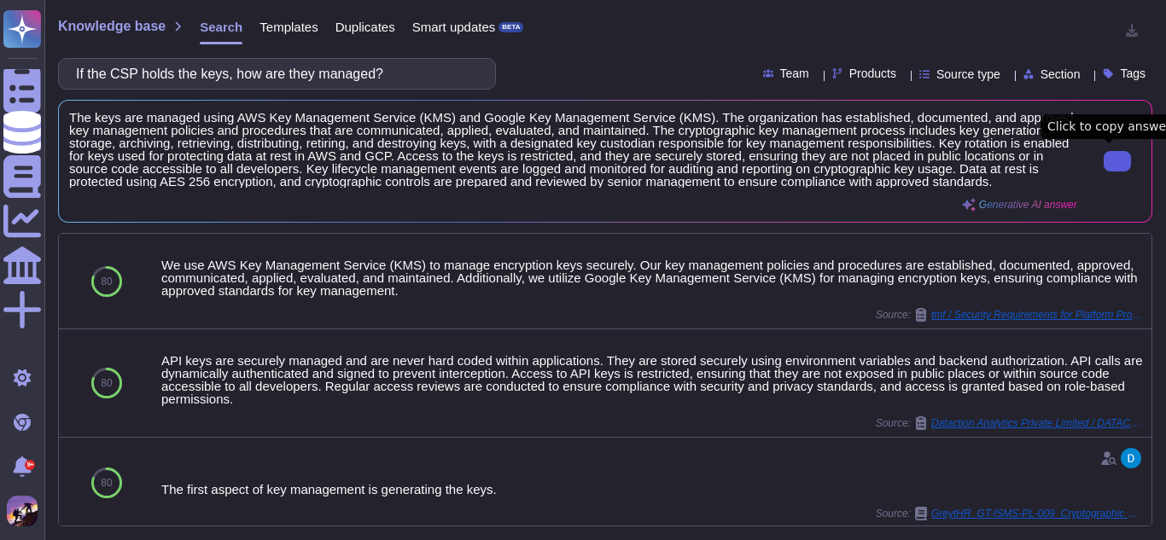
click at [1104, 152] on button at bounding box center [1117, 161] width 27 height 20
click at [400, 83] on input "If the CSP holds the keys, how are they managed?" at bounding box center [272, 74] width 411 height 30
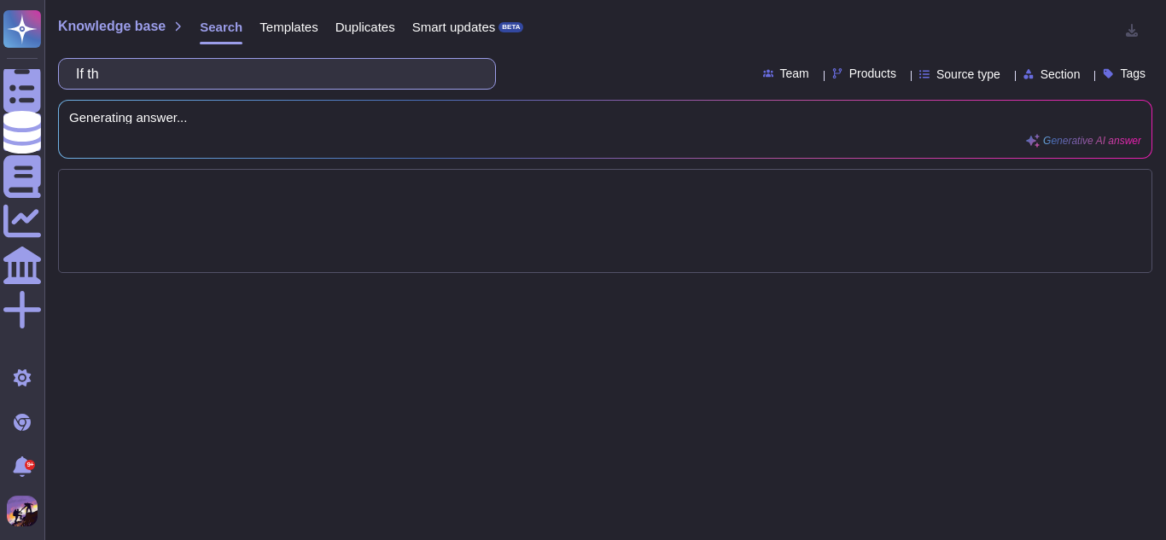
type input "If"
